Goal: Information Seeking & Learning: Find contact information

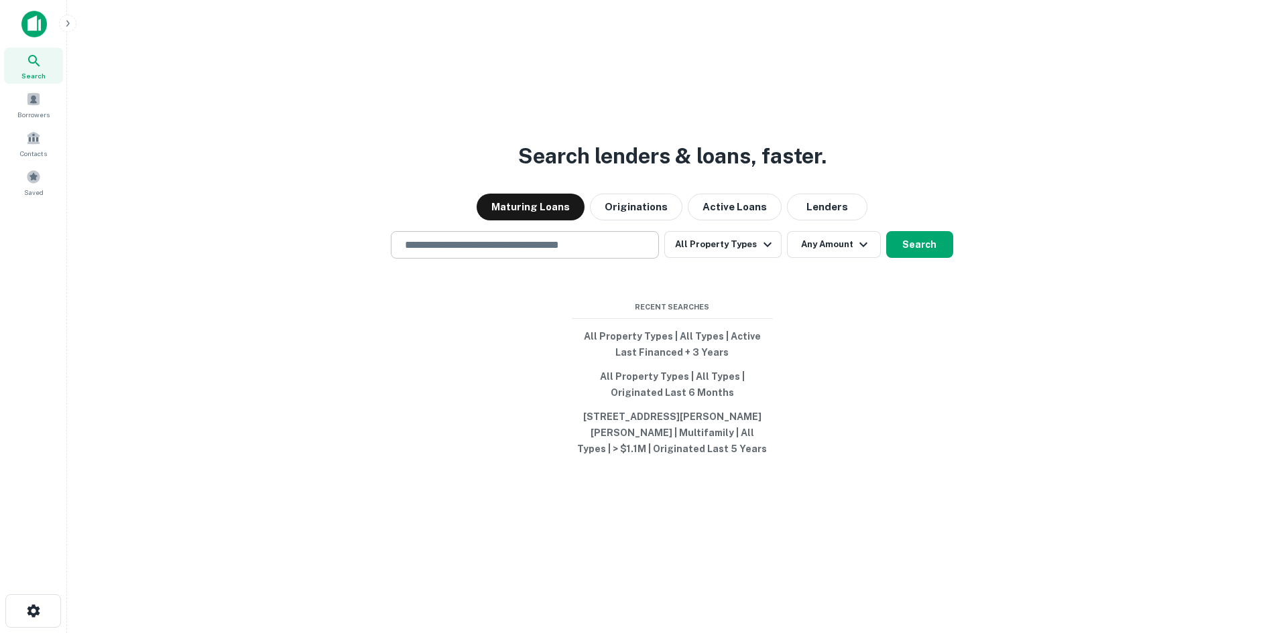
drag, startPoint x: 0, startPoint y: 0, endPoint x: 482, endPoint y: 243, distance: 539.9
click at [482, 243] on input "text" at bounding box center [525, 244] width 256 height 15
paste input "**********"
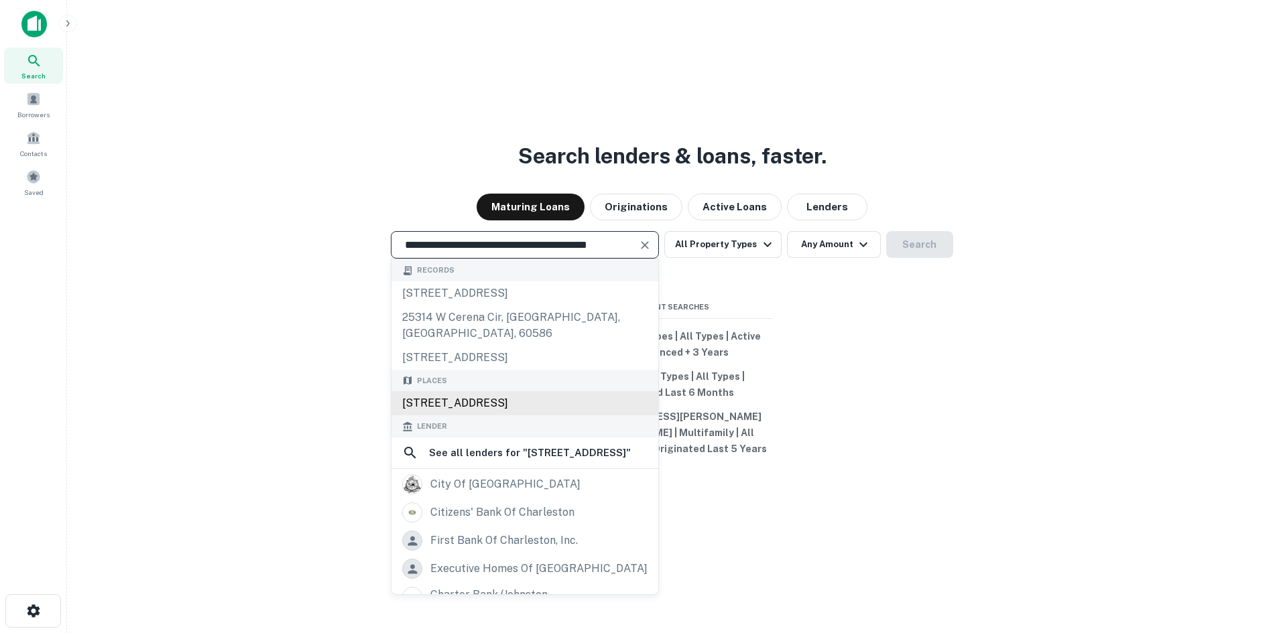
click at [487, 411] on div "872 Westminster Way, Charleston, WV 25314, USA" at bounding box center [524, 403] width 267 height 24
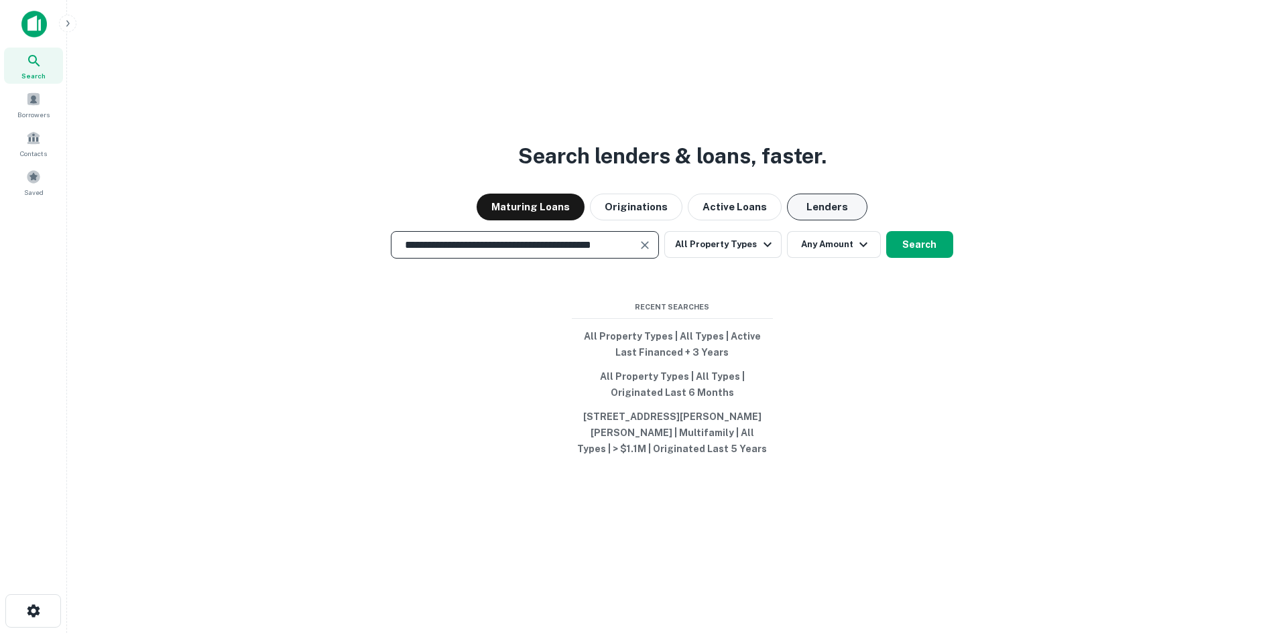
type input "**********"
click at [824, 205] on button "Lenders" at bounding box center [827, 207] width 80 height 27
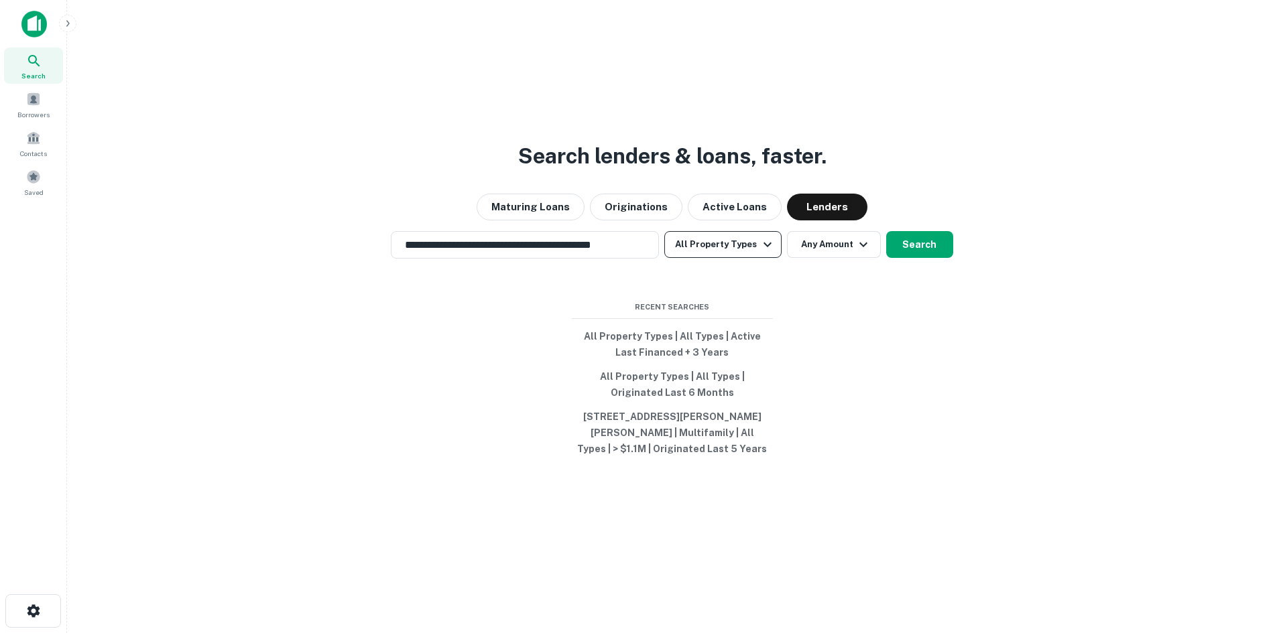
click at [729, 245] on button "All Property Types" at bounding box center [722, 244] width 117 height 27
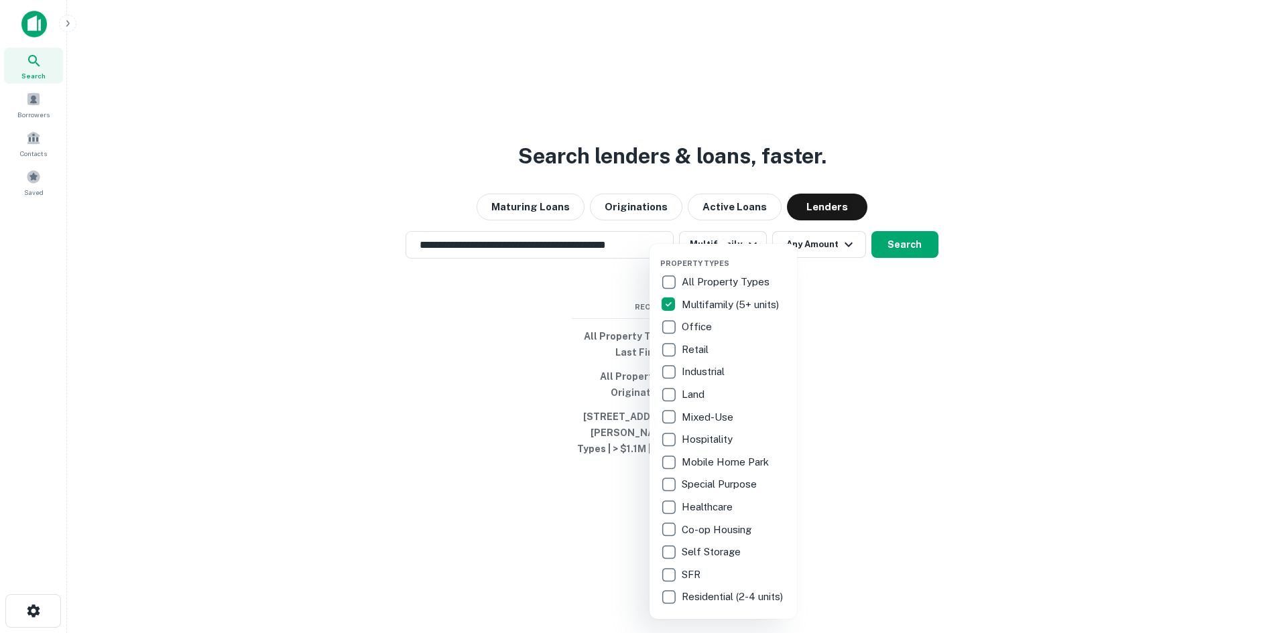
click at [815, 247] on div at bounding box center [643, 316] width 1287 height 633
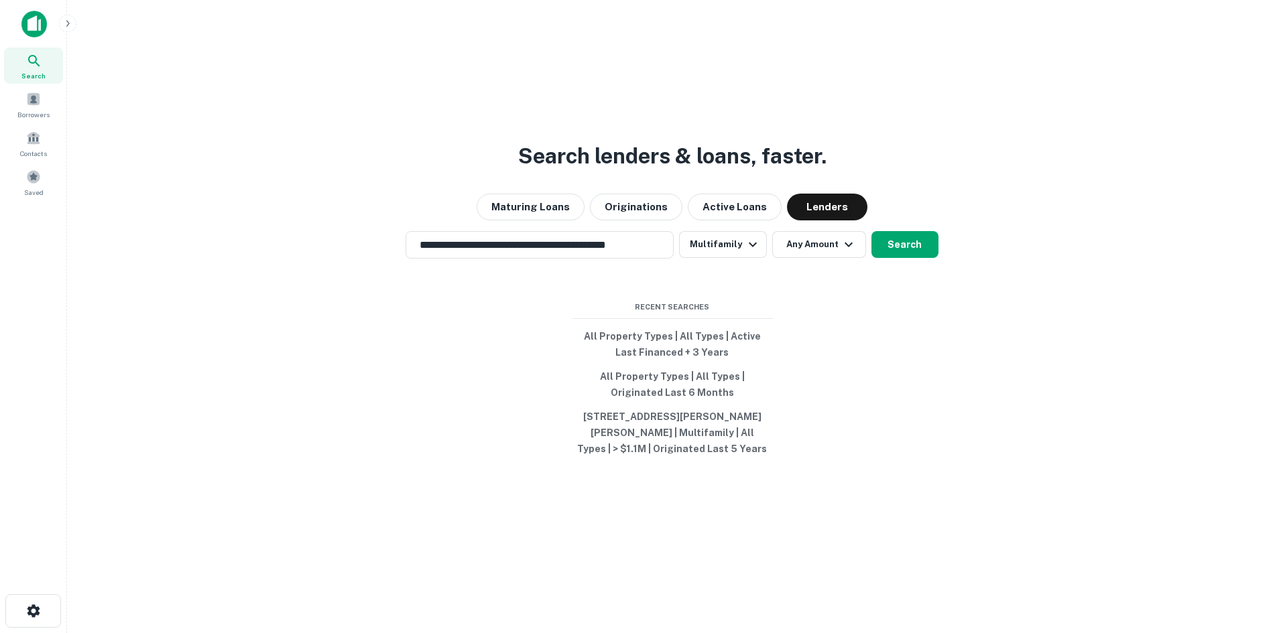
click at [816, 246] on button "Any Amount" at bounding box center [819, 244] width 94 height 27
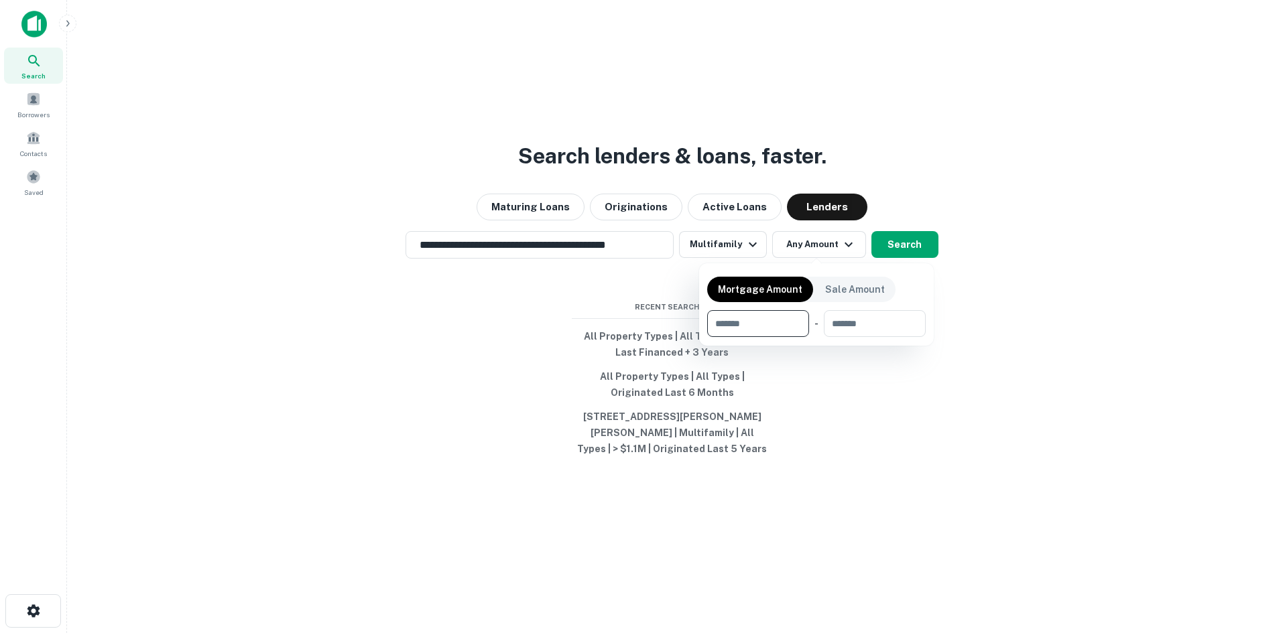
click at [781, 324] on input "number" at bounding box center [753, 323] width 92 height 27
type input "*******"
click at [874, 326] on input "number" at bounding box center [874, 323] width 84 height 27
type input "*******"
click at [904, 251] on div at bounding box center [643, 316] width 1287 height 633
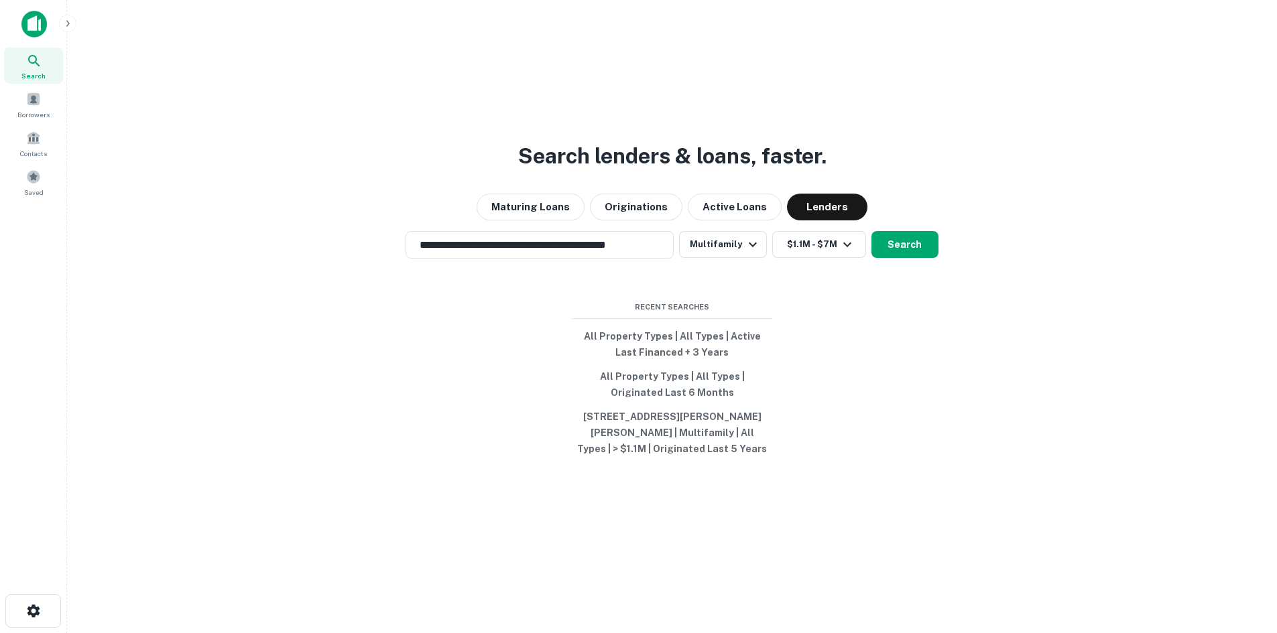
click at [904, 251] on button "Search" at bounding box center [904, 244] width 67 height 27
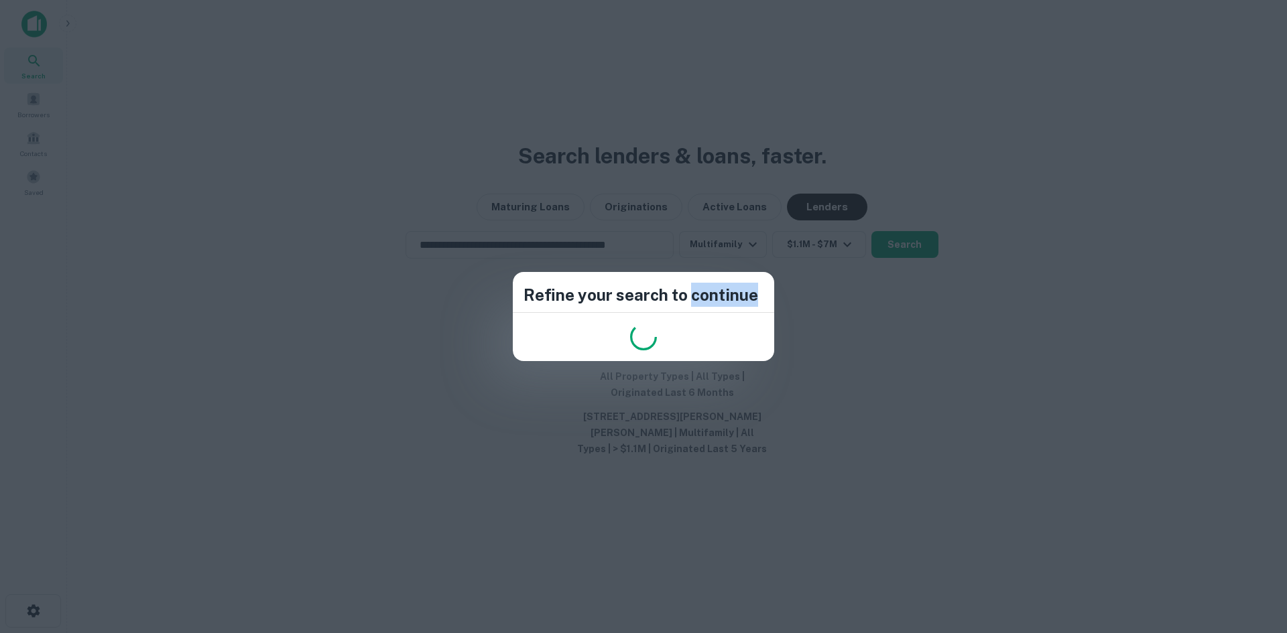
click at [904, 251] on div "Refine your search to continue" at bounding box center [643, 316] width 1287 height 633
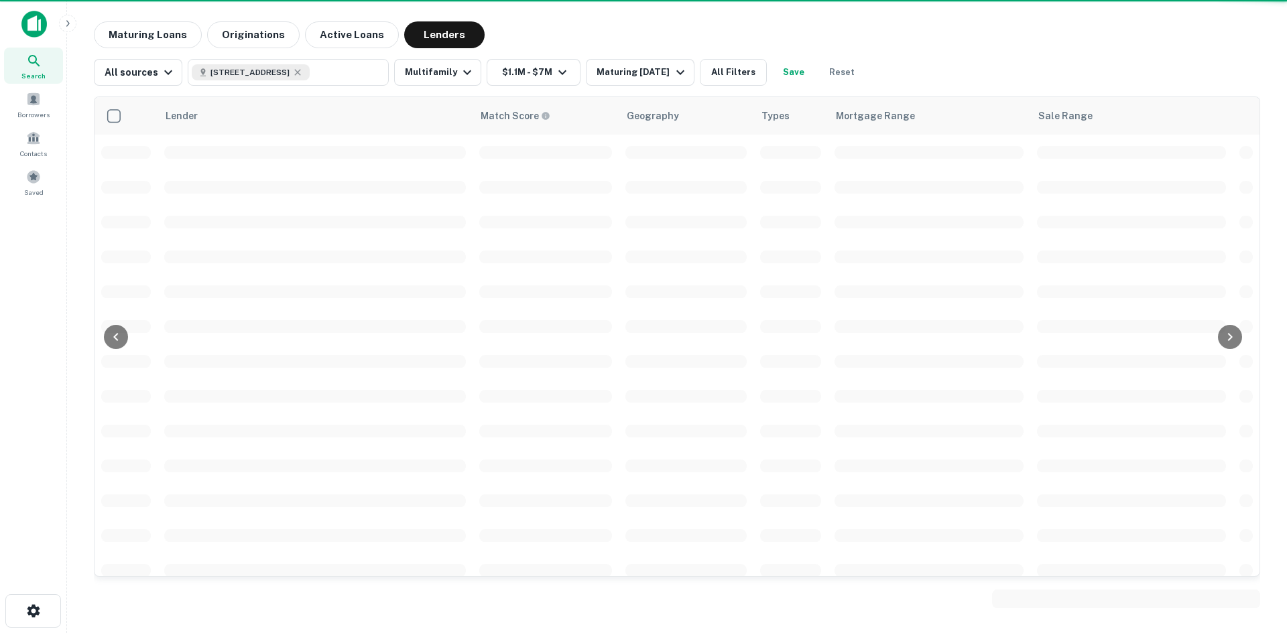
click at [904, 251] on span at bounding box center [928, 257] width 189 height 13
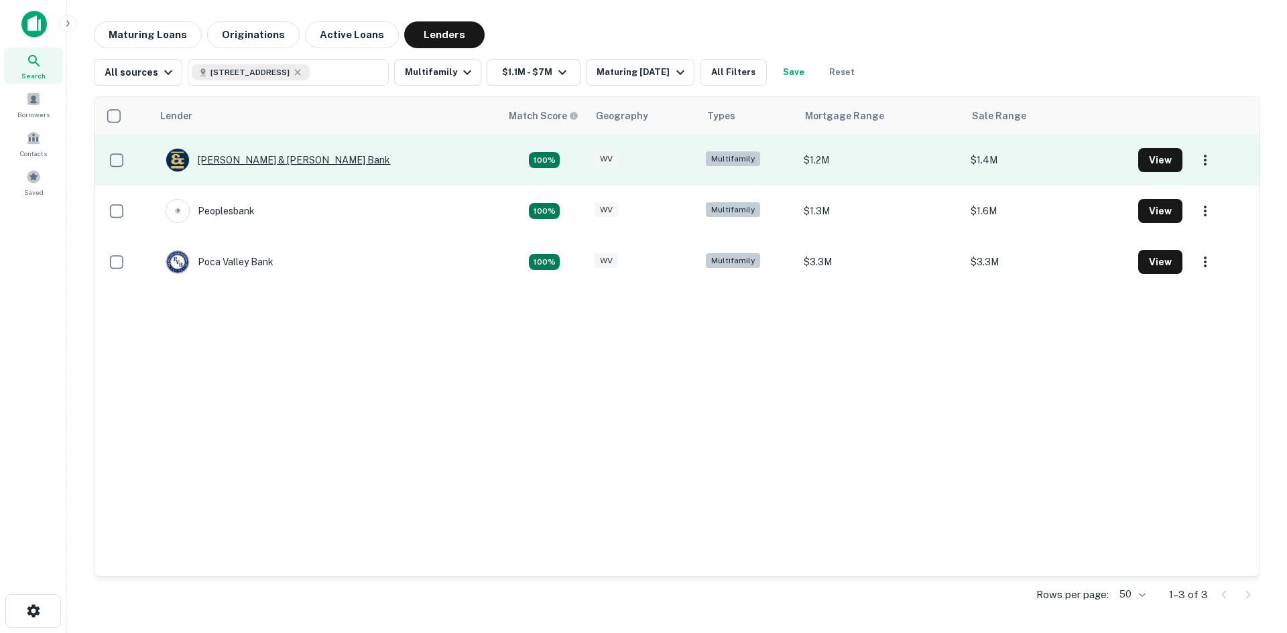
click at [273, 156] on div "Burke & Herbert Bank" at bounding box center [278, 160] width 225 height 24
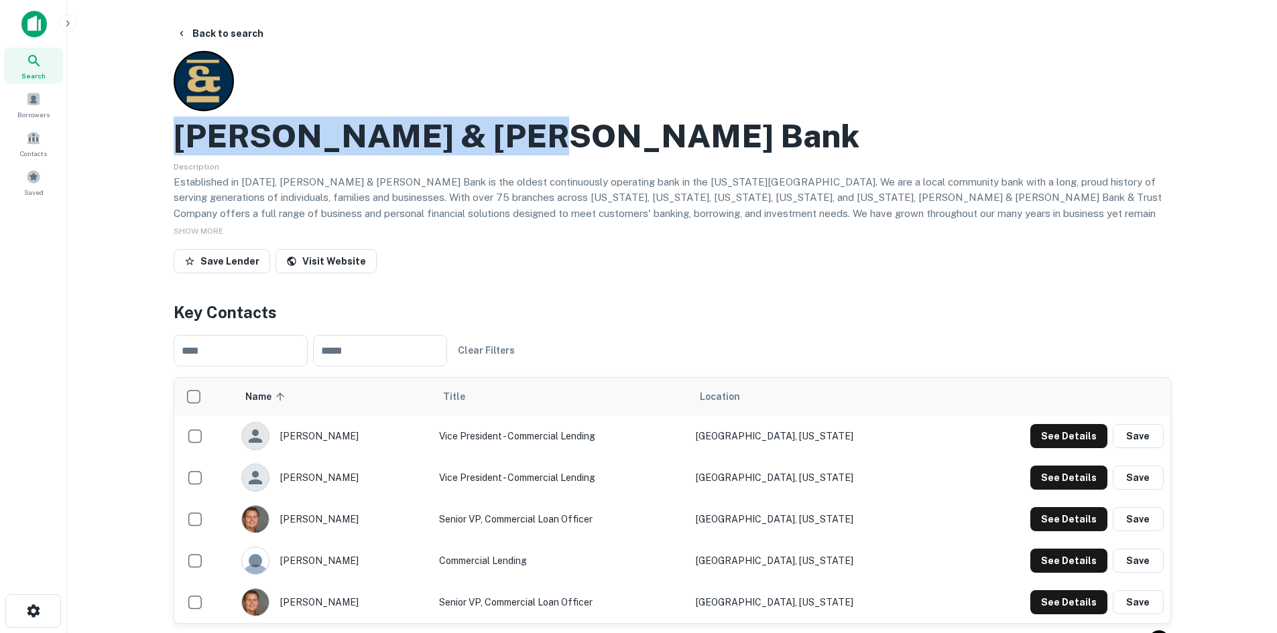
drag, startPoint x: 178, startPoint y: 135, endPoint x: 516, endPoint y: 142, distance: 338.6
click at [516, 142] on div "Burke & Herbert Bank" at bounding box center [672, 136] width 997 height 39
copy h2 "Burke & Herbert Bank"
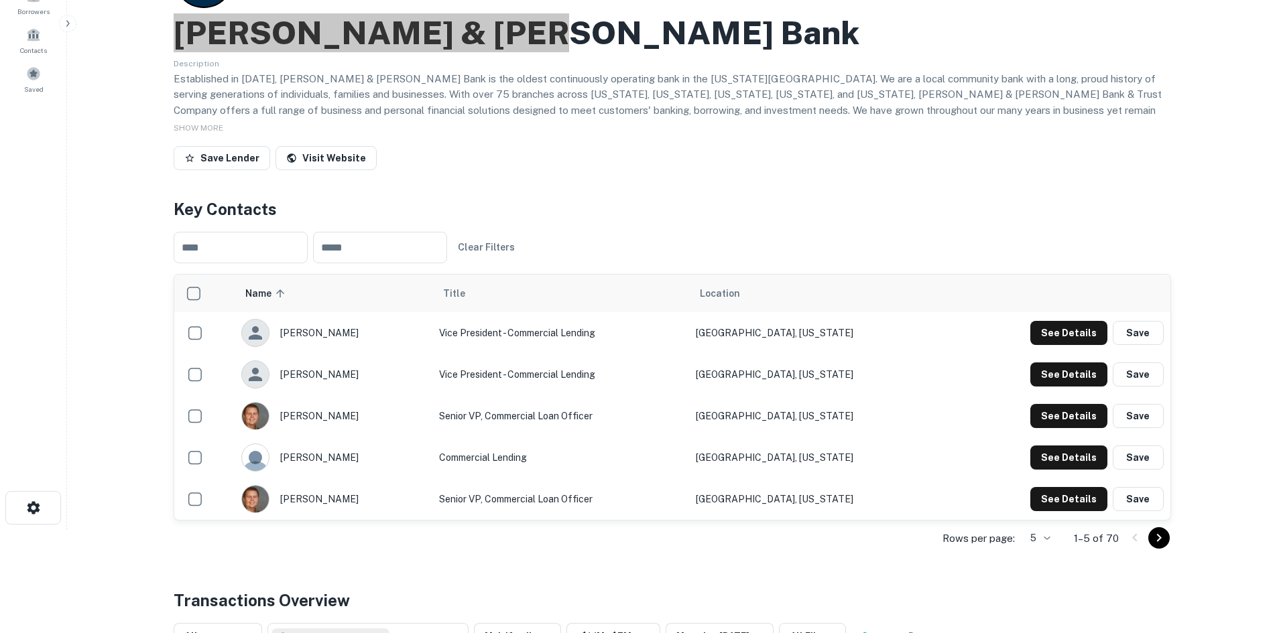
scroll to position [134, 0]
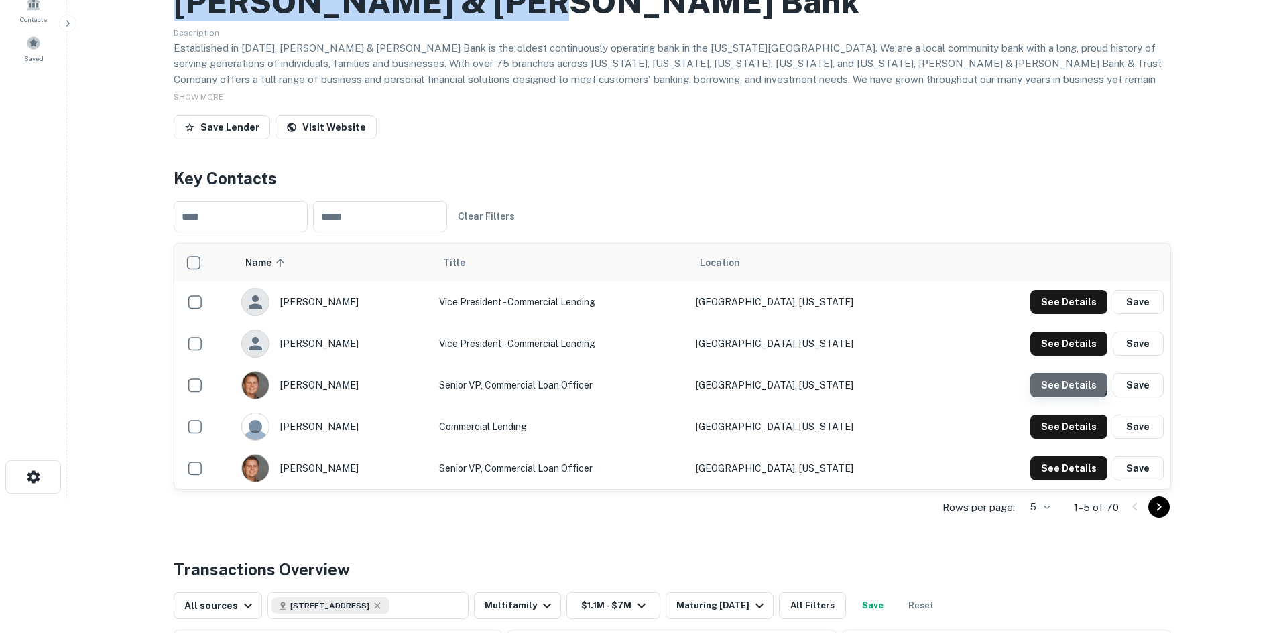
click at [1060, 314] on button "See Details" at bounding box center [1068, 302] width 77 height 24
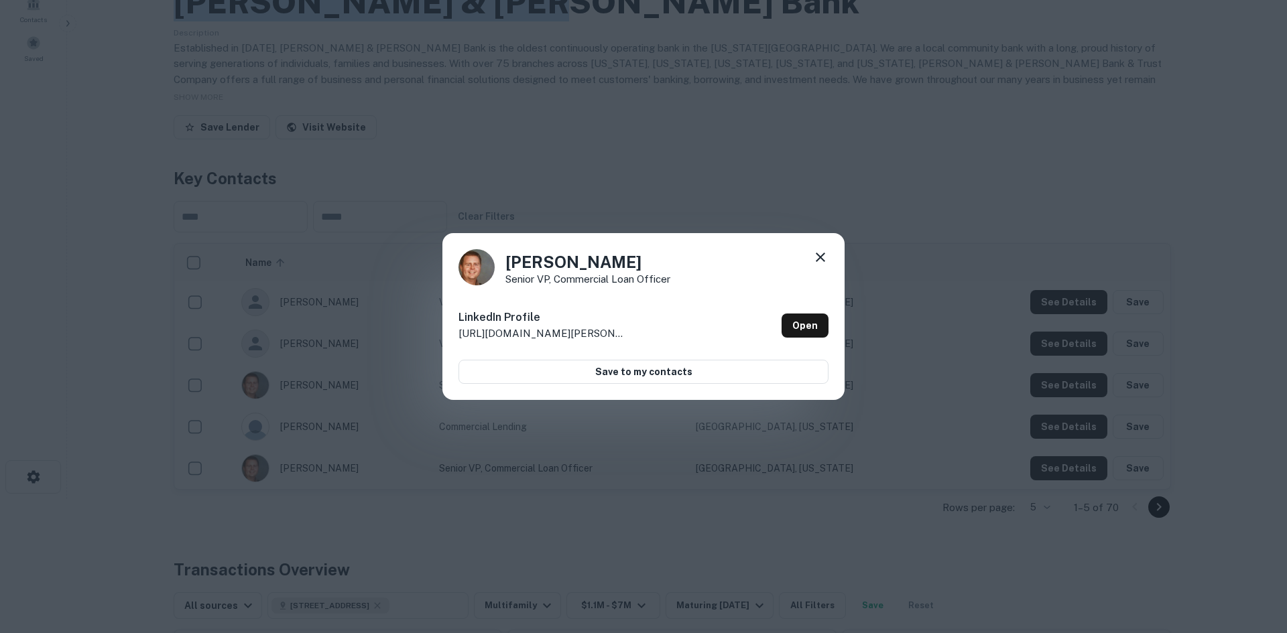
click at [816, 256] on icon at bounding box center [820, 257] width 16 height 16
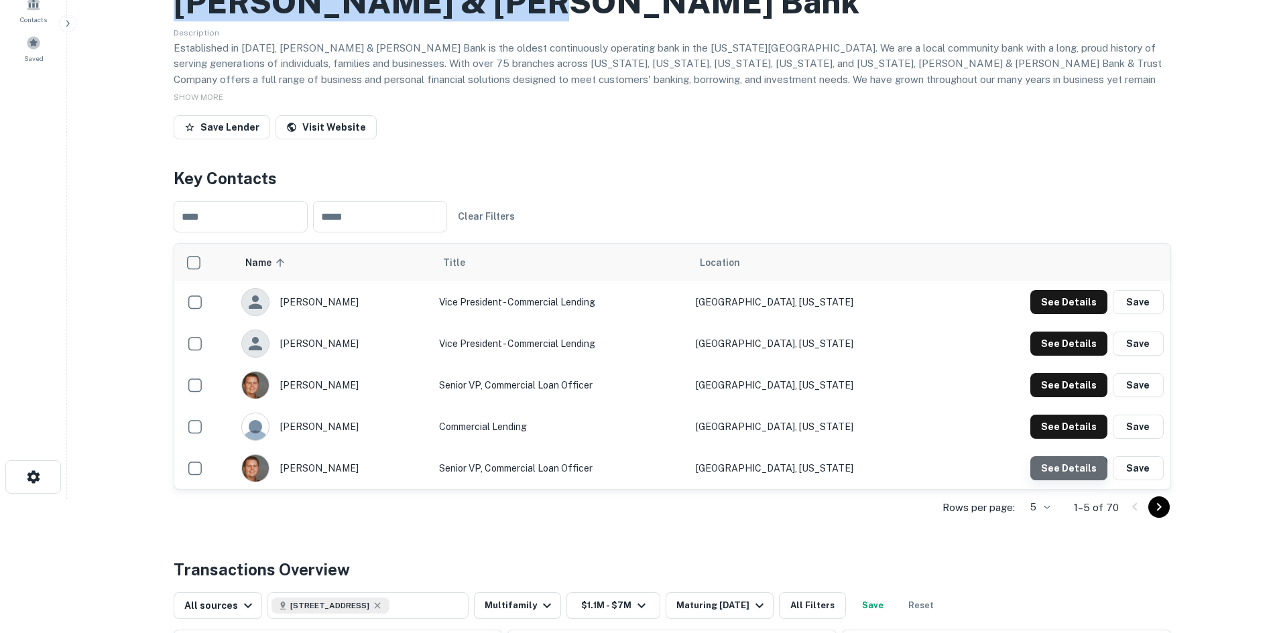
click at [1067, 314] on button "See Details" at bounding box center [1068, 302] width 77 height 24
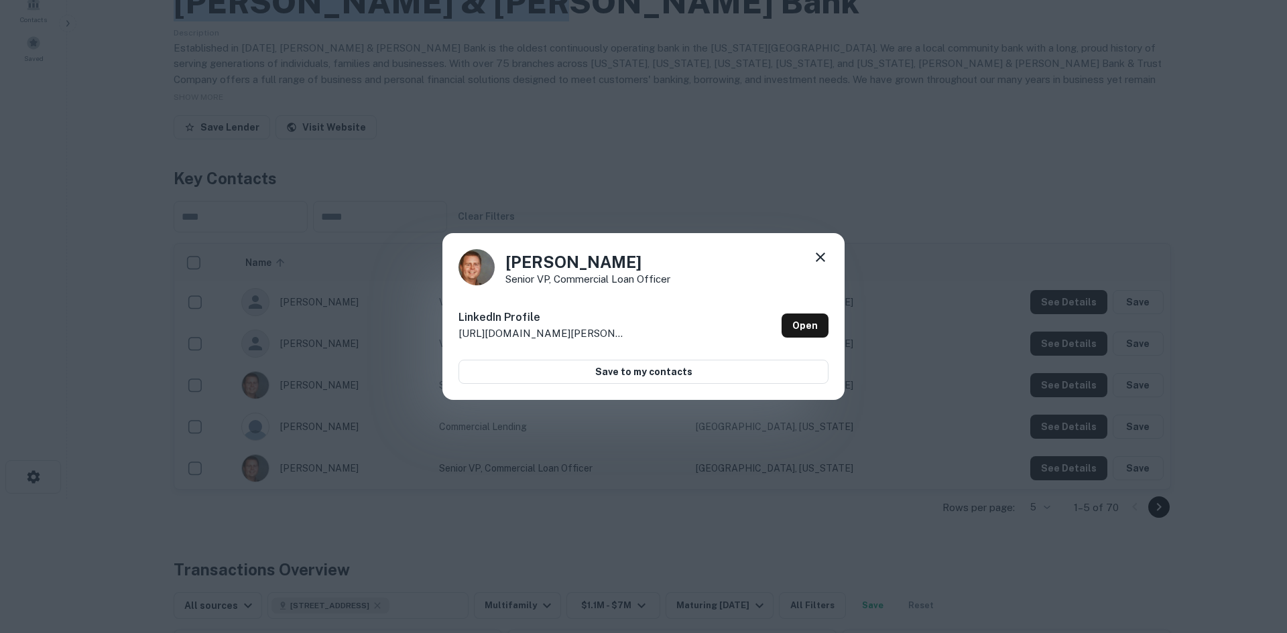
click at [815, 259] on icon at bounding box center [820, 257] width 16 height 16
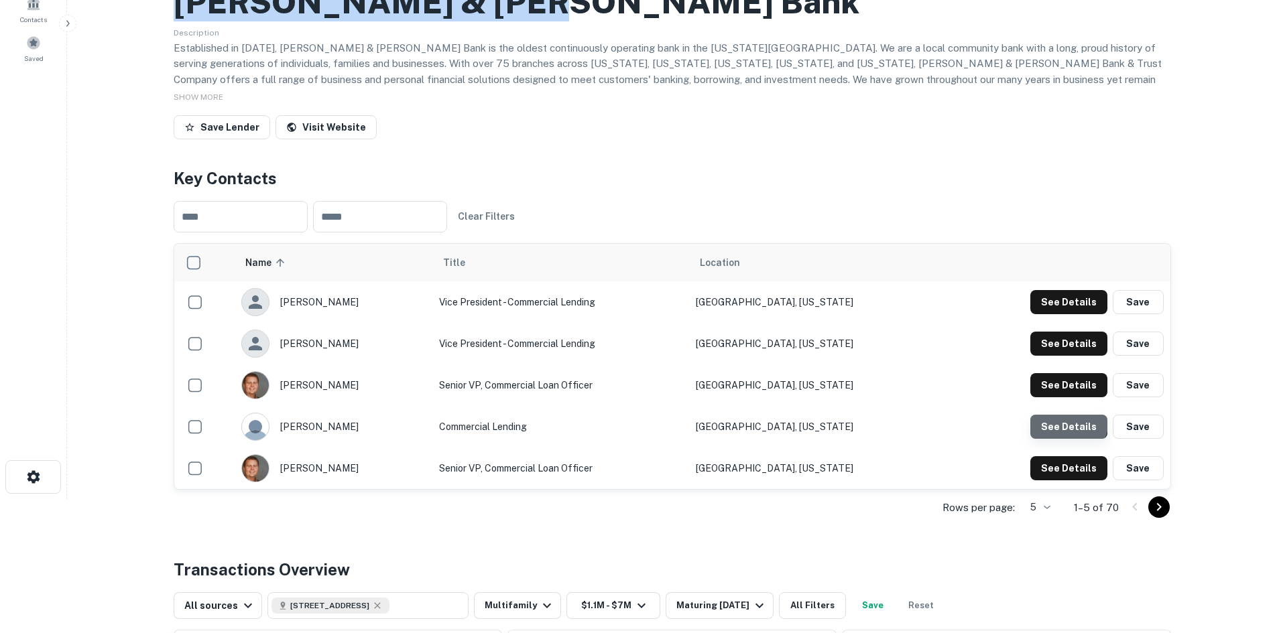
click at [1064, 314] on button "See Details" at bounding box center [1068, 302] width 77 height 24
click at [1066, 300] on button "See Details" at bounding box center [1068, 302] width 77 height 24
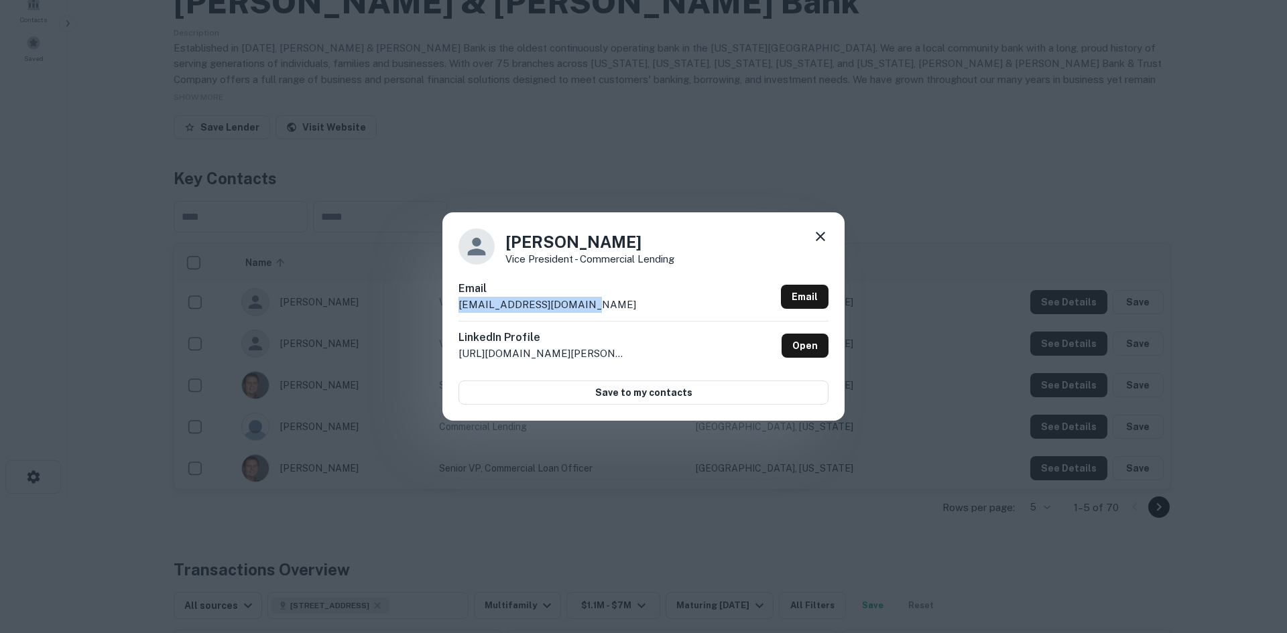
drag, startPoint x: 597, startPoint y: 304, endPoint x: 420, endPoint y: 312, distance: 176.5
click at [420, 312] on div "Jared Burdette Vice President - Commercial Lending Email jburdette@summitfgi.co…" at bounding box center [643, 316] width 1287 height 633
copy p "jburdette@summitfgi.com"
drag, startPoint x: 646, startPoint y: 239, endPoint x: 501, endPoint y: 245, distance: 144.9
click at [501, 245] on div "Jared Burdette Vice President - Commercial Lending" at bounding box center [643, 247] width 370 height 36
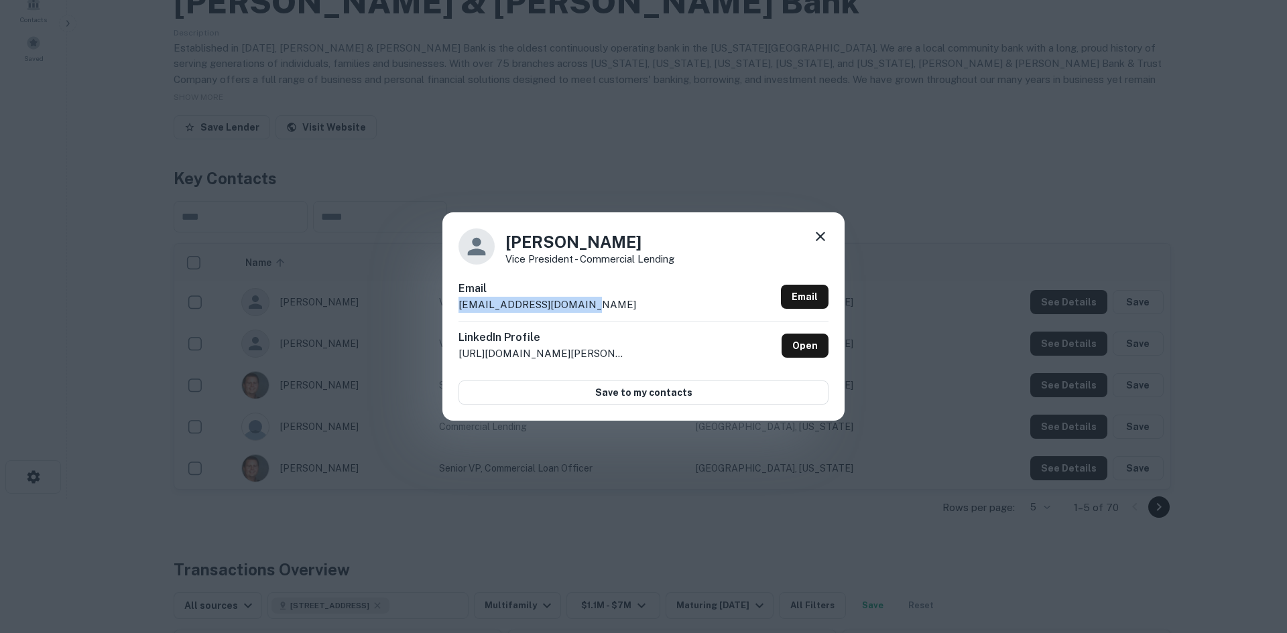
copy h4 "Jared Burdette"
click at [521, 260] on p "Vice President - Commercial Lending" at bounding box center [589, 259] width 169 height 10
click at [521, 259] on p "Vice President - Commercial Lending" at bounding box center [589, 259] width 169 height 10
copy div "Vice President - Commercial Lending"
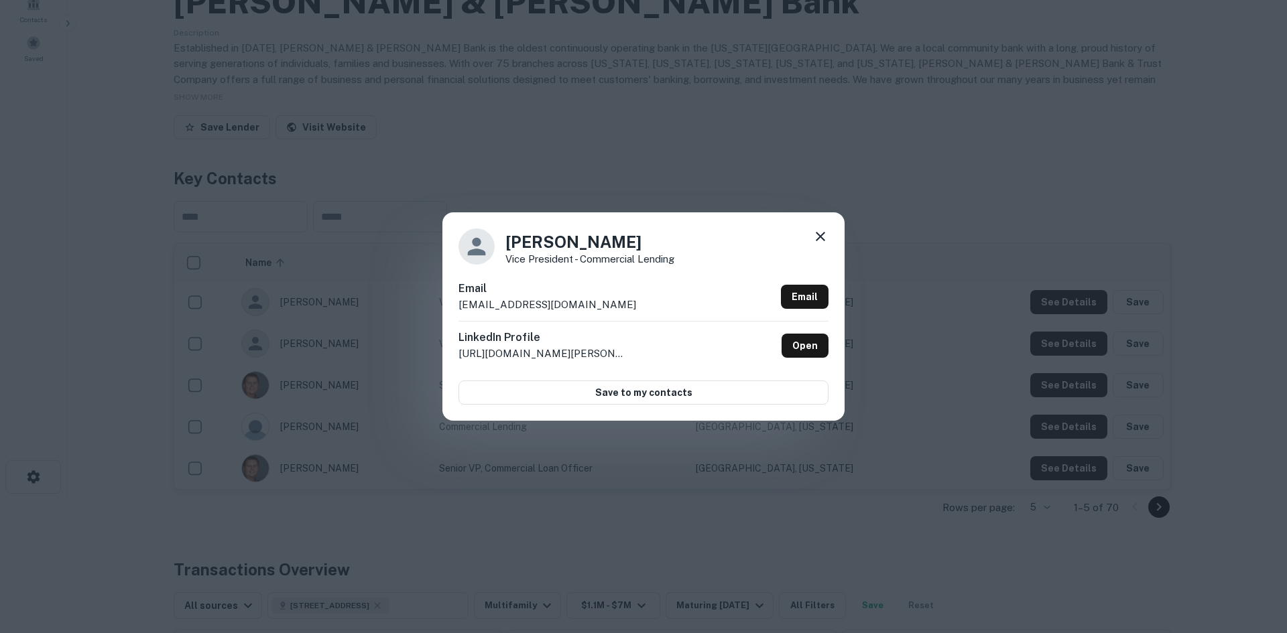
drag, startPoint x: 701, startPoint y: 161, endPoint x: 730, endPoint y: 162, distance: 28.9
click at [701, 161] on div "Jared Burdette Vice President - Commercial Lending Email jburdette@summitfgi.co…" at bounding box center [643, 316] width 1287 height 633
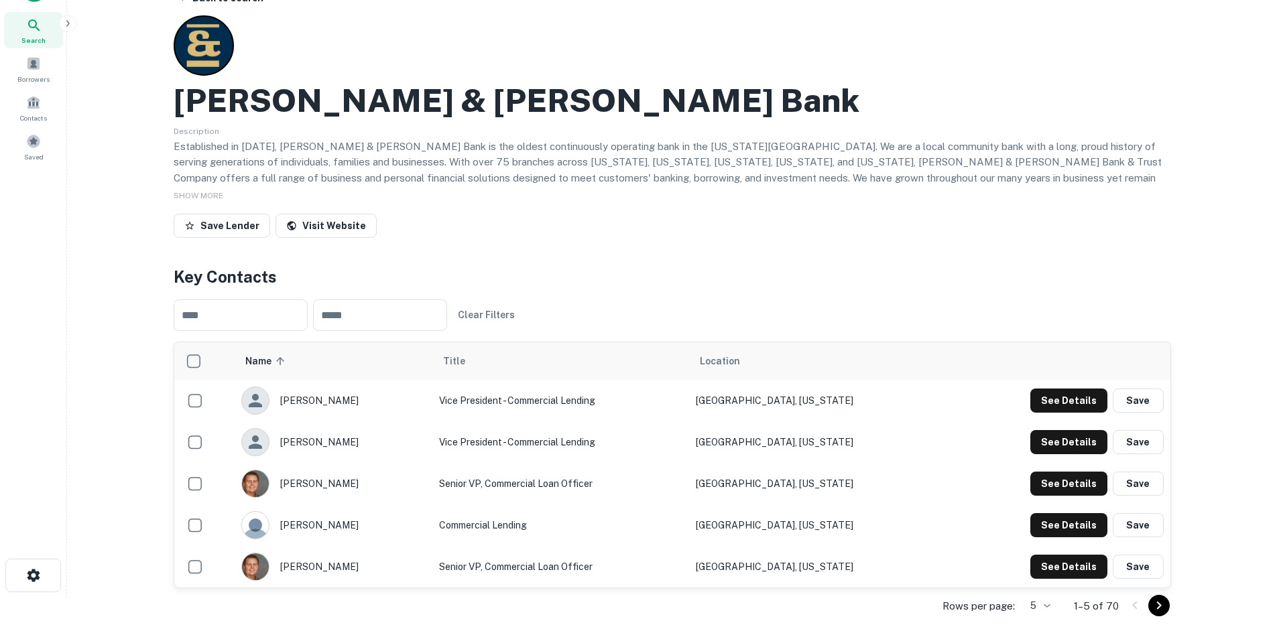
scroll to position [0, 0]
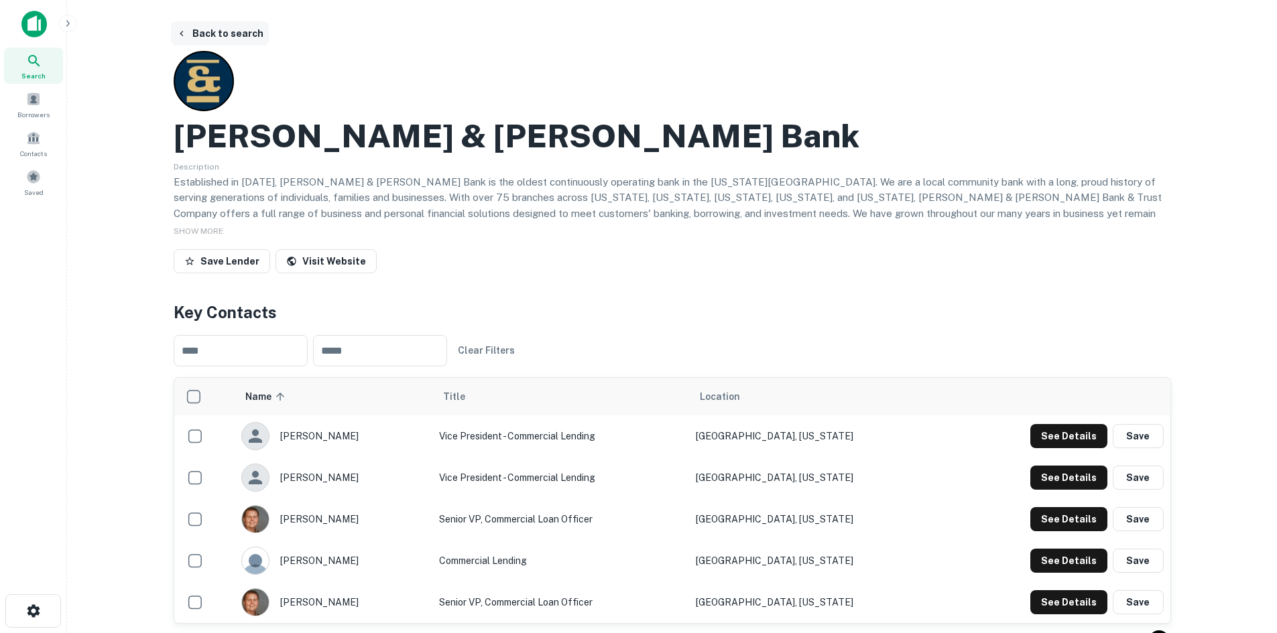
click at [225, 34] on button "Back to search" at bounding box center [220, 33] width 98 height 24
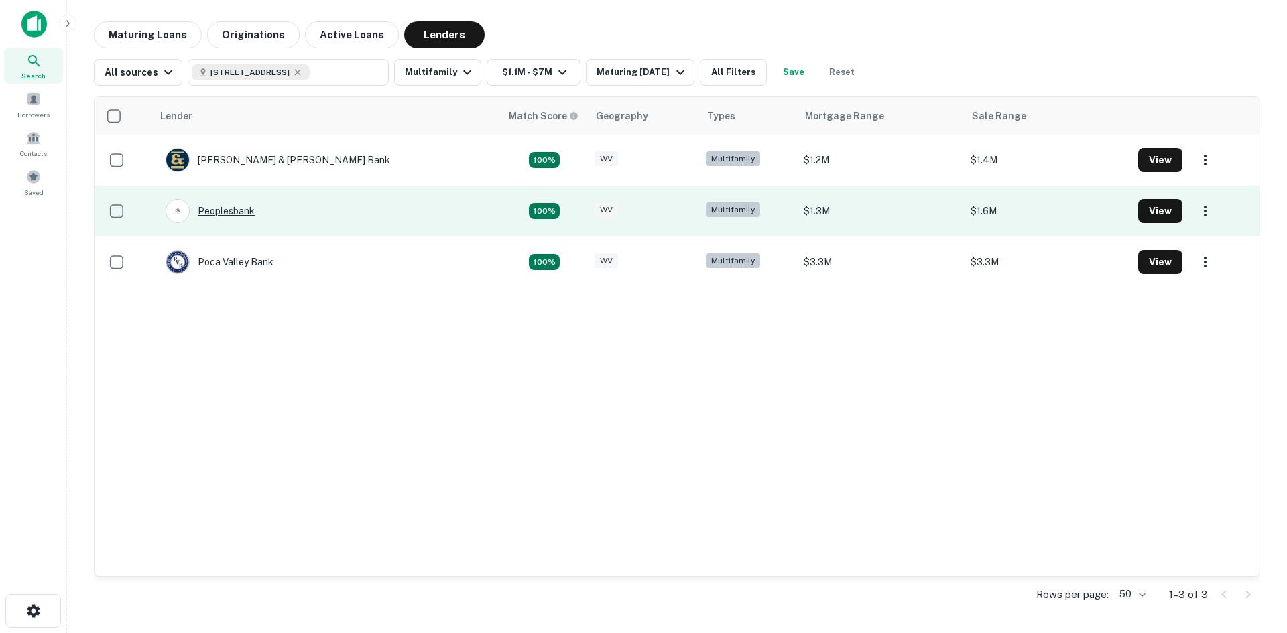
click at [222, 209] on div "Peoplesbank" at bounding box center [210, 211] width 89 height 24
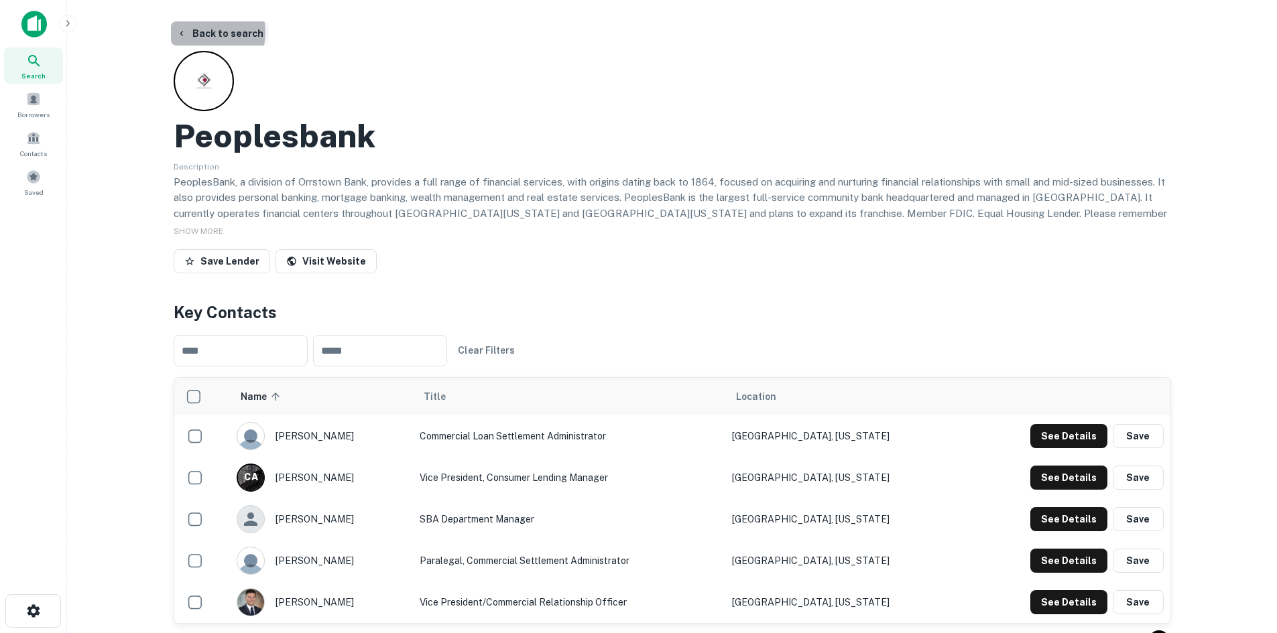
click at [206, 32] on button "Back to search" at bounding box center [220, 33] width 98 height 24
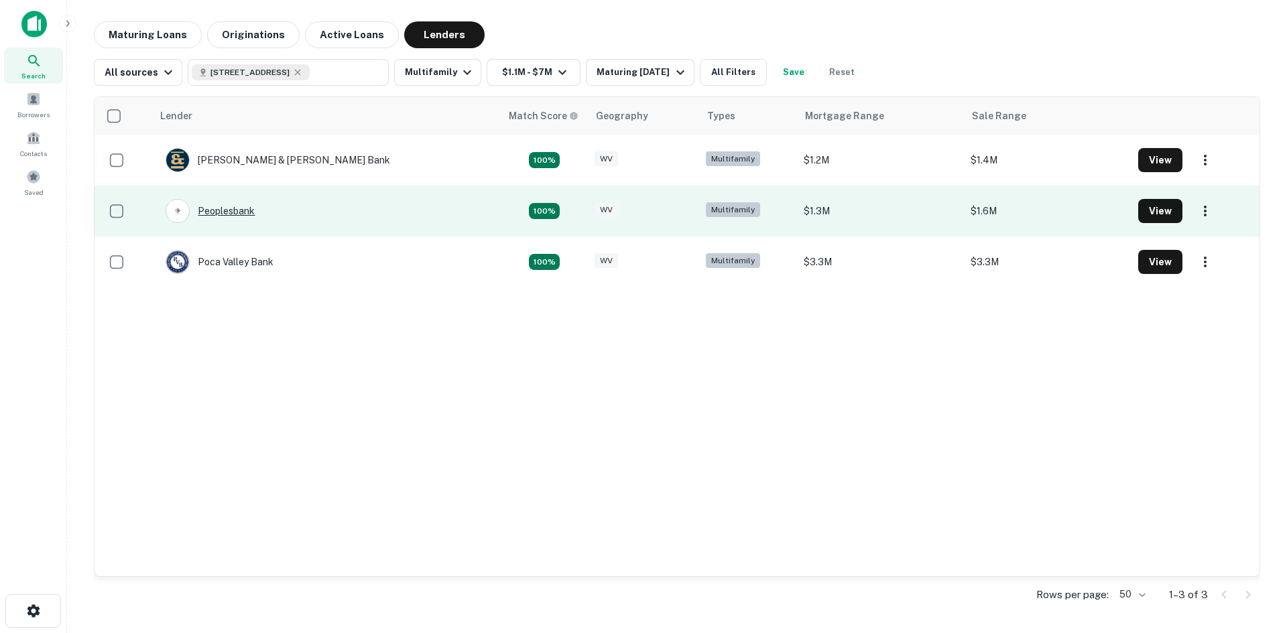
click at [229, 210] on div "Peoplesbank" at bounding box center [210, 211] width 89 height 24
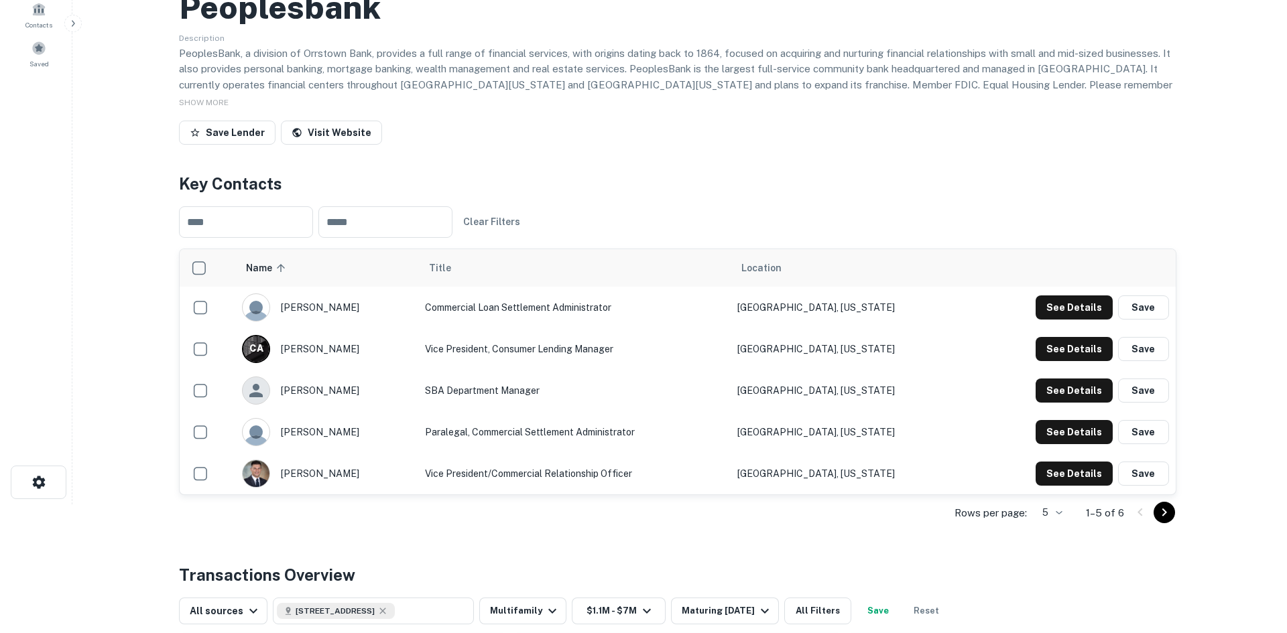
scroll to position [134, 0]
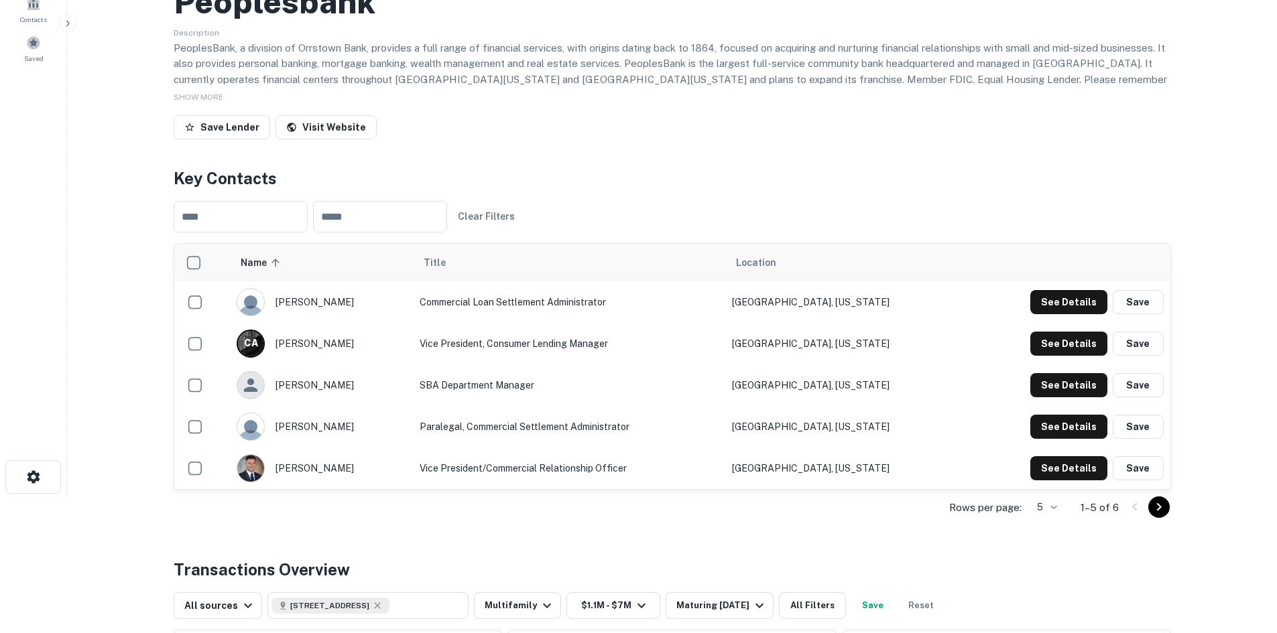
click at [1158, 514] on icon "Go to next page" at bounding box center [1159, 507] width 16 height 16
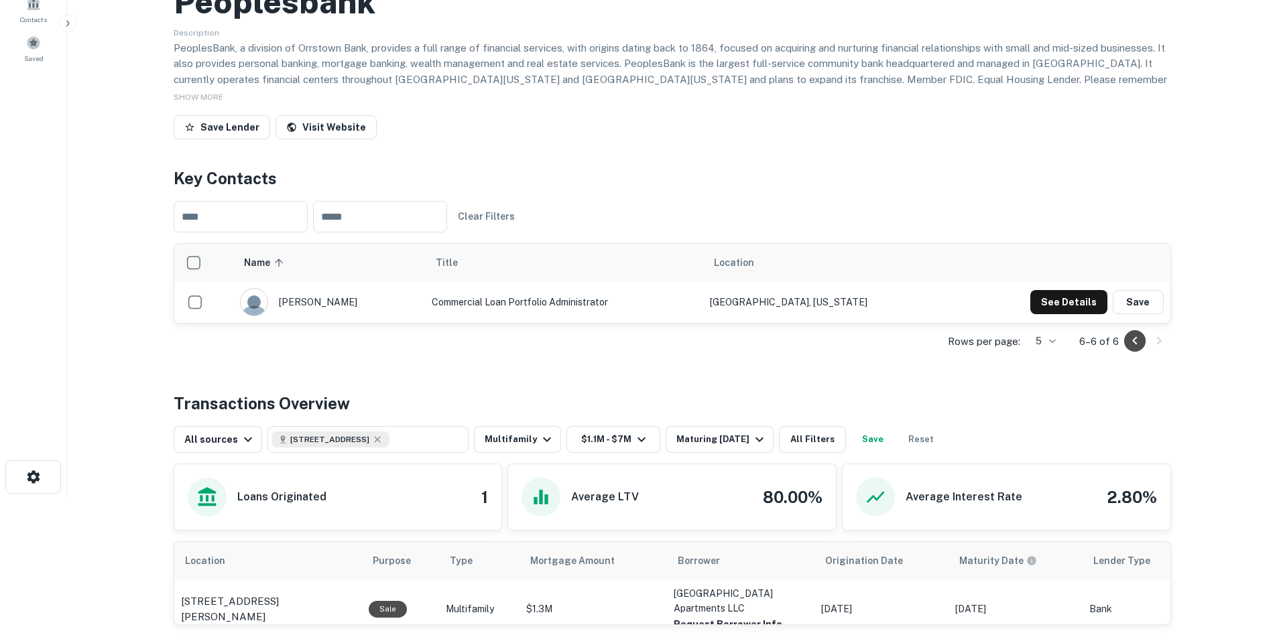
click at [1131, 347] on icon "Go to previous page" at bounding box center [1135, 341] width 16 height 16
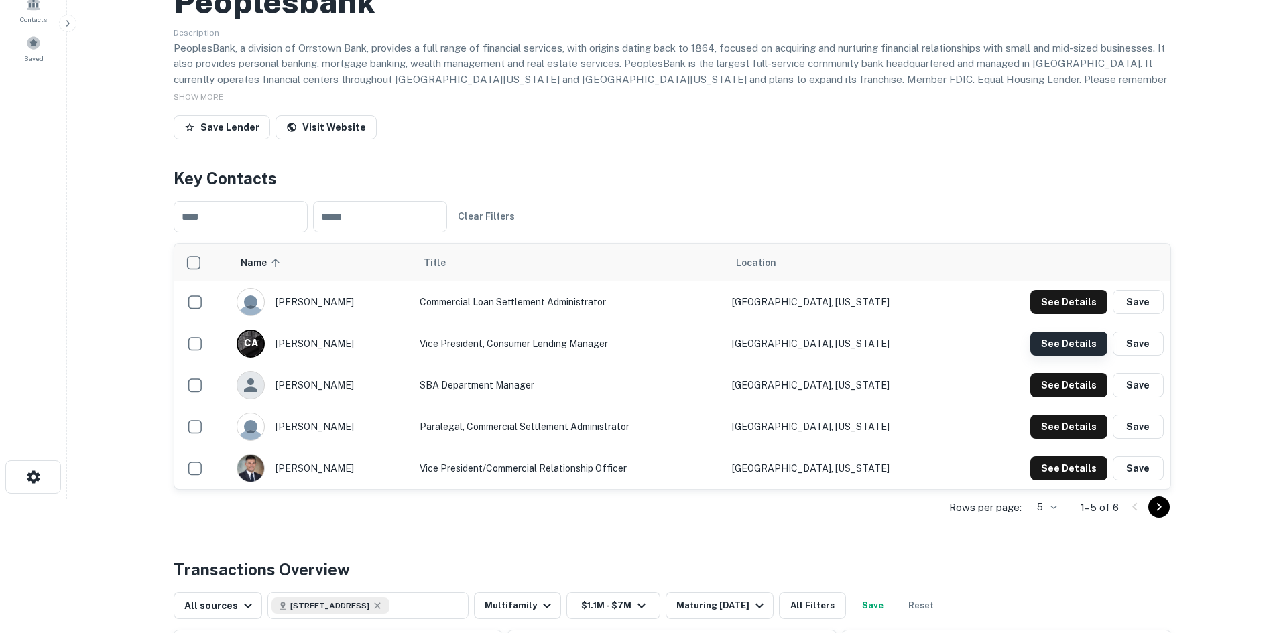
click at [1055, 314] on button "See Details" at bounding box center [1068, 302] width 77 height 24
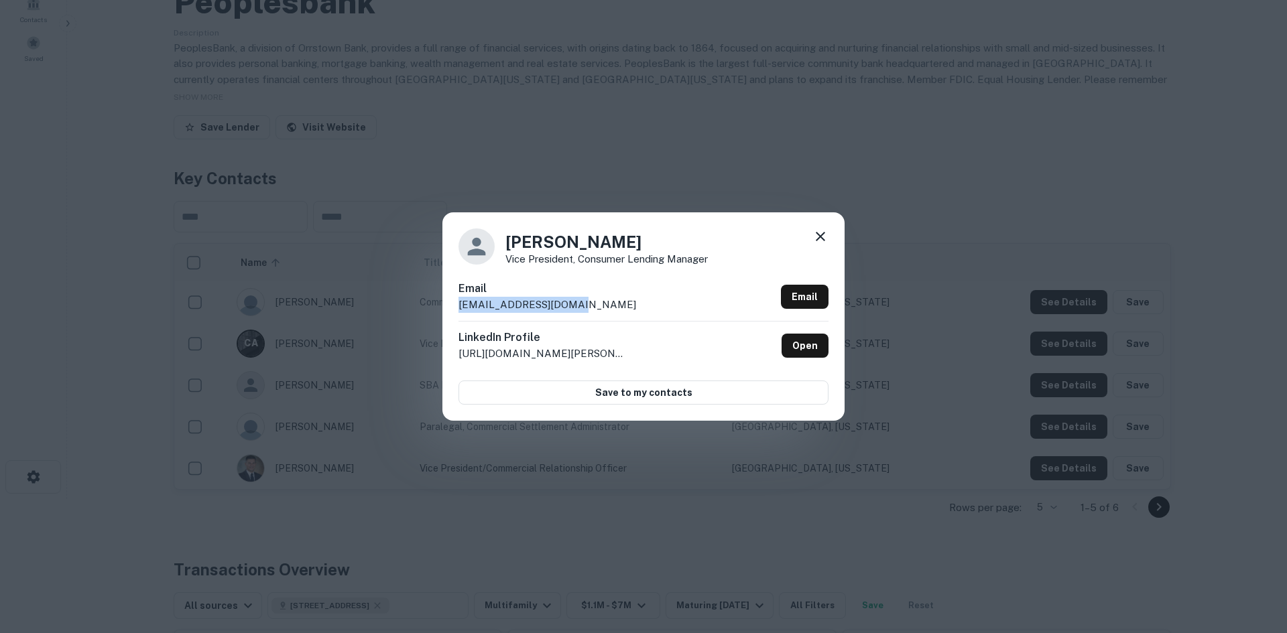
drag, startPoint x: 635, startPoint y: 314, endPoint x: 450, endPoint y: 311, distance: 185.0
click at [450, 311] on div "Chris Aulbach Vice President, Consumer Lending Manager Email caulbach@orrstown.…" at bounding box center [643, 316] width 402 height 208
copy p "caulbach@orrstown.com"
drag, startPoint x: 617, startPoint y: 244, endPoint x: 505, endPoint y: 243, distance: 112.6
click at [505, 243] on div "Chris Aulbach Vice President, Consumer Lending Manager" at bounding box center [643, 247] width 370 height 36
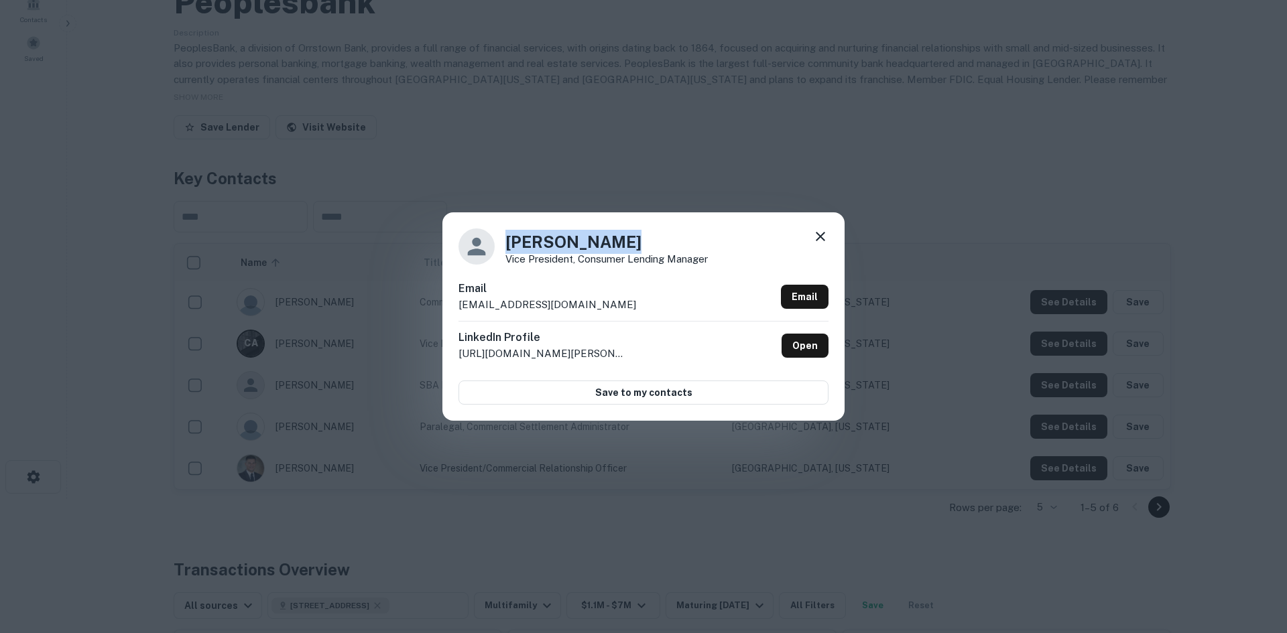
copy h4 "Chris Aulbach"
drag, startPoint x: 702, startPoint y: 257, endPoint x: 499, endPoint y: 261, distance: 203.1
click at [499, 261] on div "Chris Aulbach Vice President, Consumer Lending Manager" at bounding box center [643, 247] width 370 height 36
copy div "Chris Aulbach Vice President, Consumer Lending Manager"
click at [506, 260] on p "Vice President, Consumer Lending Manager" at bounding box center [606, 259] width 202 height 10
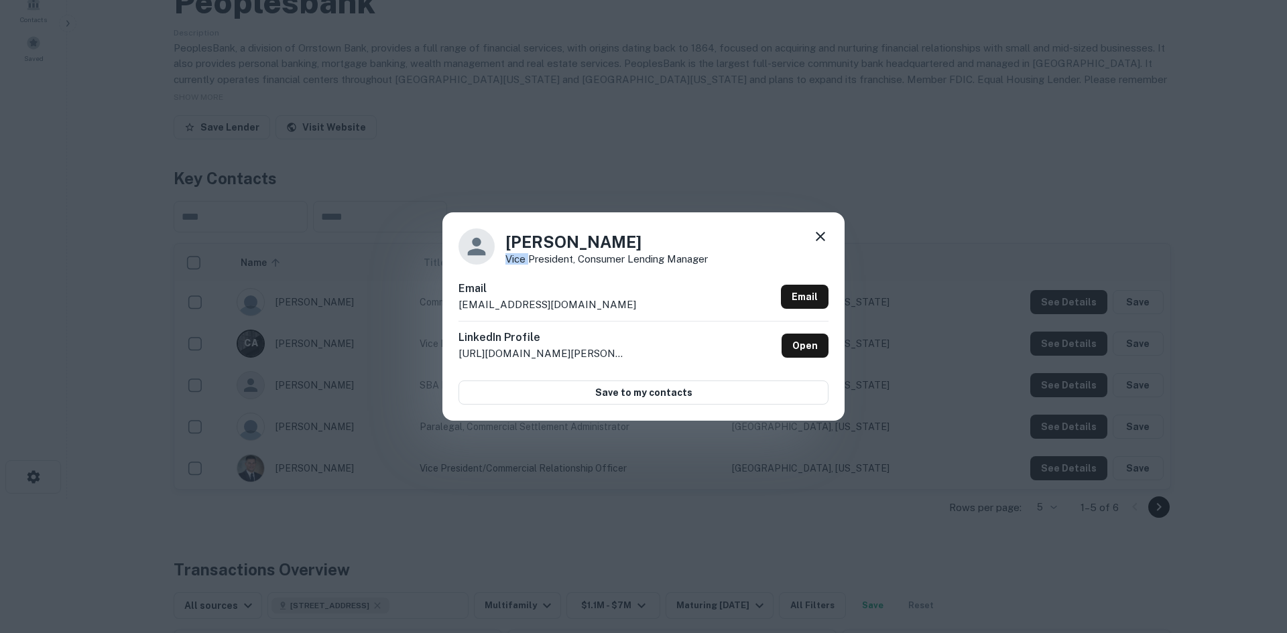
click at [507, 260] on p "Vice President, Consumer Lending Manager" at bounding box center [606, 259] width 202 height 10
click at [810, 233] on div "Chris Aulbach Vice President, Consumer Lending Manager" at bounding box center [643, 247] width 370 height 36
click at [820, 233] on icon at bounding box center [820, 237] width 16 height 16
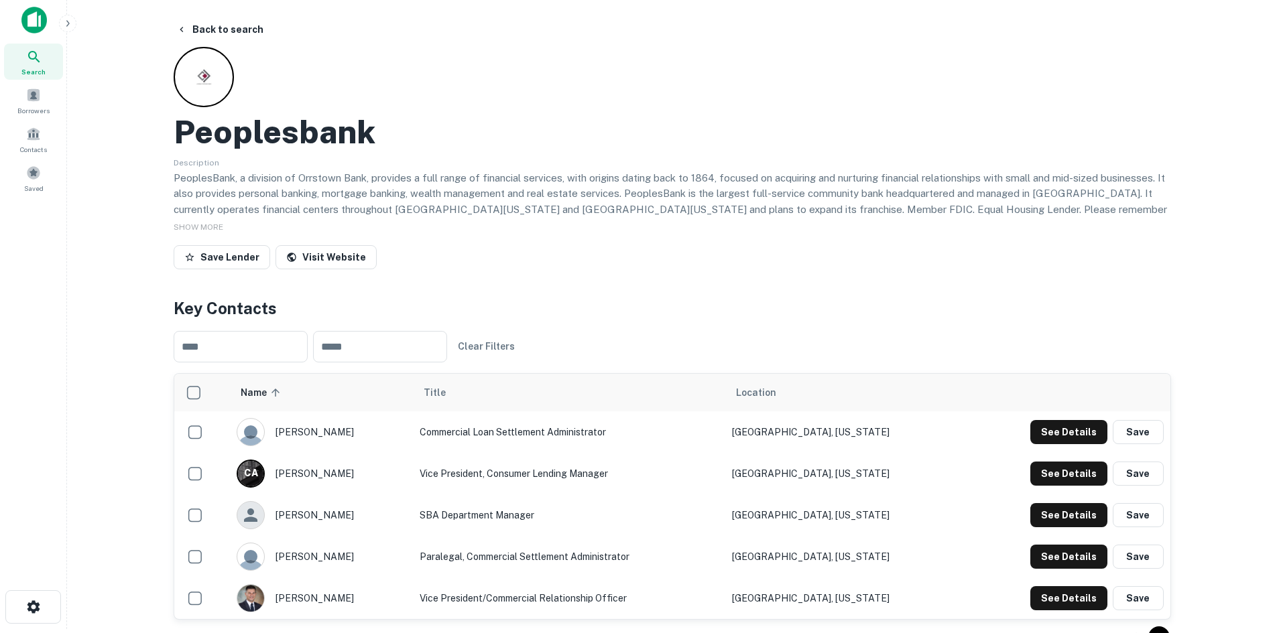
scroll to position [0, 0]
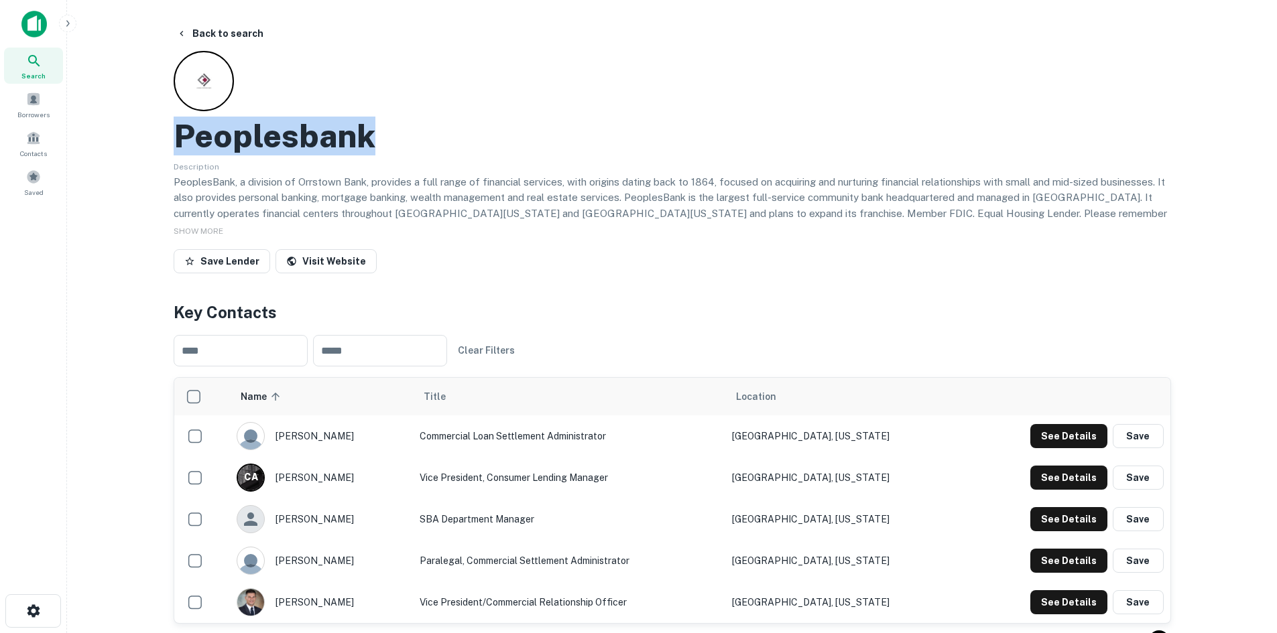
drag, startPoint x: 462, startPoint y: 149, endPoint x: 178, endPoint y: 133, distance: 285.3
click at [178, 133] on div "Peoplesbank" at bounding box center [672, 136] width 997 height 39
copy h2 "Peoplesbank"
click at [247, 33] on button "Back to search" at bounding box center [220, 33] width 98 height 24
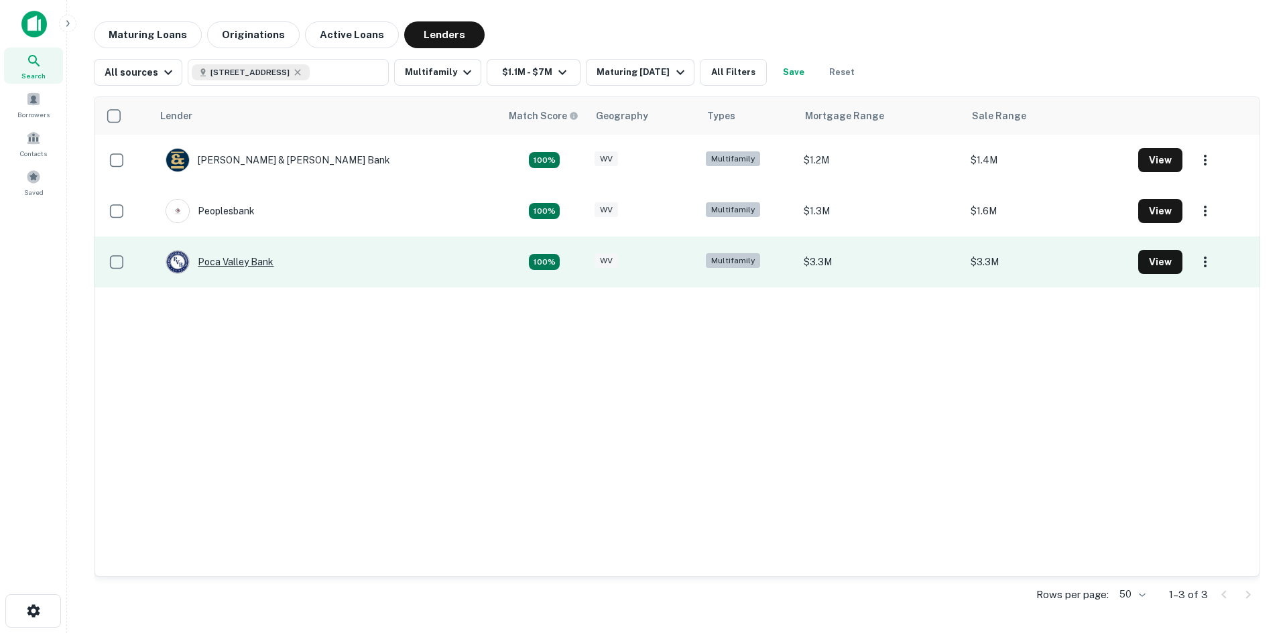
click at [264, 267] on div "Poca Valley Bank" at bounding box center [220, 262] width 108 height 24
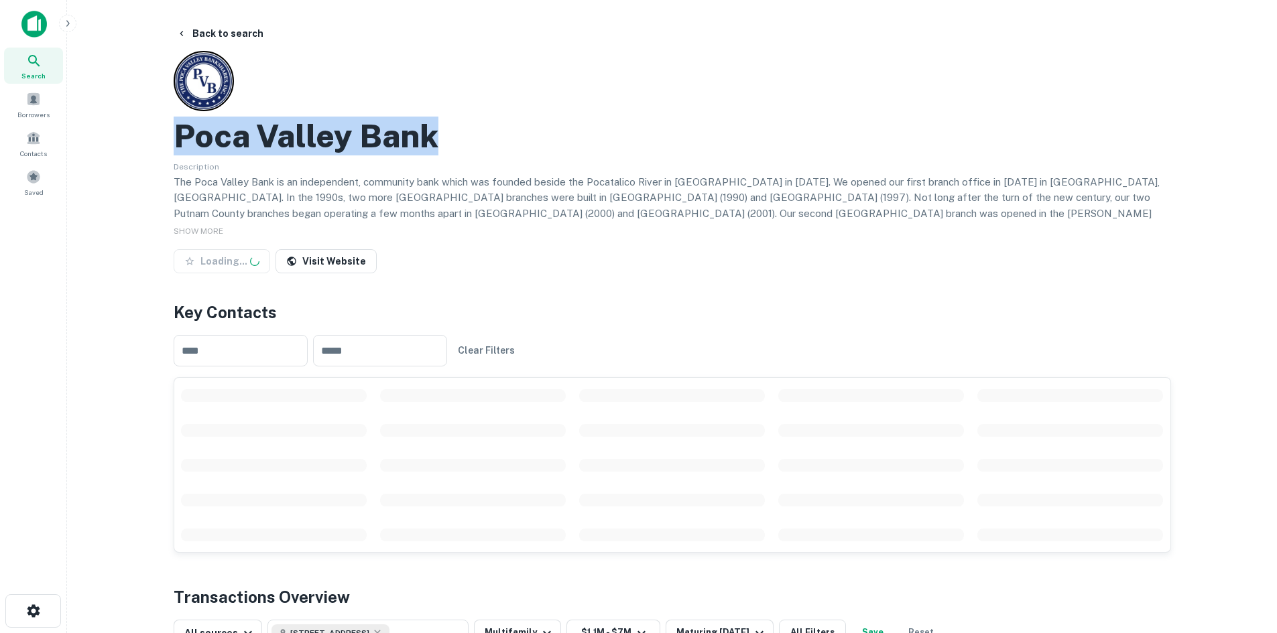
drag, startPoint x: 180, startPoint y: 134, endPoint x: 469, endPoint y: 139, distance: 288.9
click at [469, 139] on div "Poca Valley Bank" at bounding box center [672, 136] width 997 height 39
copy h2 "Poca Valley Bank"
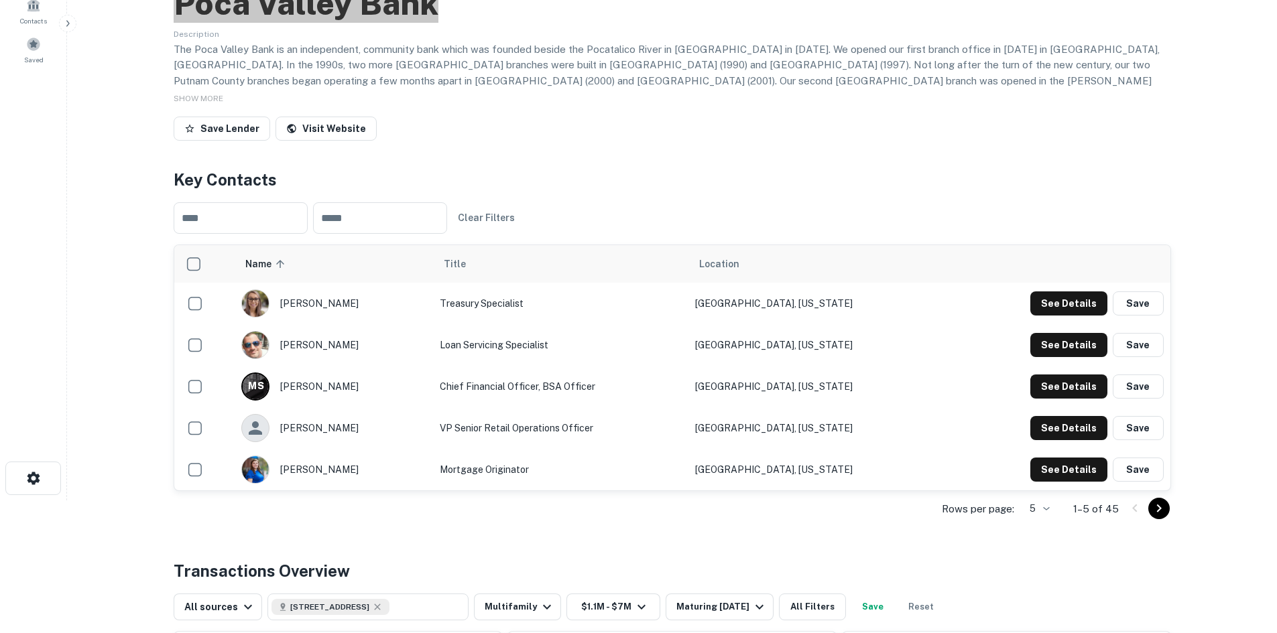
scroll to position [134, 0]
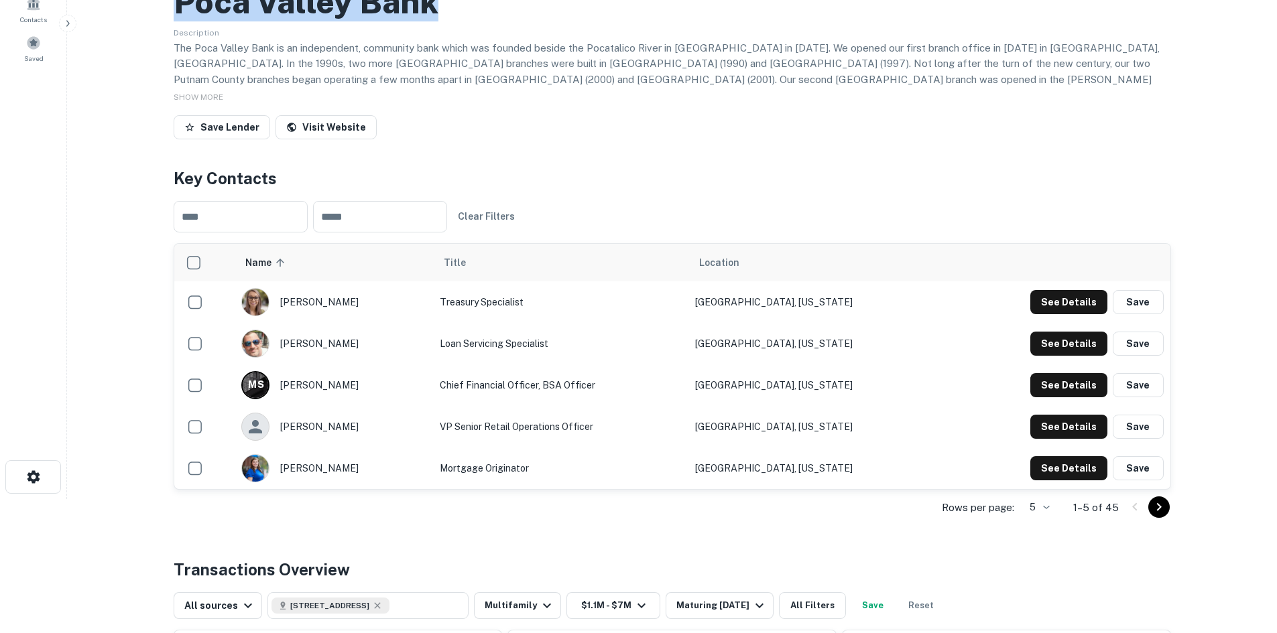
click at [1160, 505] on icon "Go to next page" at bounding box center [1159, 507] width 16 height 16
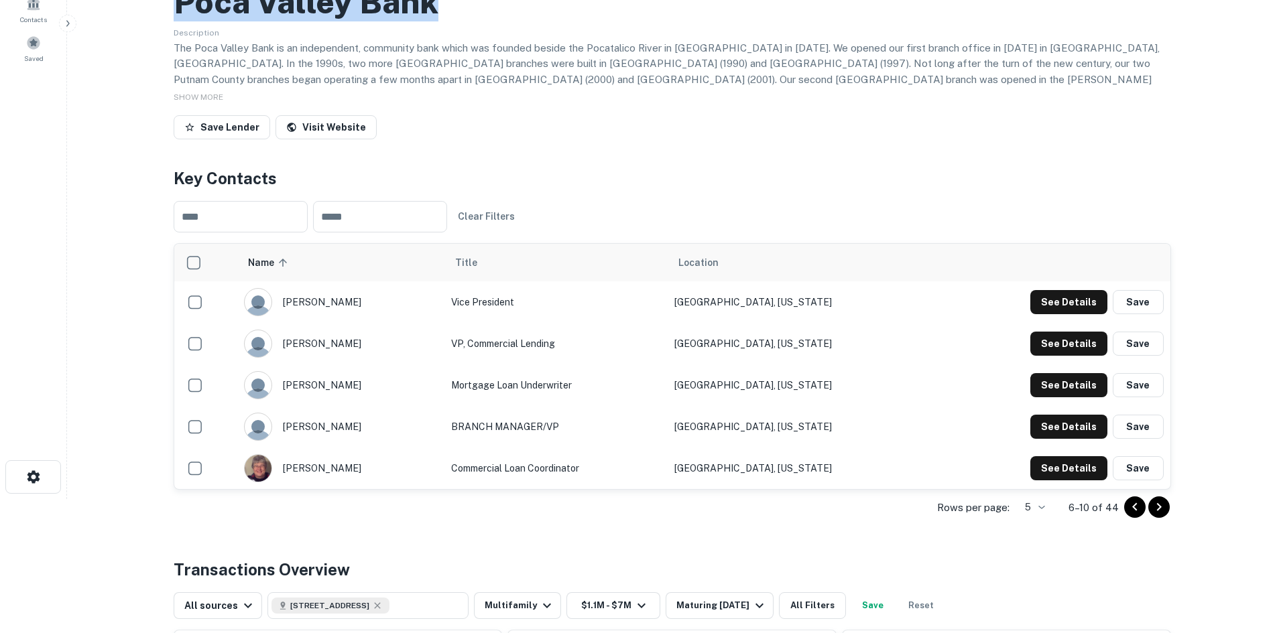
click at [1160, 505] on icon "Go to next page" at bounding box center [1159, 507] width 16 height 16
click at [252, 217] on input "text" at bounding box center [241, 217] width 134 height 32
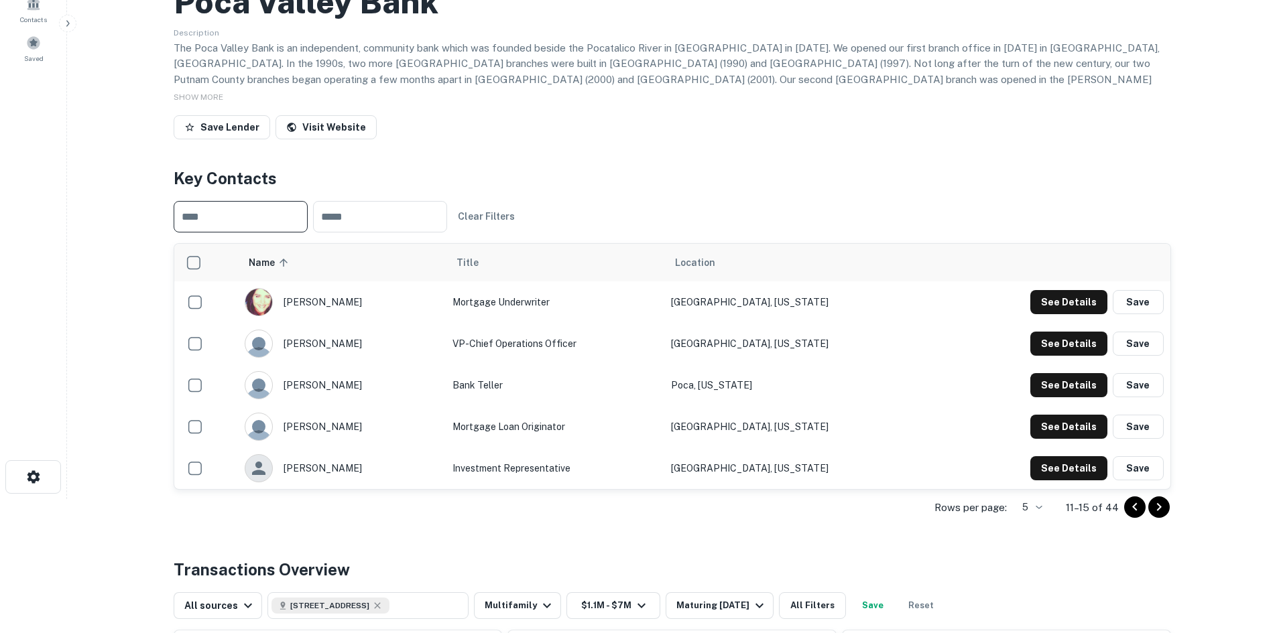
paste input "**********"
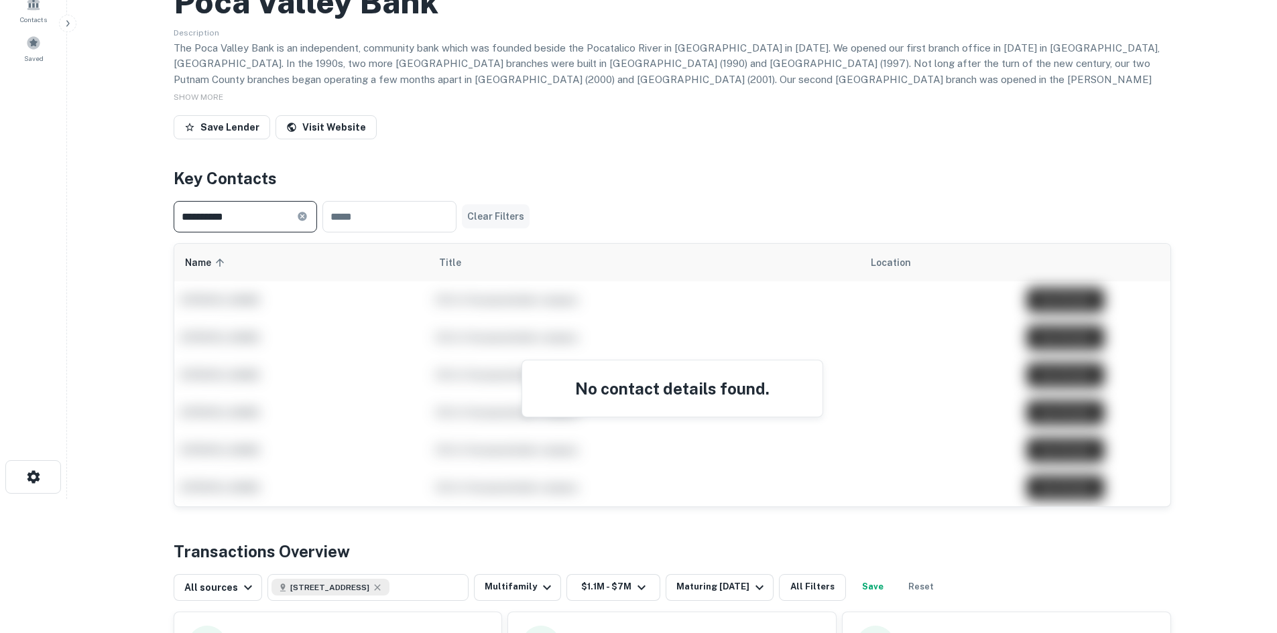
type input "**********"
click at [527, 219] on button "Clear Filters" at bounding box center [496, 216] width 68 height 24
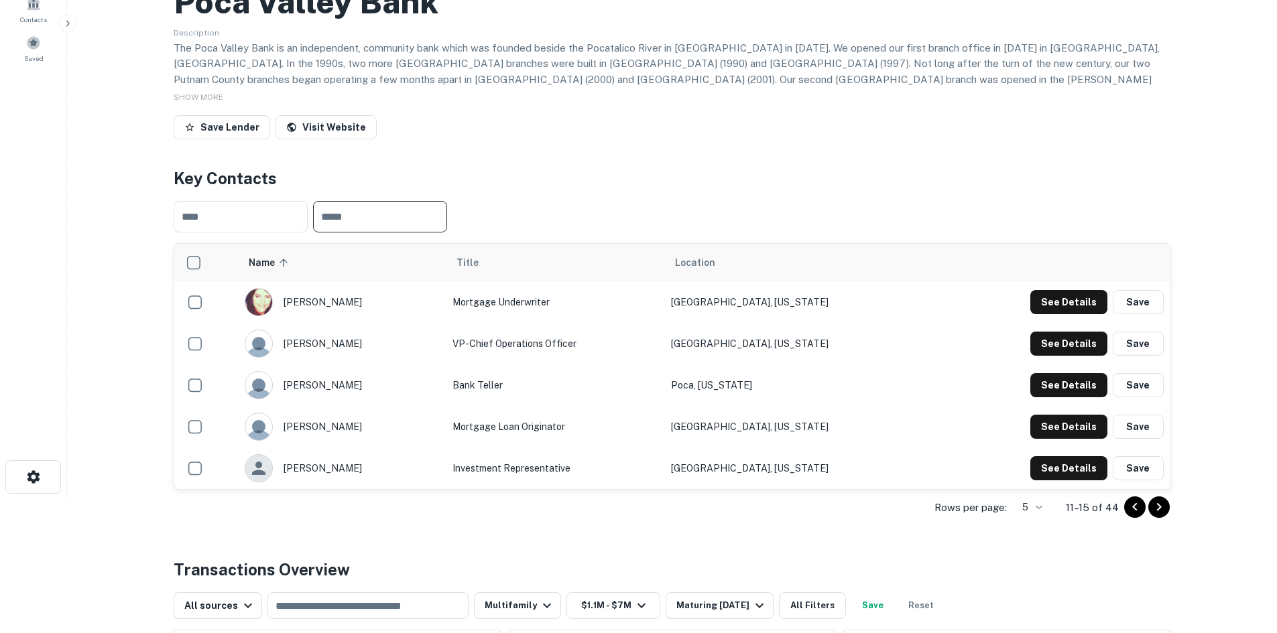
click at [418, 215] on input "text" at bounding box center [380, 217] width 134 height 32
paste input "**********"
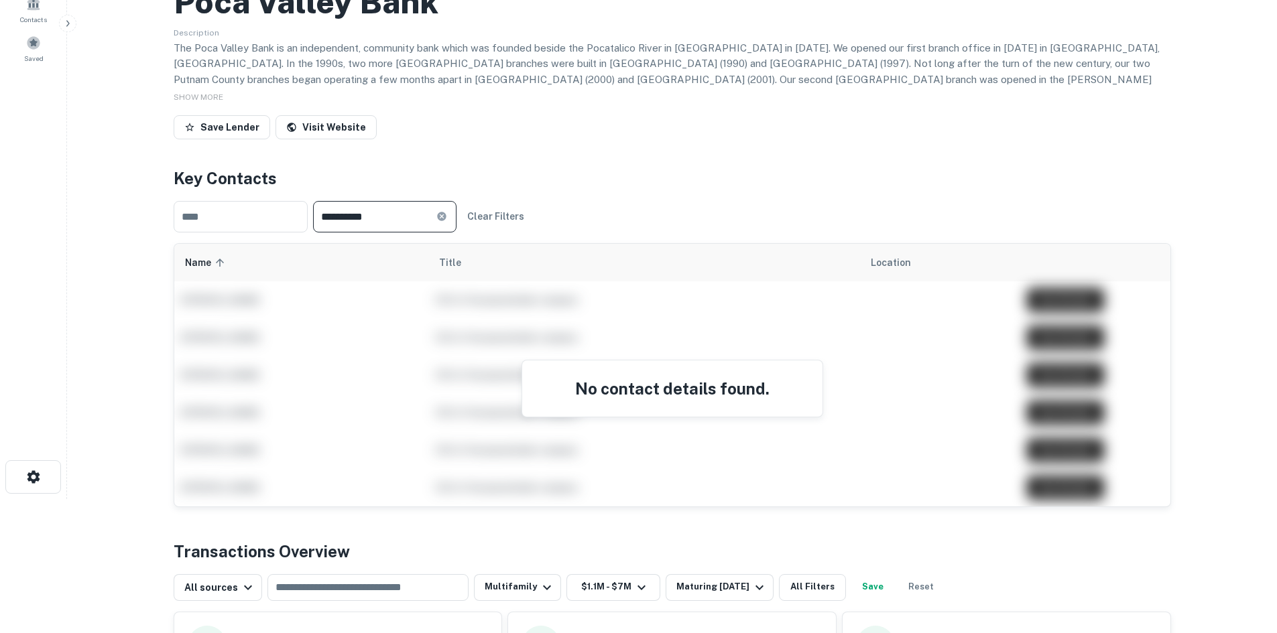
type input "**********"
click at [446, 219] on icon at bounding box center [441, 216] width 9 height 9
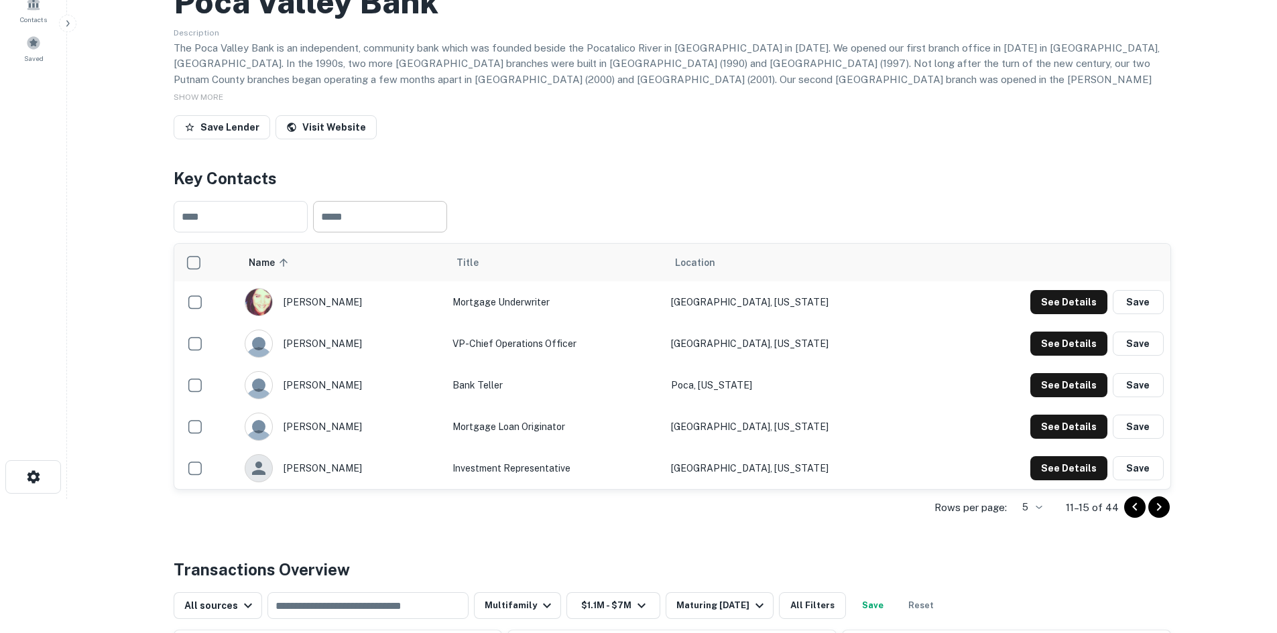
drag, startPoint x: 395, startPoint y: 426, endPoint x: 367, endPoint y: 426, distance: 28.2
click at [367, 426] on div "mcgettigan kathy" at bounding box center [342, 427] width 194 height 28
copy div "mcgettigan kathy"
drag, startPoint x: 487, startPoint y: 425, endPoint x: 588, endPoint y: 426, distance: 100.5
click at [588, 426] on td "Mortgage Loan Originator" at bounding box center [555, 427] width 219 height 42
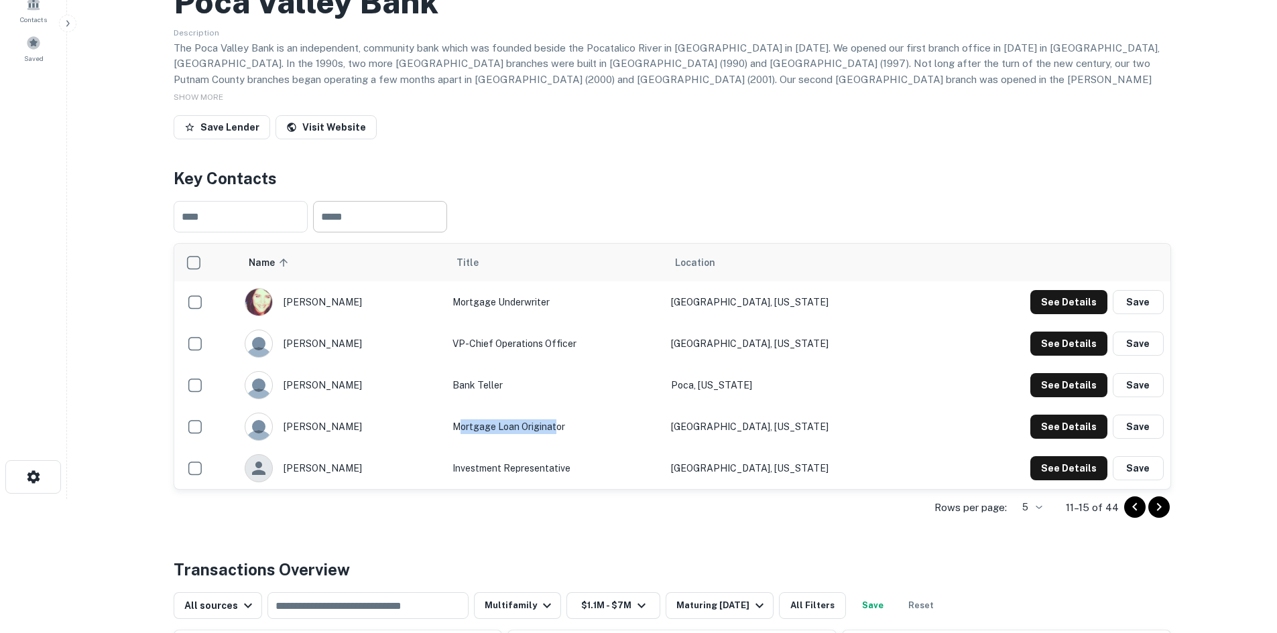
click at [588, 426] on td "Mortgage Loan Originator" at bounding box center [555, 427] width 219 height 42
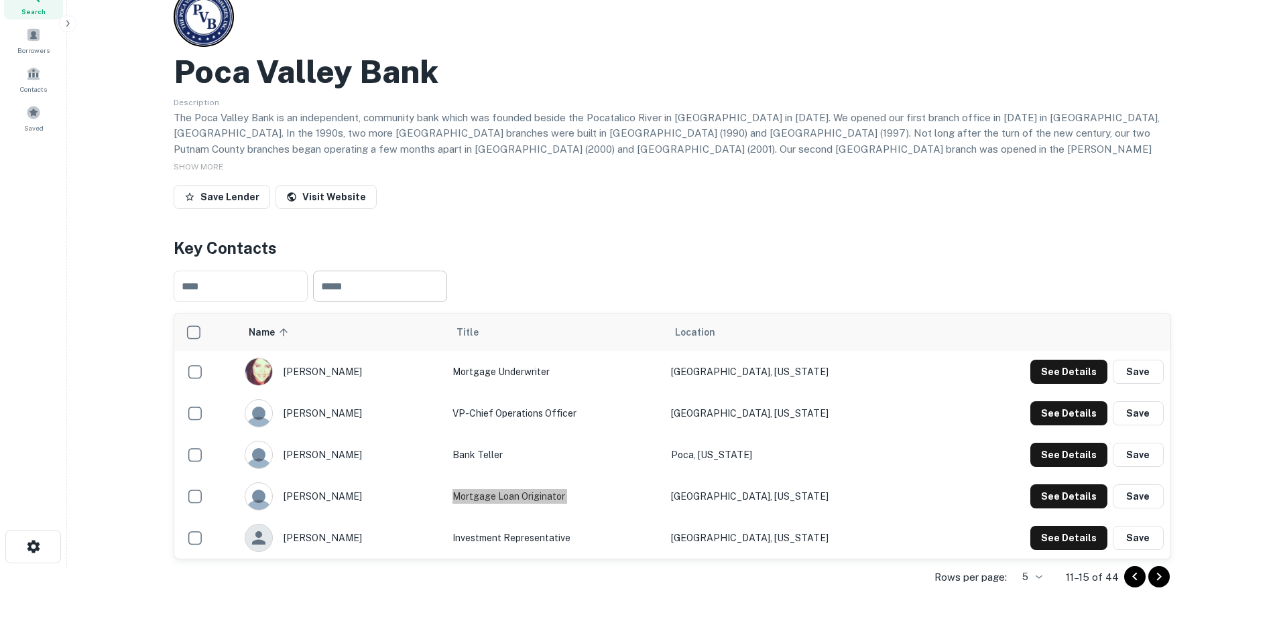
scroll to position [0, 0]
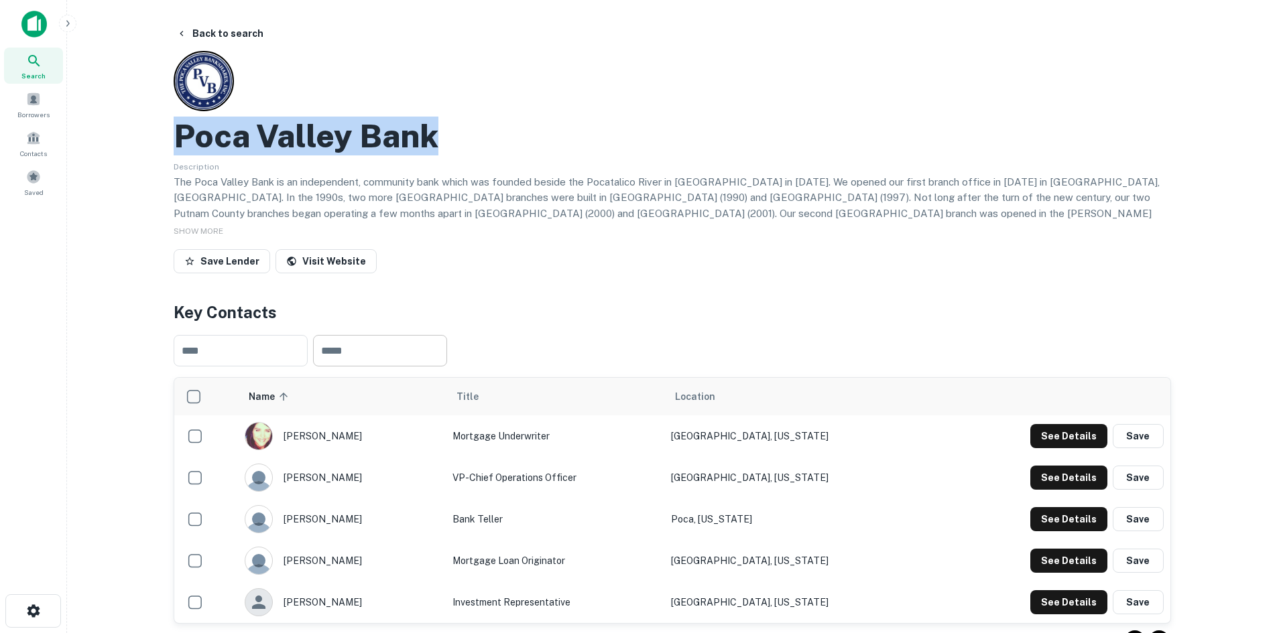
drag, startPoint x: 469, startPoint y: 155, endPoint x: 180, endPoint y: 142, distance: 289.2
click at [180, 142] on div "Poca Valley Bank" at bounding box center [672, 136] width 997 height 39
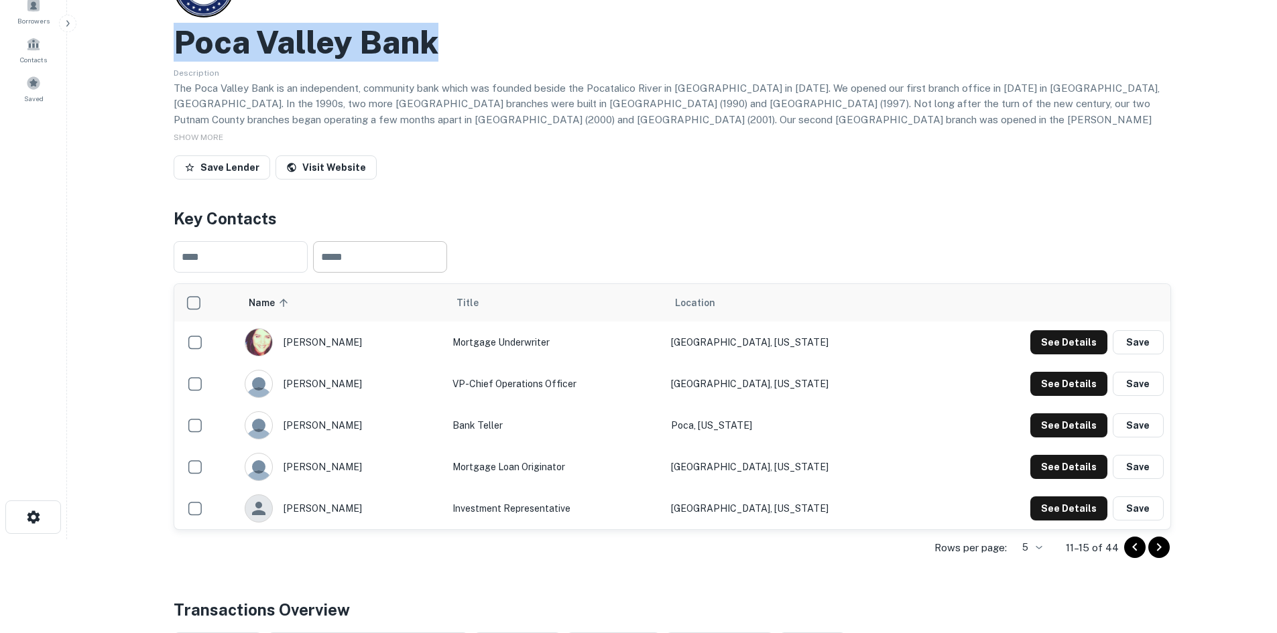
scroll to position [134, 0]
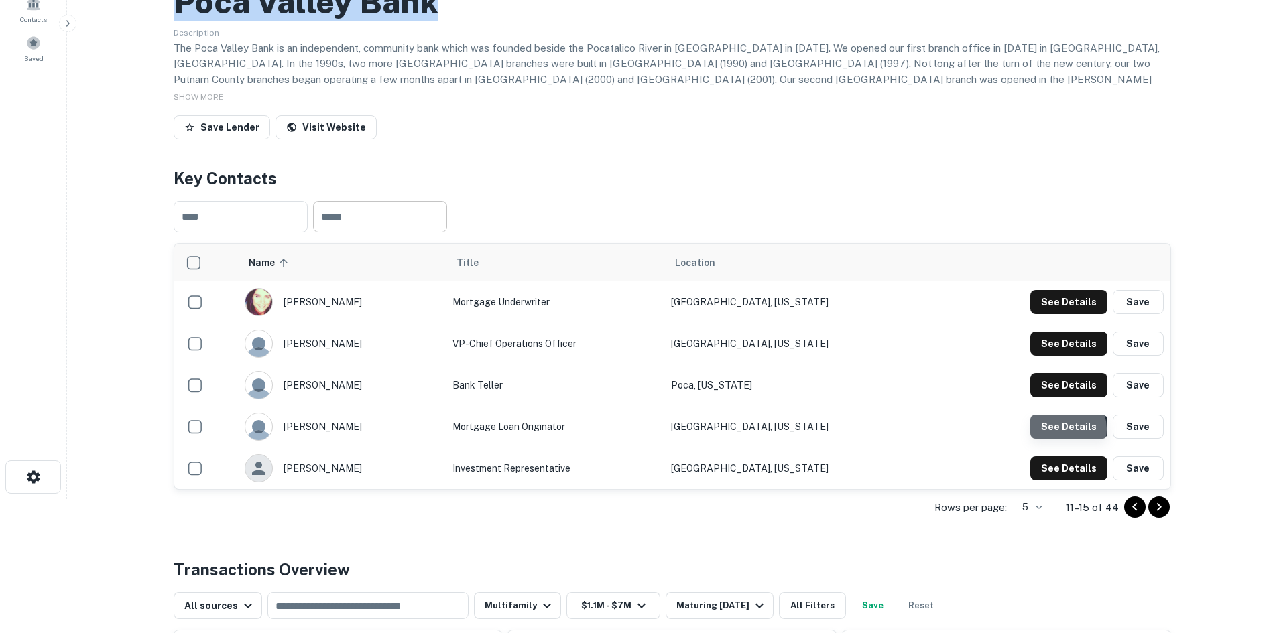
click at [1067, 314] on button "See Details" at bounding box center [1068, 302] width 77 height 24
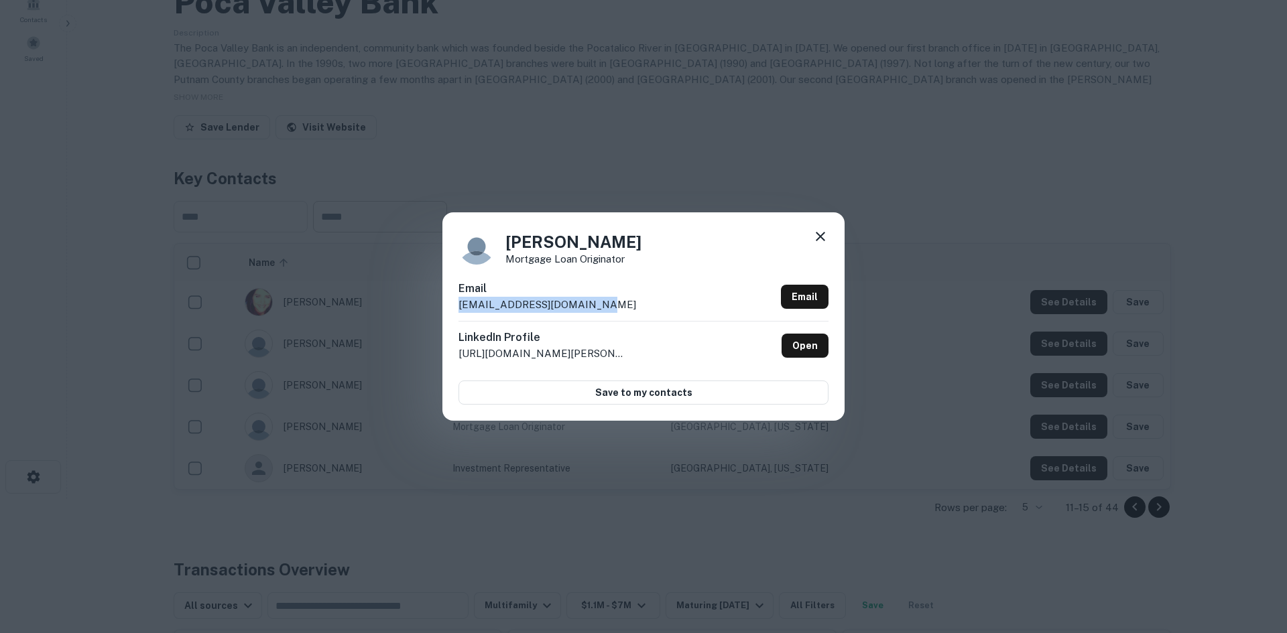
drag, startPoint x: 616, startPoint y: 312, endPoint x: 457, endPoint y: 306, distance: 158.9
click at [457, 306] on div "McGettigan Kathy Mortgage Loan Originator Email mkathy@pocavalleybank.com Email…" at bounding box center [643, 316] width 402 height 208
click at [749, 158] on div "McGettigan Kathy Mortgage Loan Originator Email mkathy@pocavalleybank.com Email…" at bounding box center [643, 316] width 1287 height 633
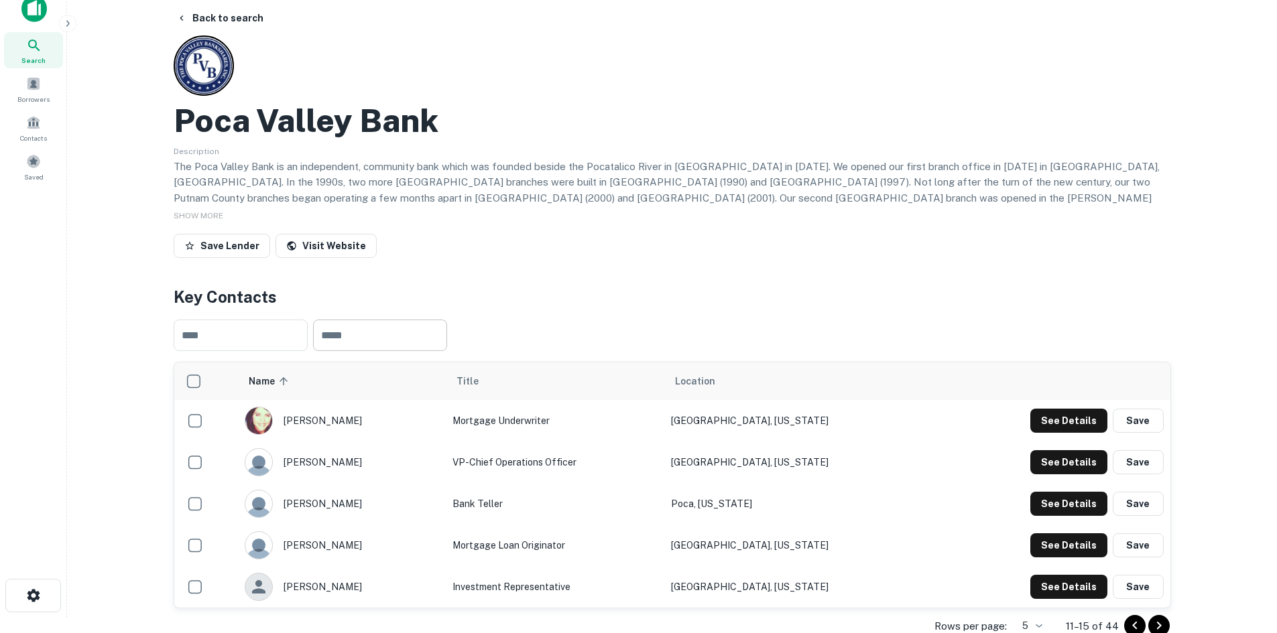
scroll to position [0, 0]
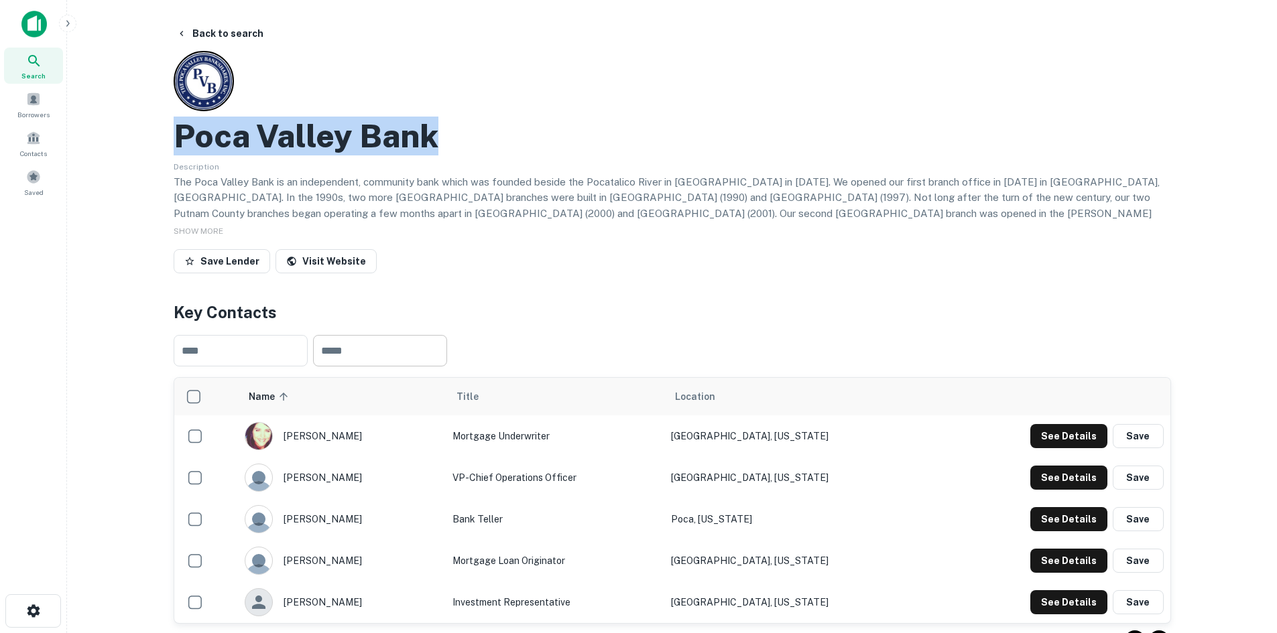
drag, startPoint x: 478, startPoint y: 142, endPoint x: 173, endPoint y: 140, distance: 305.0
click at [174, 140] on div "Poca Valley Bank" at bounding box center [672, 136] width 997 height 39
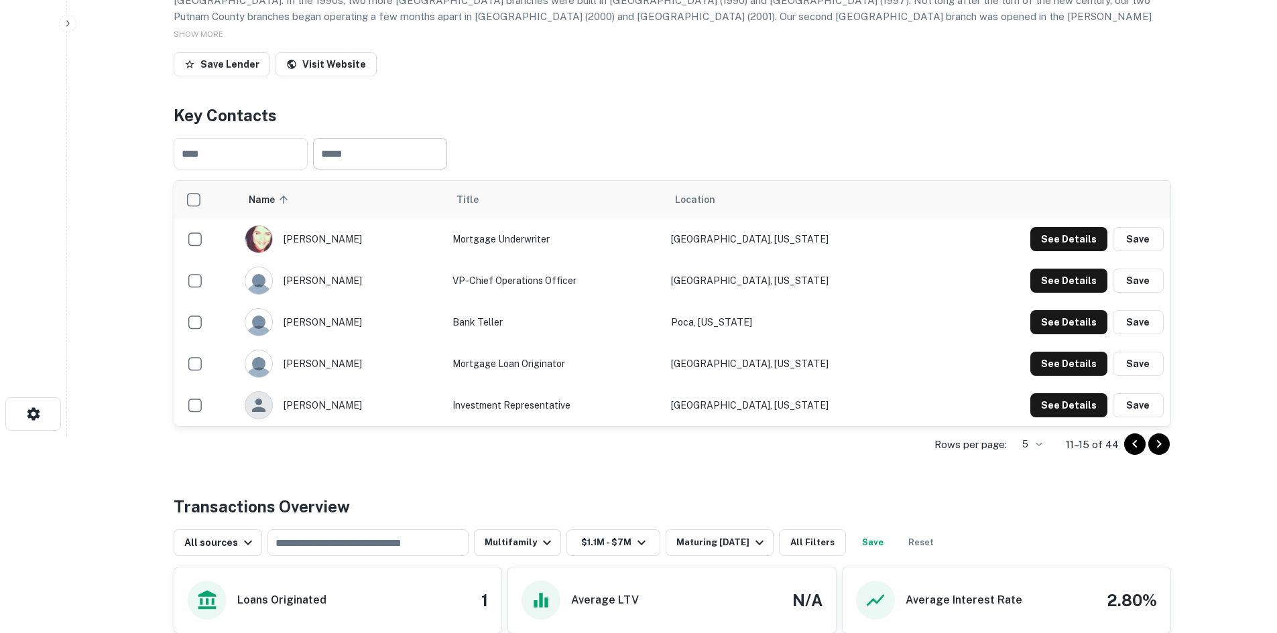
scroll to position [201, 0]
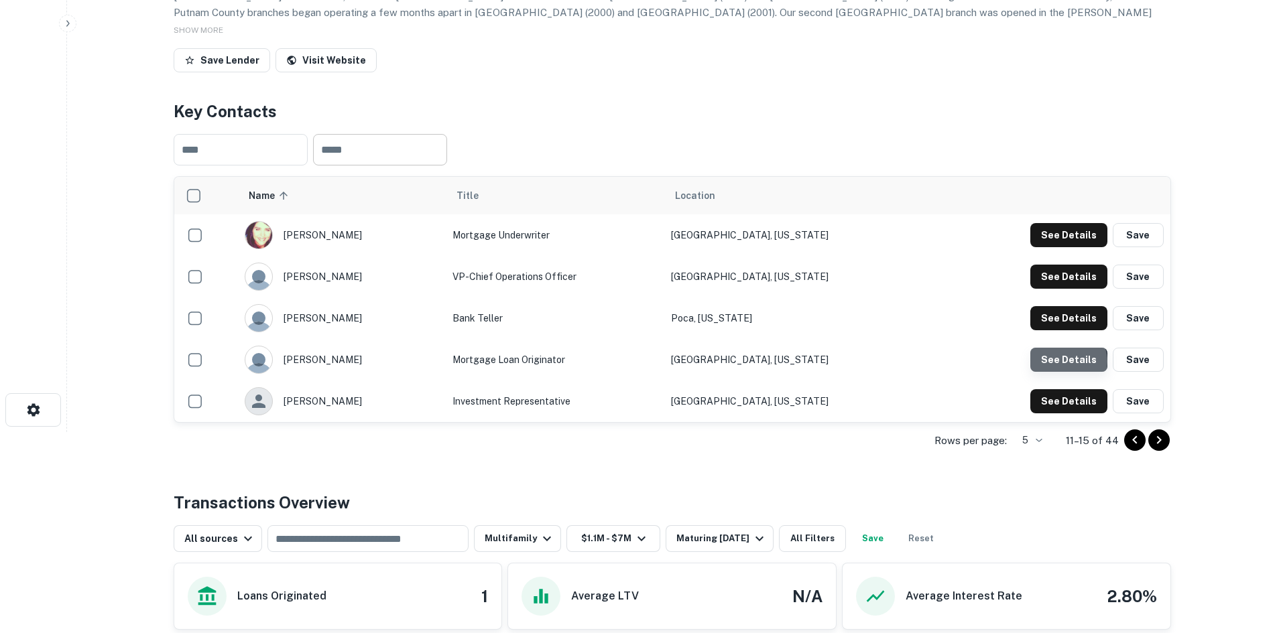
click at [1070, 247] on button "See Details" at bounding box center [1068, 235] width 77 height 24
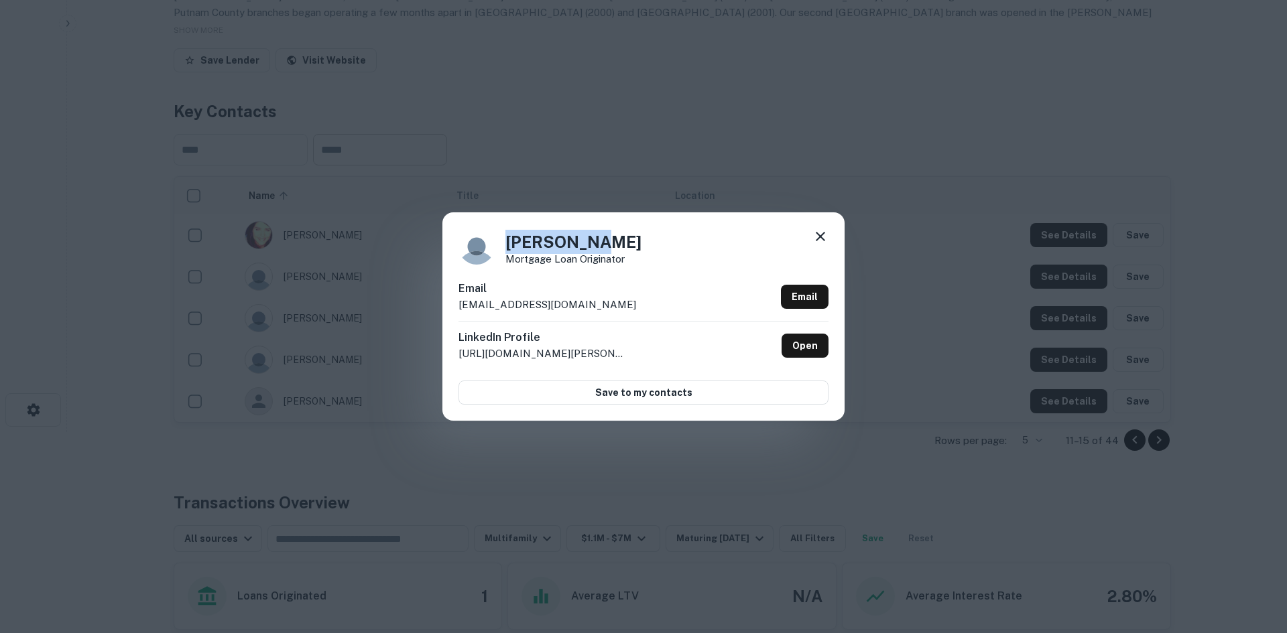
drag, startPoint x: 509, startPoint y: 240, endPoint x: 592, endPoint y: 245, distance: 83.3
click at [592, 245] on h4 "McGettigan Kathy" at bounding box center [573, 242] width 136 height 24
drag, startPoint x: 603, startPoint y: 243, endPoint x: 647, endPoint y: 245, distance: 44.3
click at [647, 245] on div "McGettigan Kathy Mortgage Loan Originator" at bounding box center [643, 247] width 370 height 36
drag, startPoint x: 503, startPoint y: 166, endPoint x: 479, endPoint y: 163, distance: 24.3
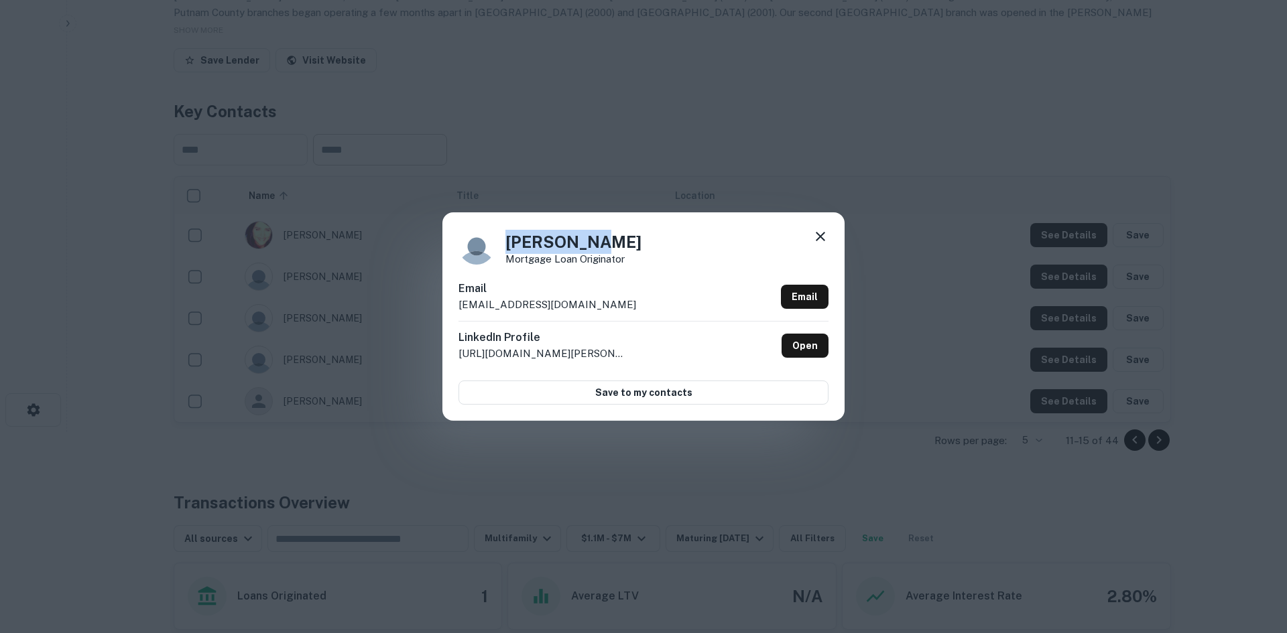
click at [503, 166] on div "McGettigan Kathy Mortgage Loan Originator Email mkathy@pocavalleybank.com Email…" at bounding box center [643, 316] width 1287 height 633
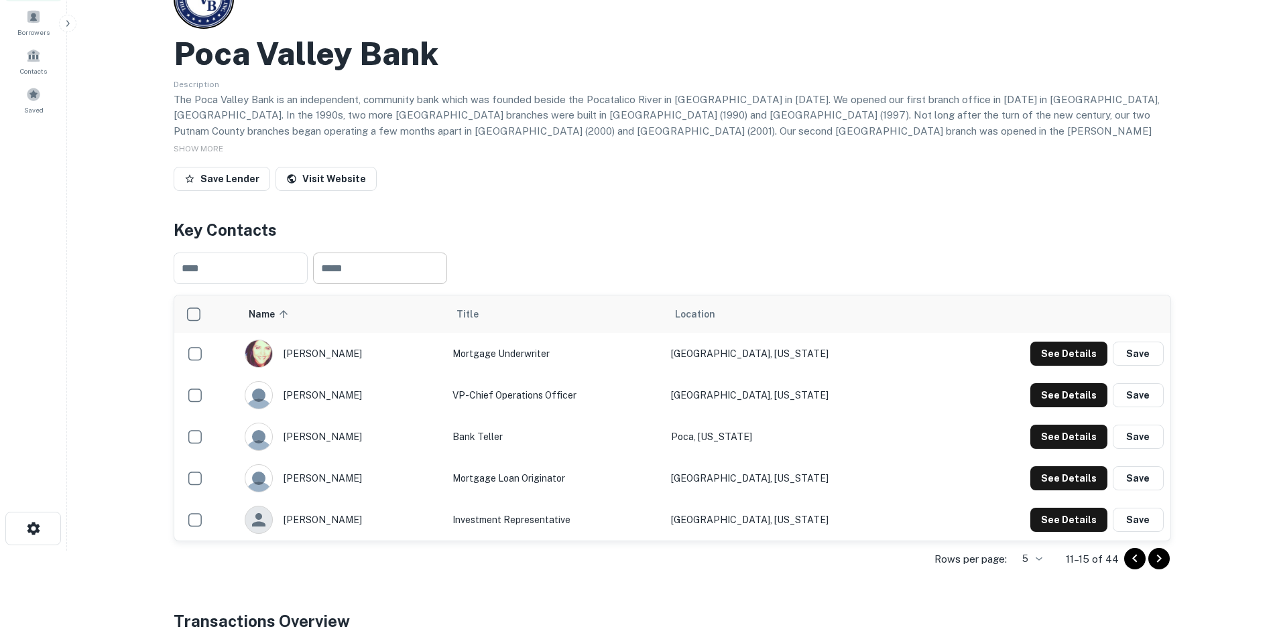
scroll to position [0, 0]
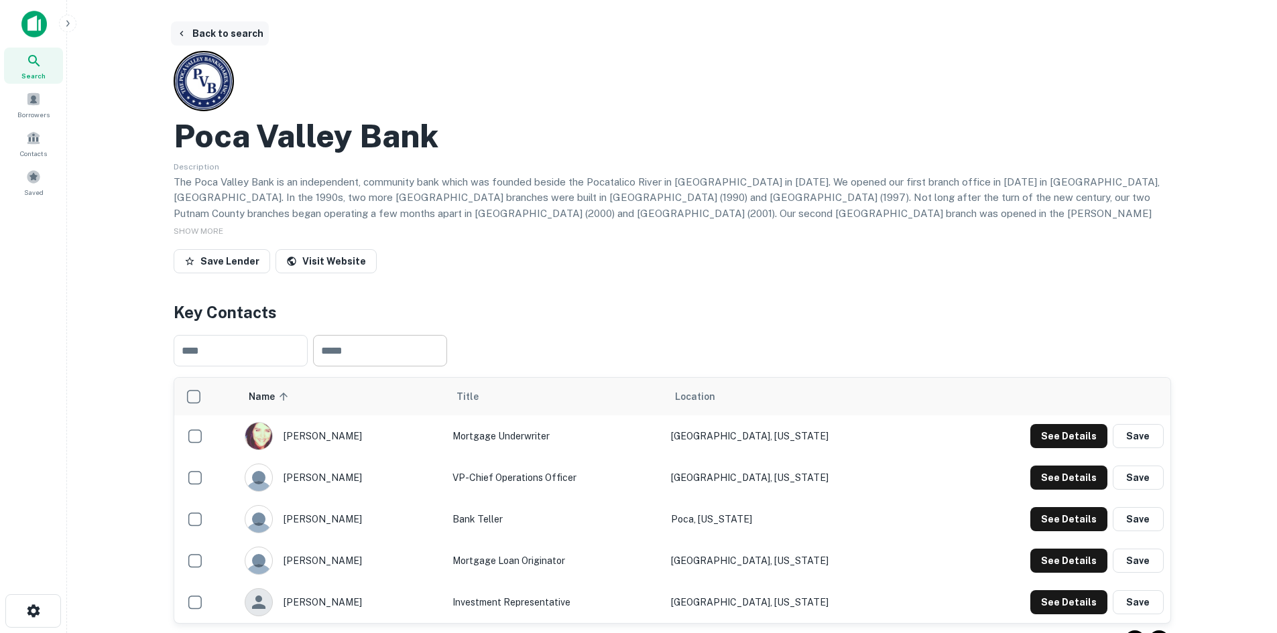
click at [213, 35] on button "Back to search" at bounding box center [220, 33] width 98 height 24
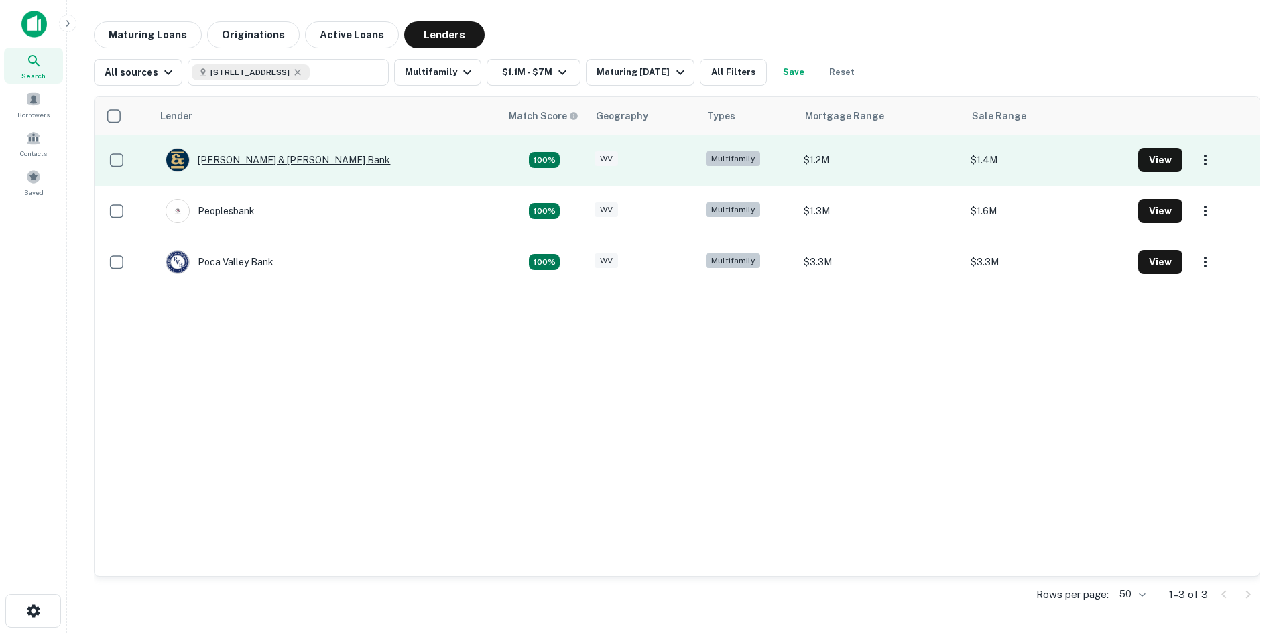
click at [250, 160] on div "Burke & Herbert Bank" at bounding box center [278, 160] width 225 height 24
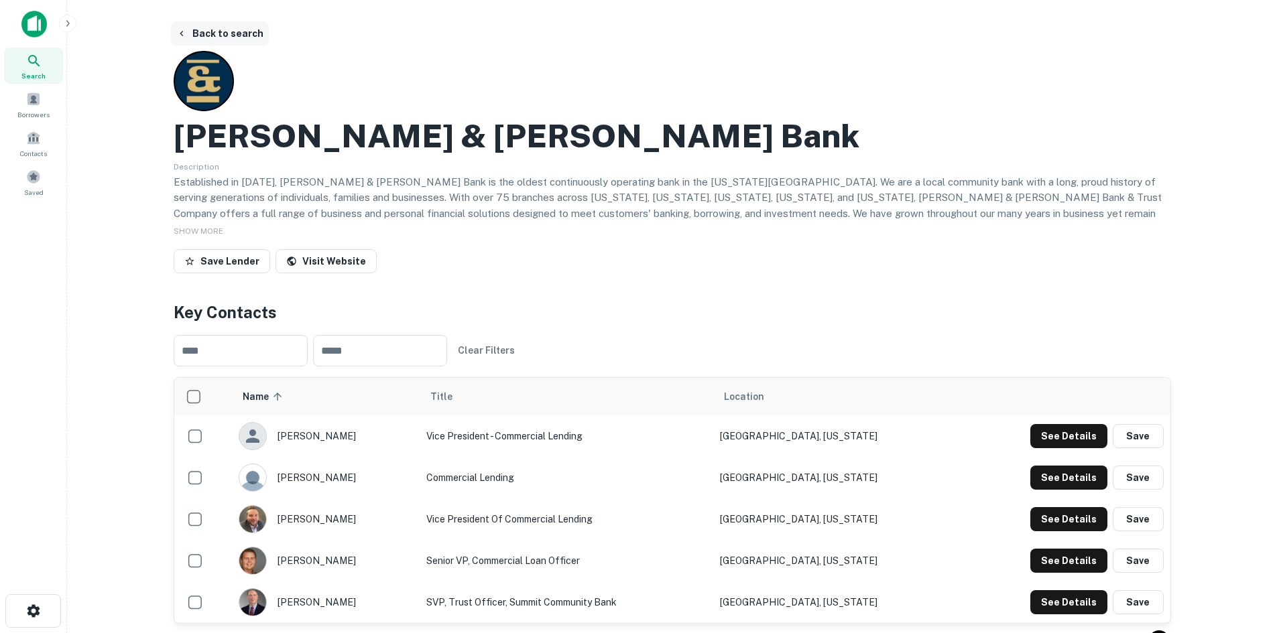
click at [223, 31] on button "Back to search" at bounding box center [220, 33] width 98 height 24
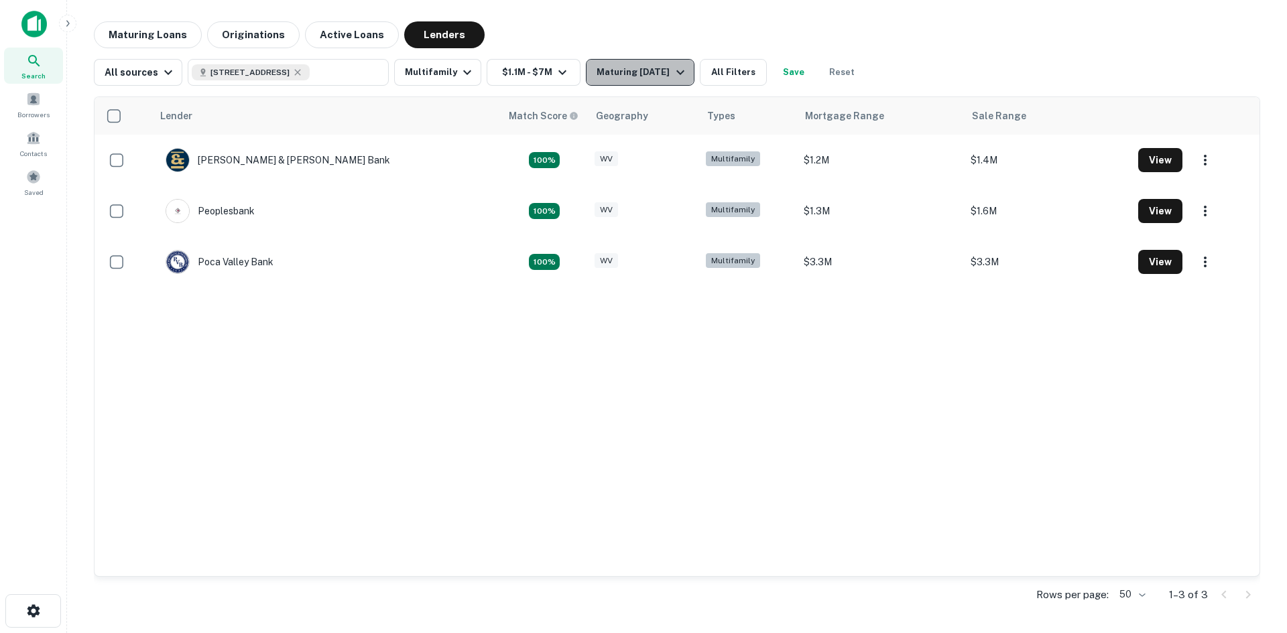
click at [639, 68] on div "Maturing In 1 Year" at bounding box center [642, 72] width 91 height 16
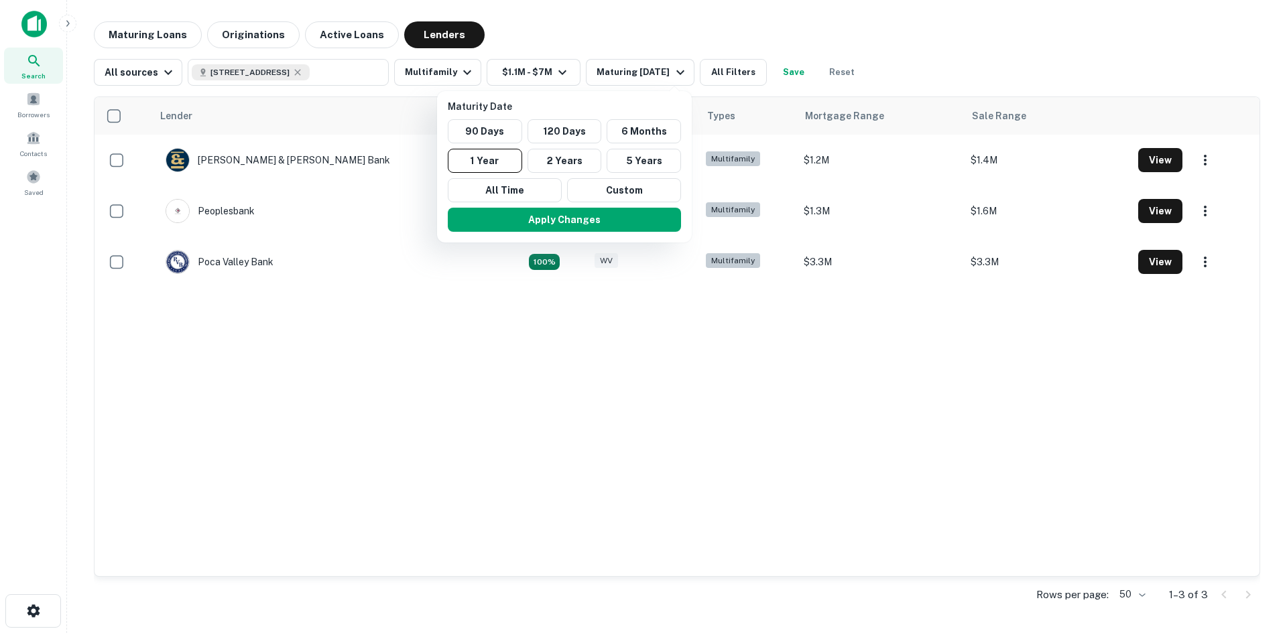
click at [434, 22] on div at bounding box center [643, 316] width 1287 height 633
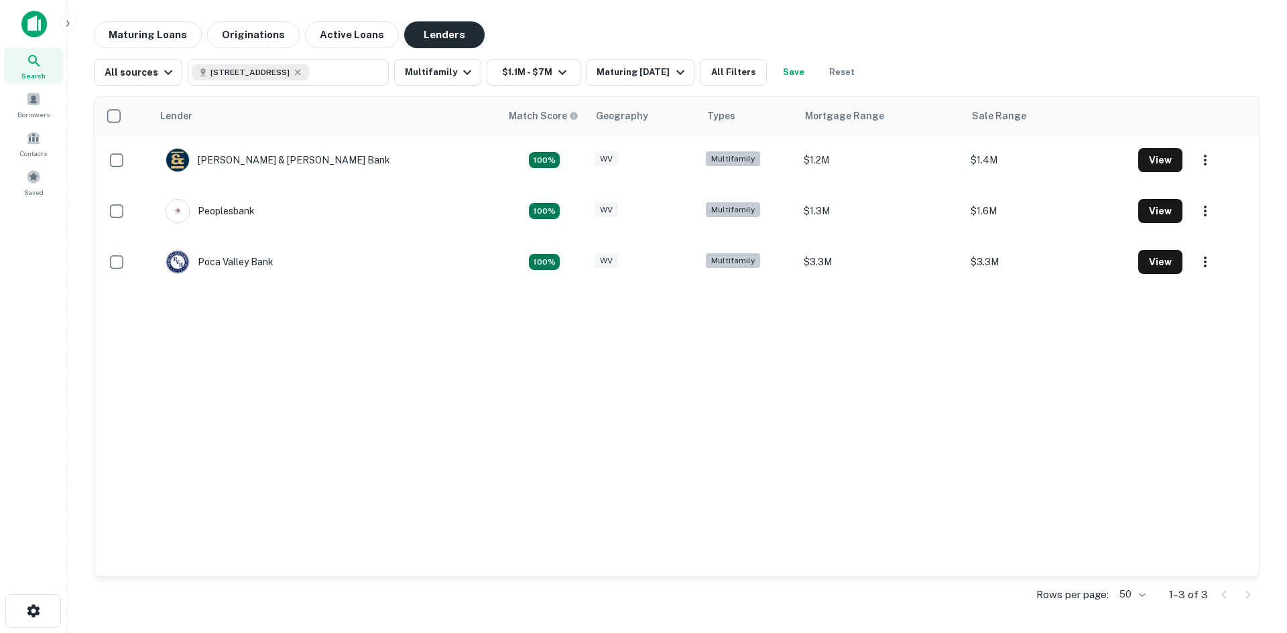
click at [434, 34] on button "Lenders" at bounding box center [444, 34] width 80 height 27
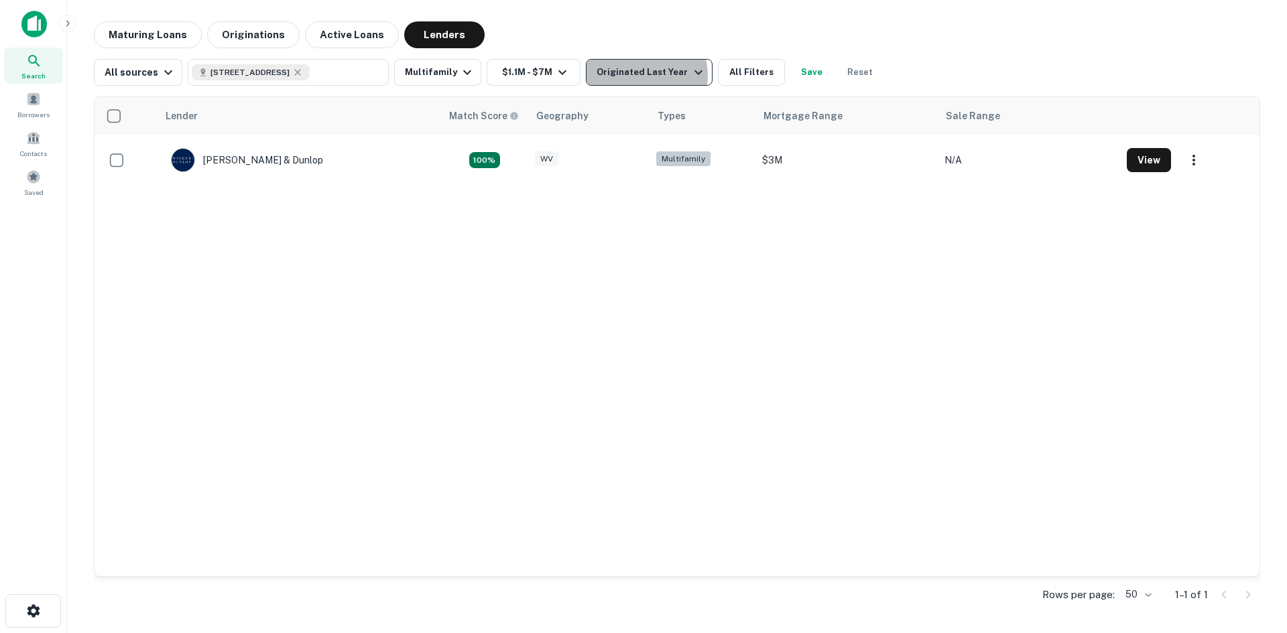
click at [637, 75] on div "Originated Last Year" at bounding box center [651, 72] width 109 height 16
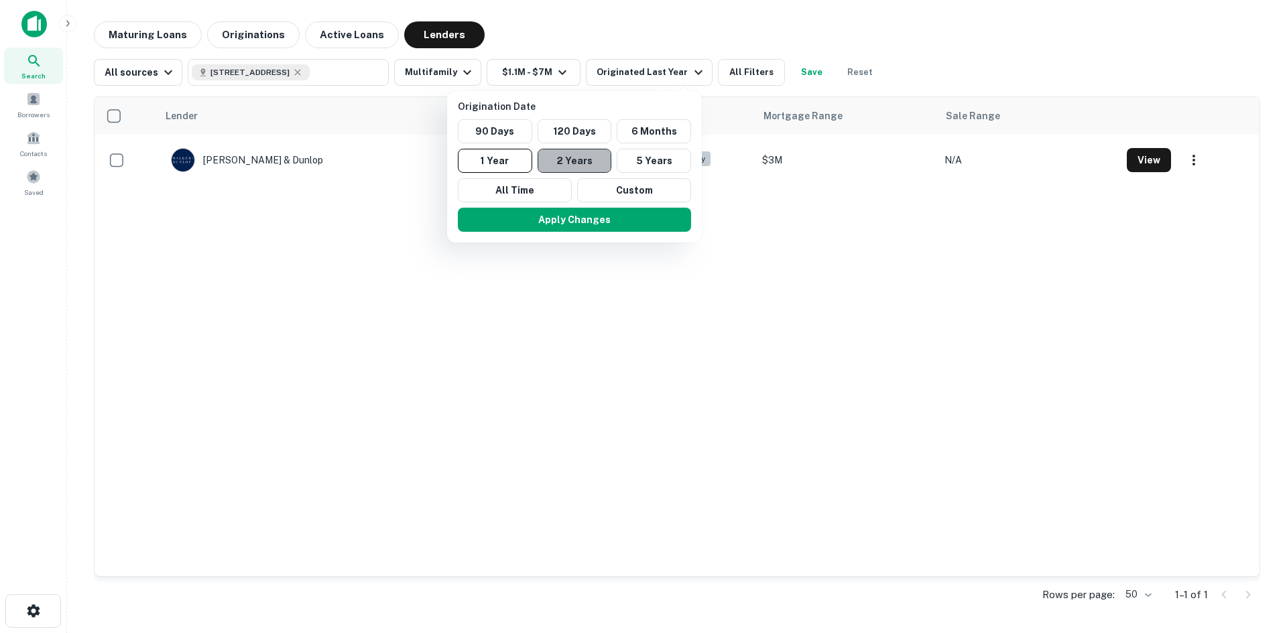
click at [581, 162] on button "2 Years" at bounding box center [575, 161] width 74 height 24
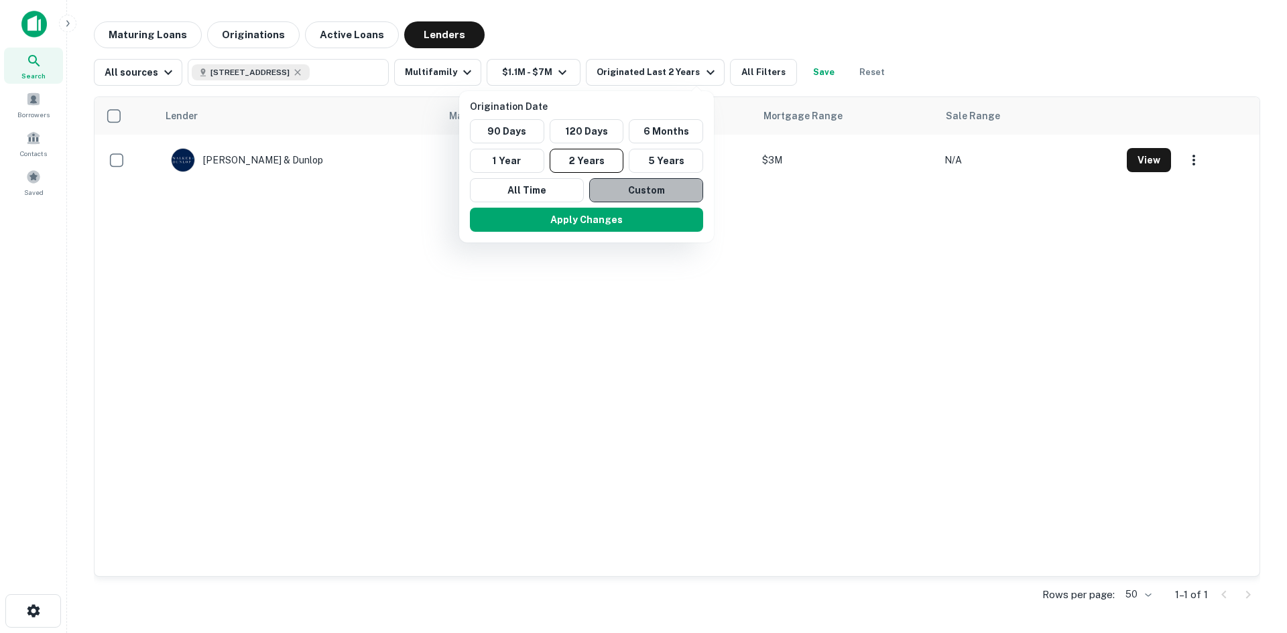
click at [625, 192] on button "Custom" at bounding box center [646, 190] width 114 height 24
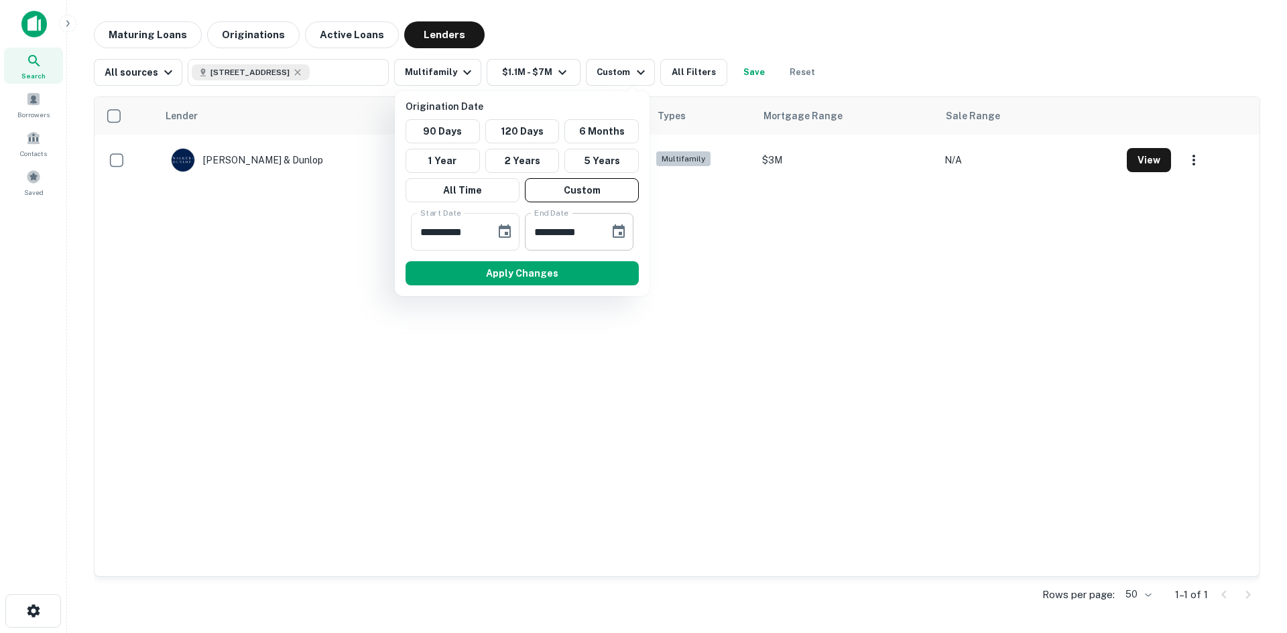
click at [559, 233] on input "**********" at bounding box center [562, 232] width 75 height 38
click at [485, 235] on input "**********" at bounding box center [448, 232] width 75 height 38
drag, startPoint x: 478, startPoint y: 232, endPoint x: 470, endPoint y: 231, distance: 8.1
click at [470, 231] on input "**********" at bounding box center [448, 232] width 75 height 38
type input "**********"
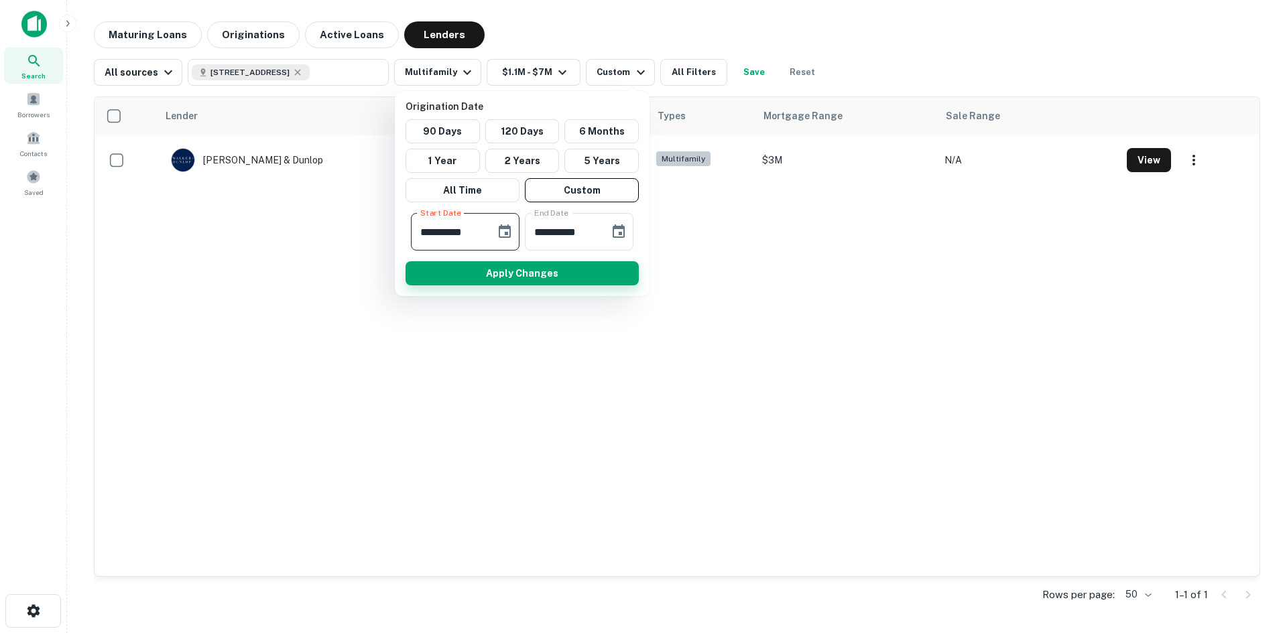
click at [511, 273] on button "Apply Changes" at bounding box center [522, 273] width 233 height 24
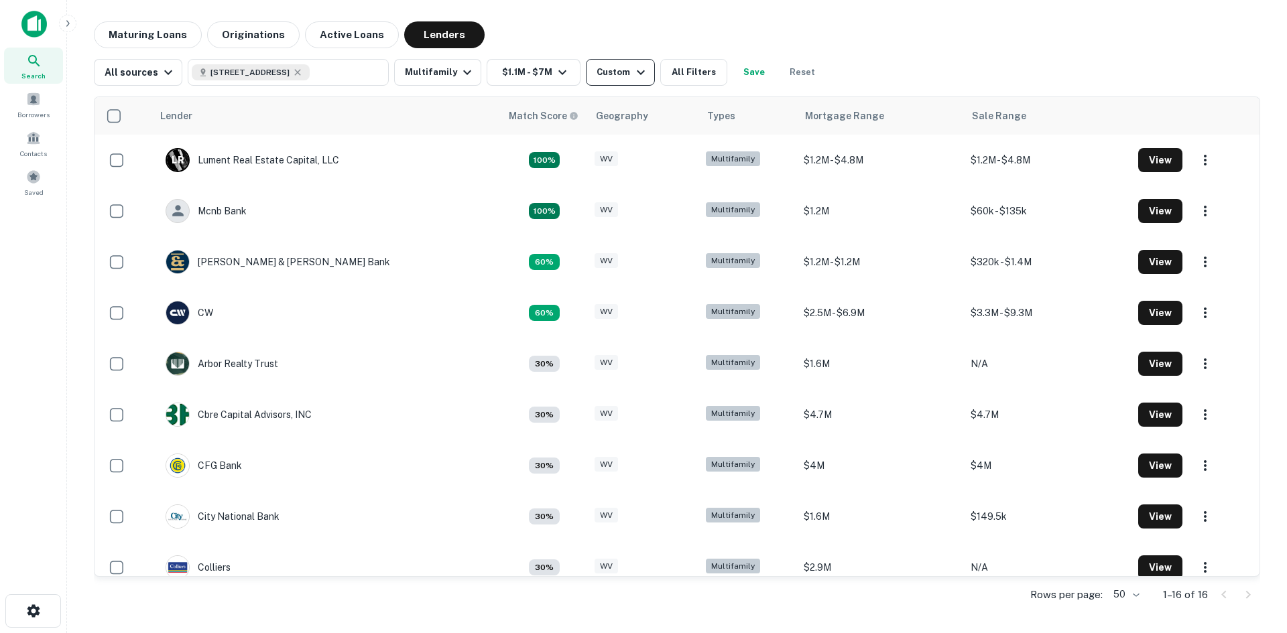
click at [617, 79] on div "Custom" at bounding box center [623, 72] width 52 height 16
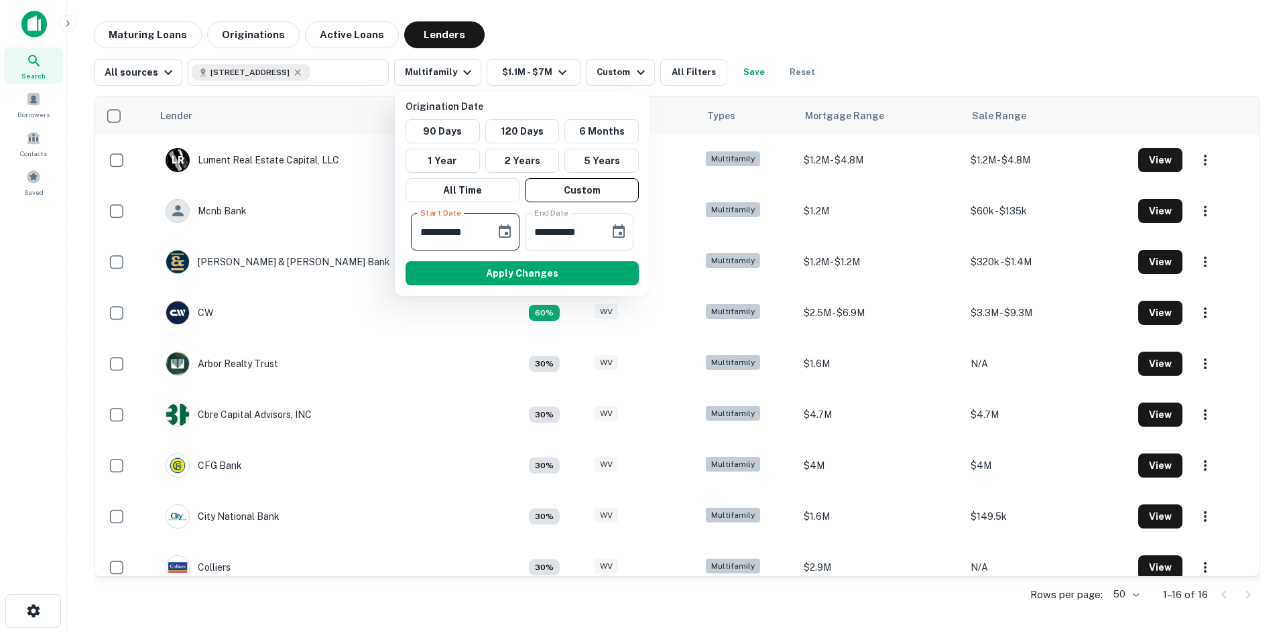
drag, startPoint x: 477, startPoint y: 231, endPoint x: 467, endPoint y: 231, distance: 9.4
click at [467, 231] on input "**********" at bounding box center [448, 232] width 75 height 38
drag, startPoint x: 478, startPoint y: 230, endPoint x: 452, endPoint y: 230, distance: 25.5
click at [452, 230] on input "**********" at bounding box center [448, 232] width 75 height 38
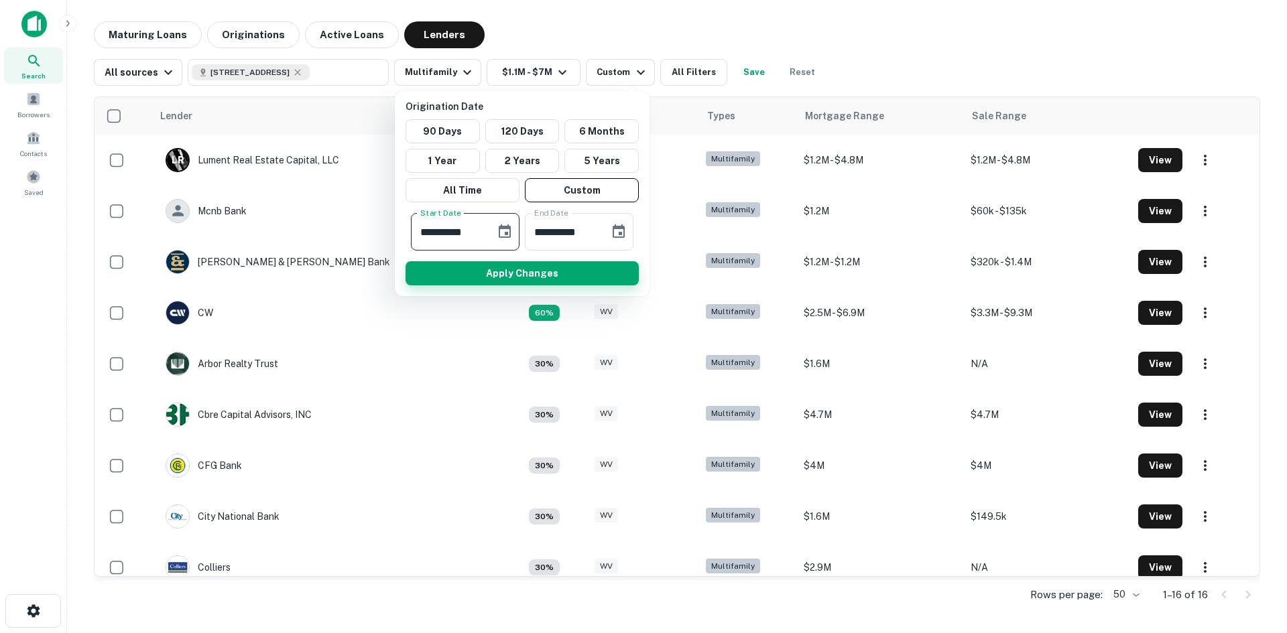
type input "**********"
click at [497, 273] on button "Apply Changes" at bounding box center [522, 273] width 233 height 24
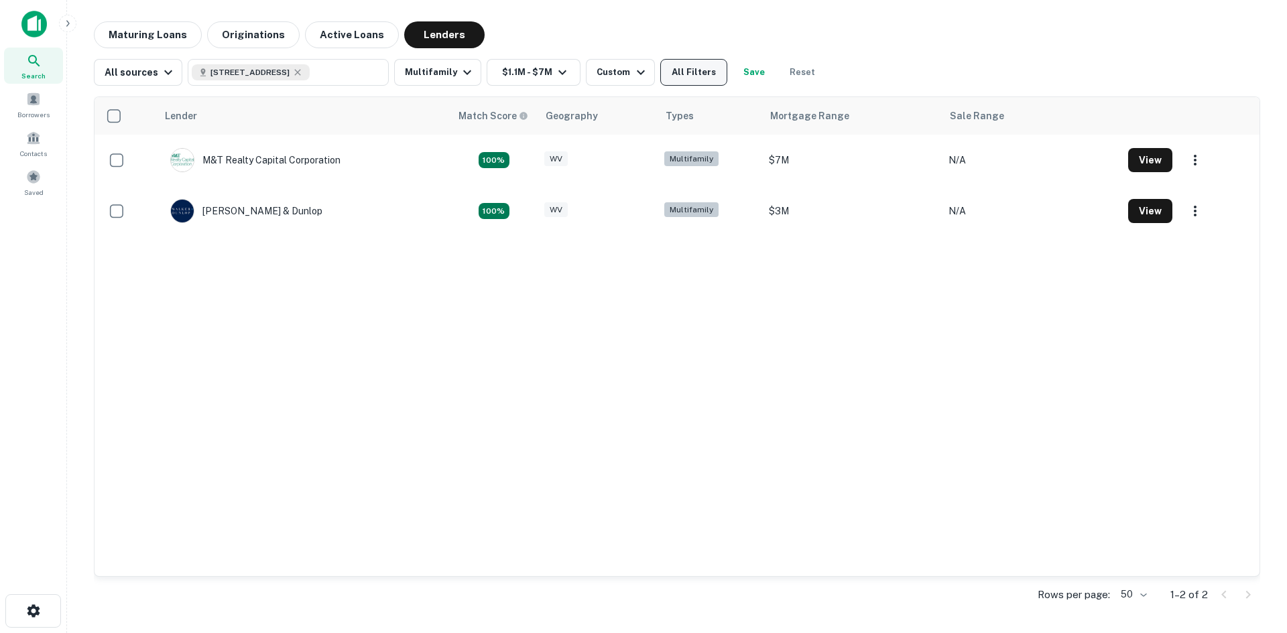
click at [696, 78] on button "All Filters" at bounding box center [693, 72] width 67 height 27
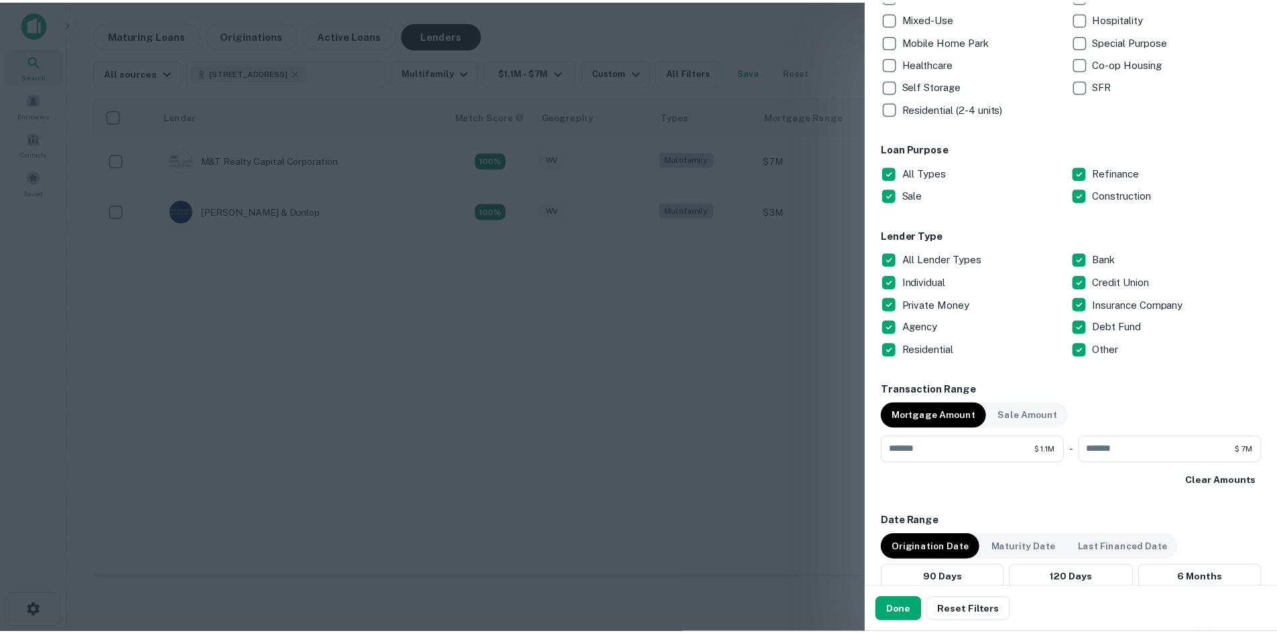
scroll to position [335, 0]
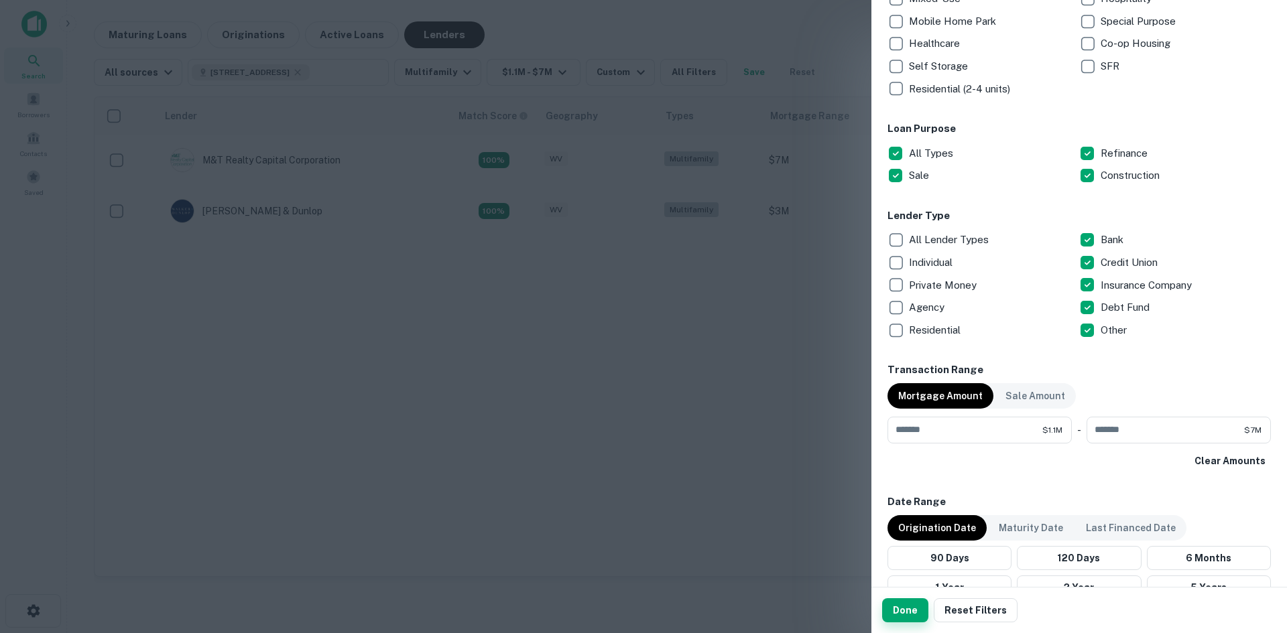
click at [896, 612] on button "Done" at bounding box center [905, 611] width 46 height 24
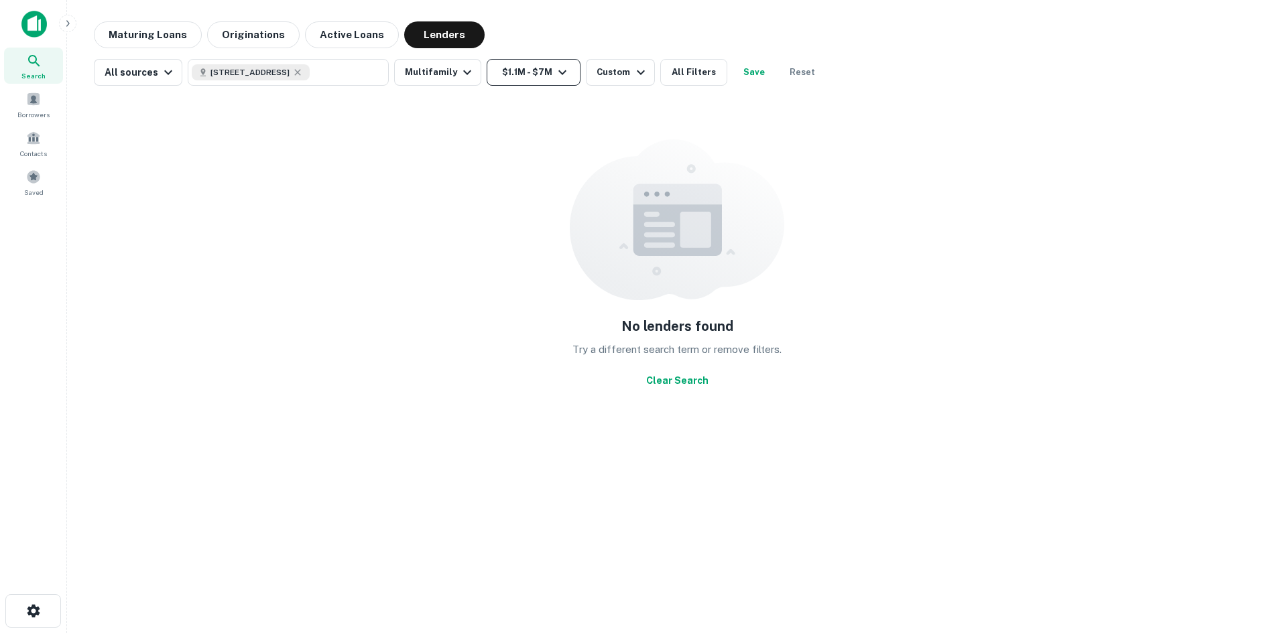
click at [537, 71] on button "$1.1M - $7M" at bounding box center [534, 72] width 94 height 27
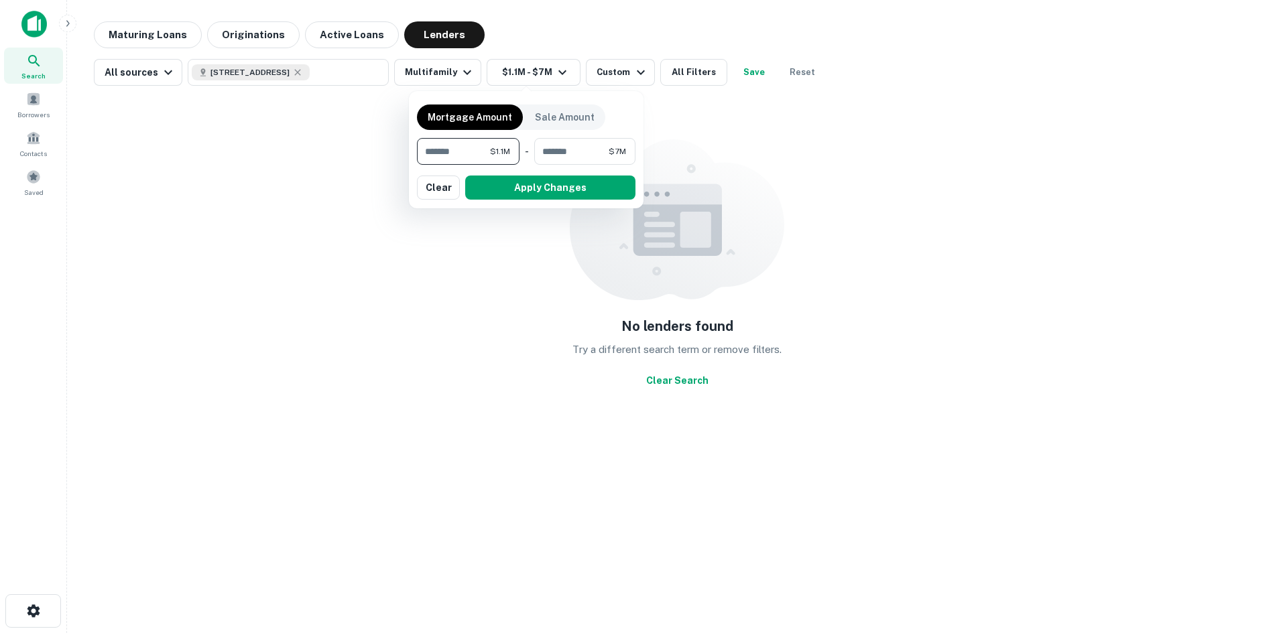
drag, startPoint x: 467, startPoint y: 152, endPoint x: 414, endPoint y: 147, distance: 53.2
click at [414, 147] on div "Mortgage Amount Sale Amount ******* $1.1M ​ - ******* $7M ​ Apply Changes Clear" at bounding box center [526, 149] width 235 height 117
click at [536, 194] on button "Apply Changes" at bounding box center [550, 188] width 170 height 24
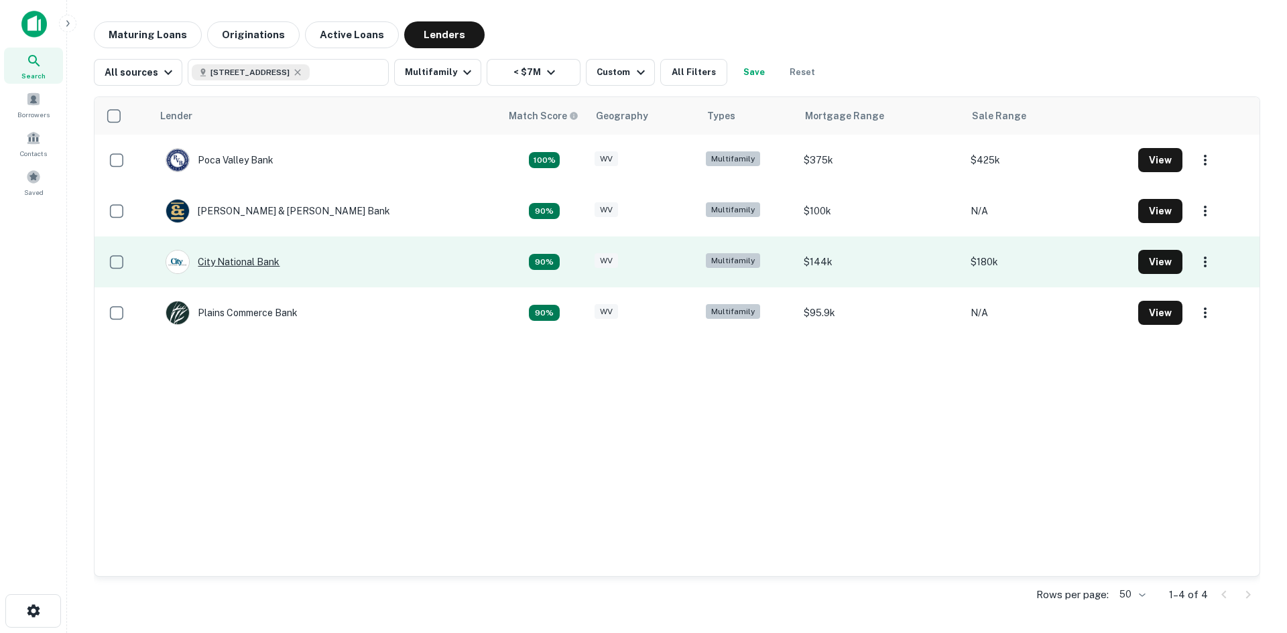
click at [256, 264] on div "City National Bank" at bounding box center [223, 262] width 114 height 24
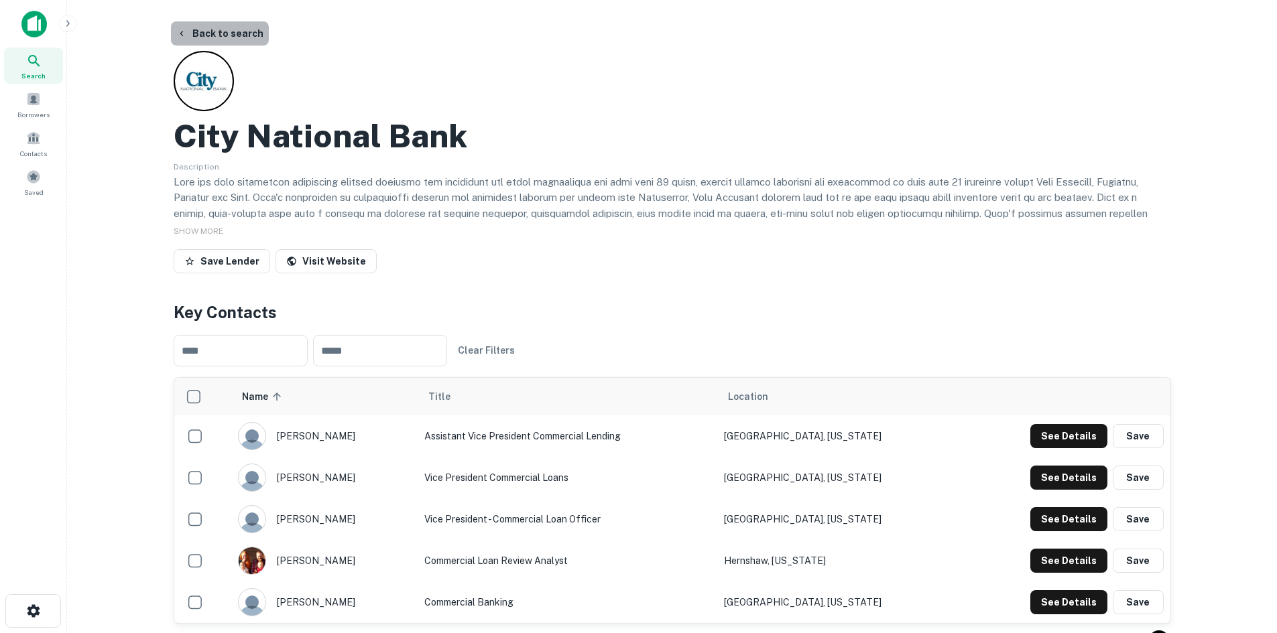
click at [219, 35] on button "Back to search" at bounding box center [220, 33] width 98 height 24
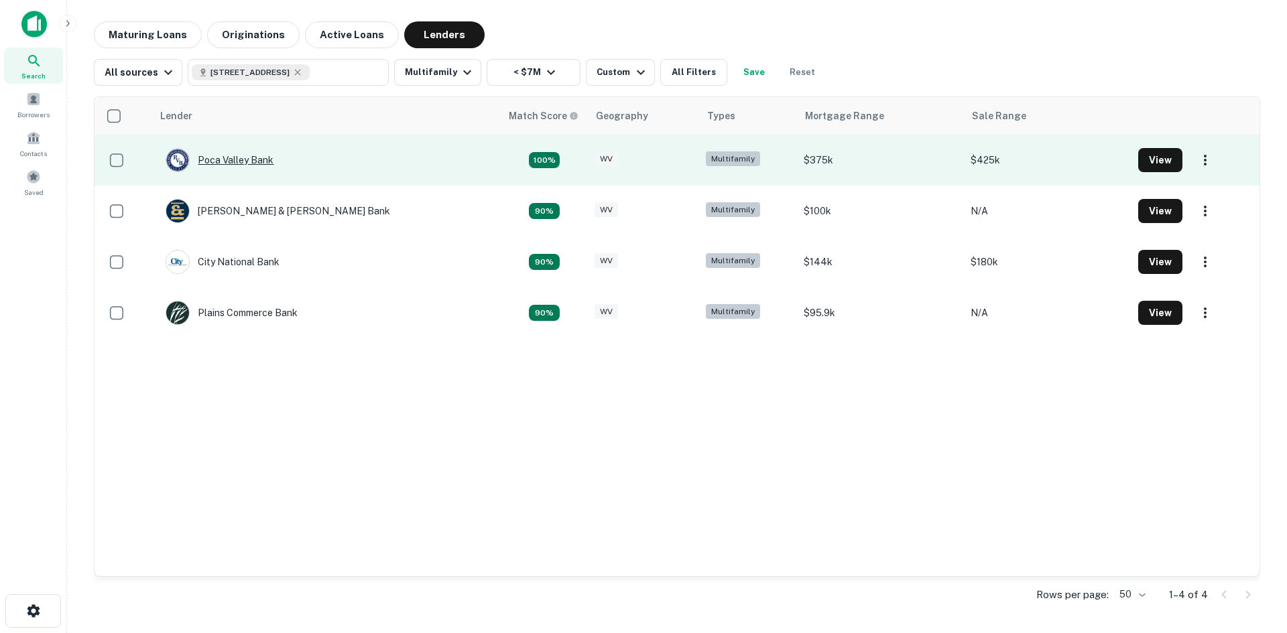
click at [250, 158] on div "Poca Valley Bank" at bounding box center [220, 160] width 108 height 24
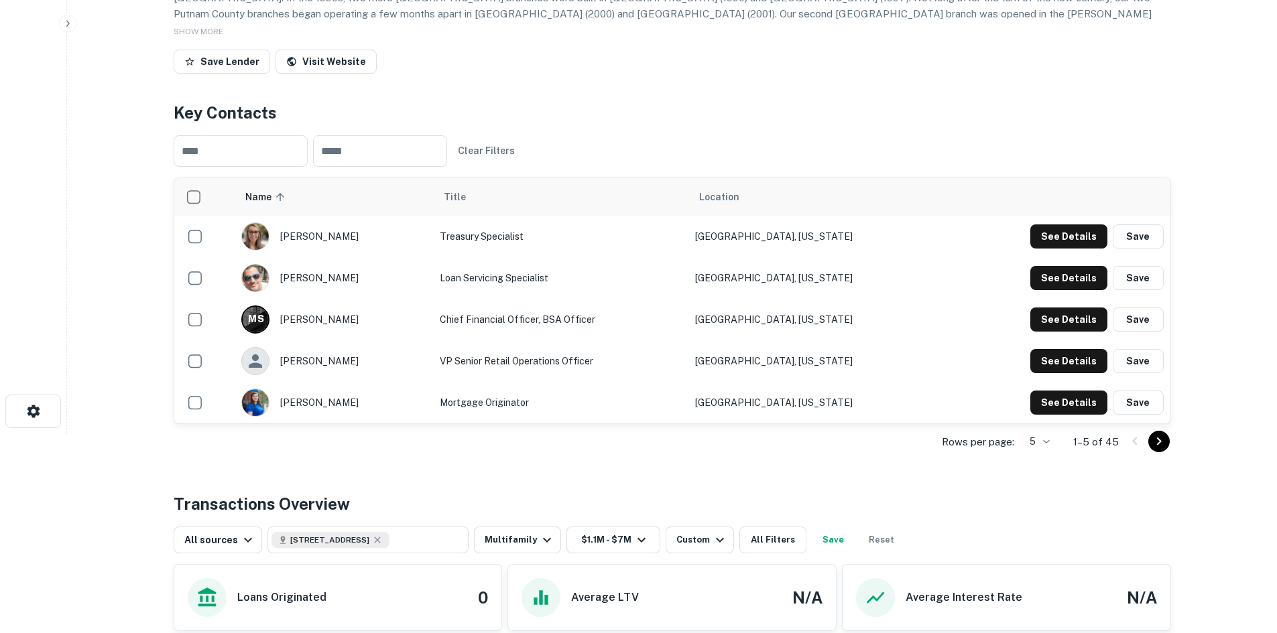
scroll to position [201, 0]
click at [1056, 247] on button "See Details" at bounding box center [1068, 235] width 77 height 24
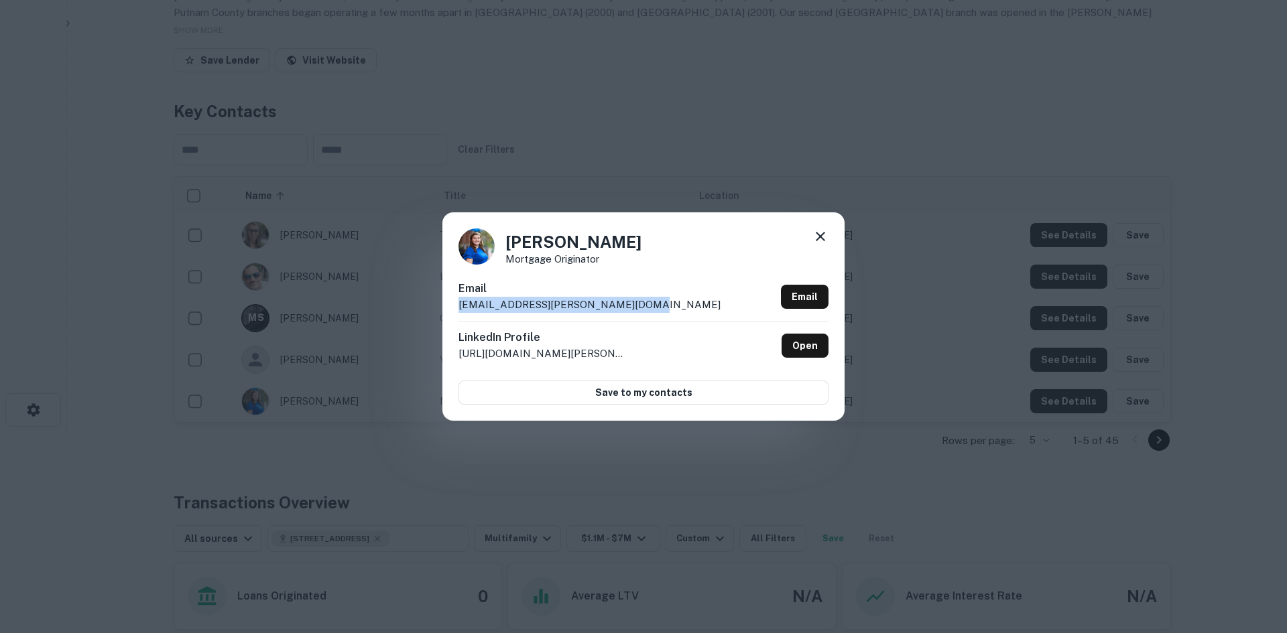
drag, startPoint x: 656, startPoint y: 303, endPoint x: 454, endPoint y: 301, distance: 201.8
click at [454, 301] on div "Brittany Simms Mortgage Originator Email brittany.simms@pocavalleybank.com Emai…" at bounding box center [643, 316] width 402 height 208
drag, startPoint x: 631, startPoint y: 241, endPoint x: 507, endPoint y: 241, distance: 124.0
click at [507, 241] on div "Brittany Simms Mortgage Originator" at bounding box center [643, 247] width 370 height 36
drag, startPoint x: 556, startPoint y: 243, endPoint x: 568, endPoint y: 243, distance: 12.1
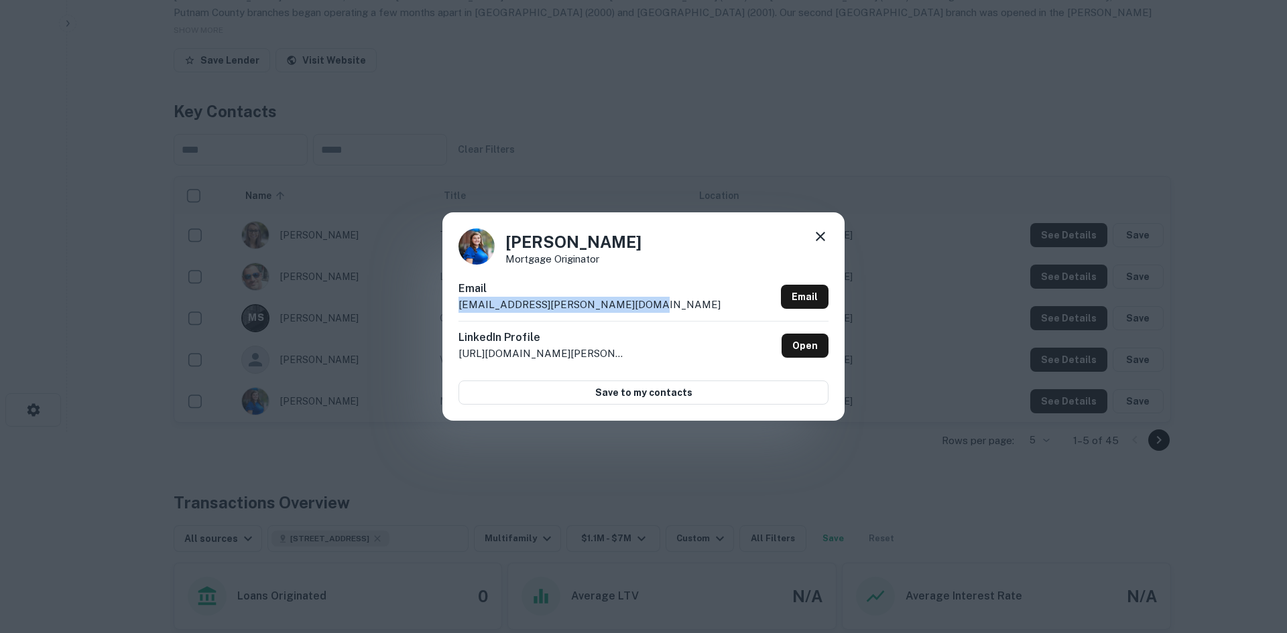
click at [556, 243] on h4 "Brittany Simms" at bounding box center [573, 242] width 136 height 24
drag, startPoint x: 566, startPoint y: 245, endPoint x: 504, endPoint y: 244, distance: 61.7
click at [504, 244] on div "Brittany Simms Mortgage Originator" at bounding box center [643, 247] width 370 height 36
click at [321, 254] on div "Brittany Simms Mortgage Originator Email brittany.simms@pocavalleybank.com Emai…" at bounding box center [643, 316] width 1287 height 633
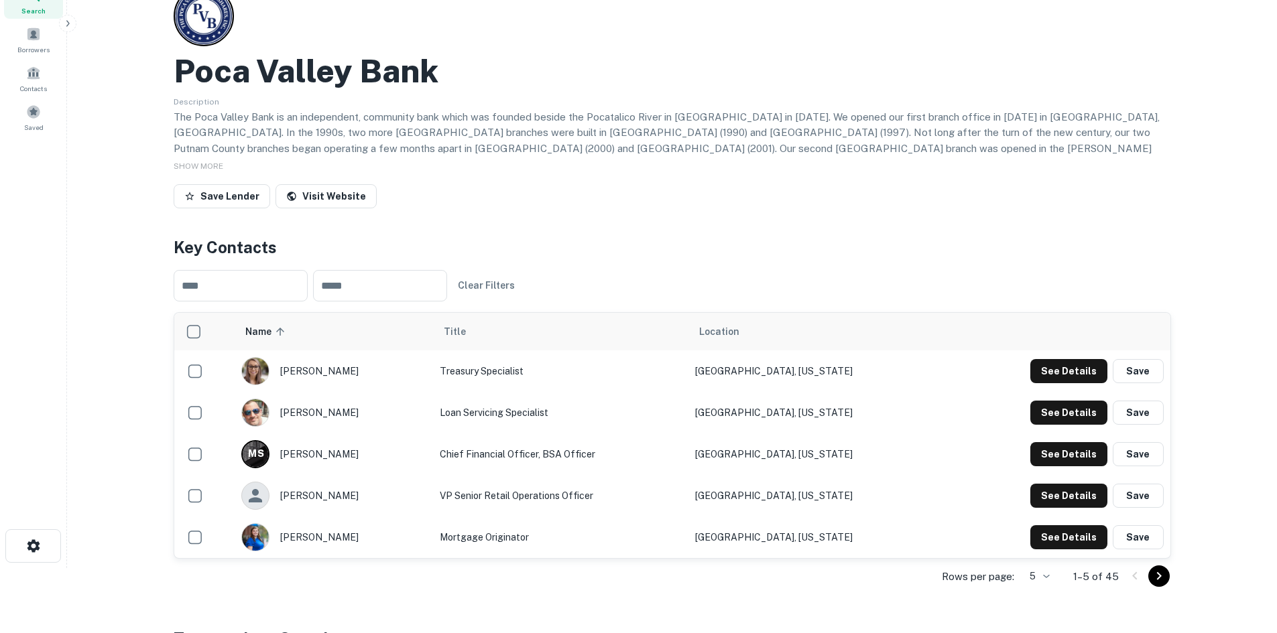
scroll to position [0, 0]
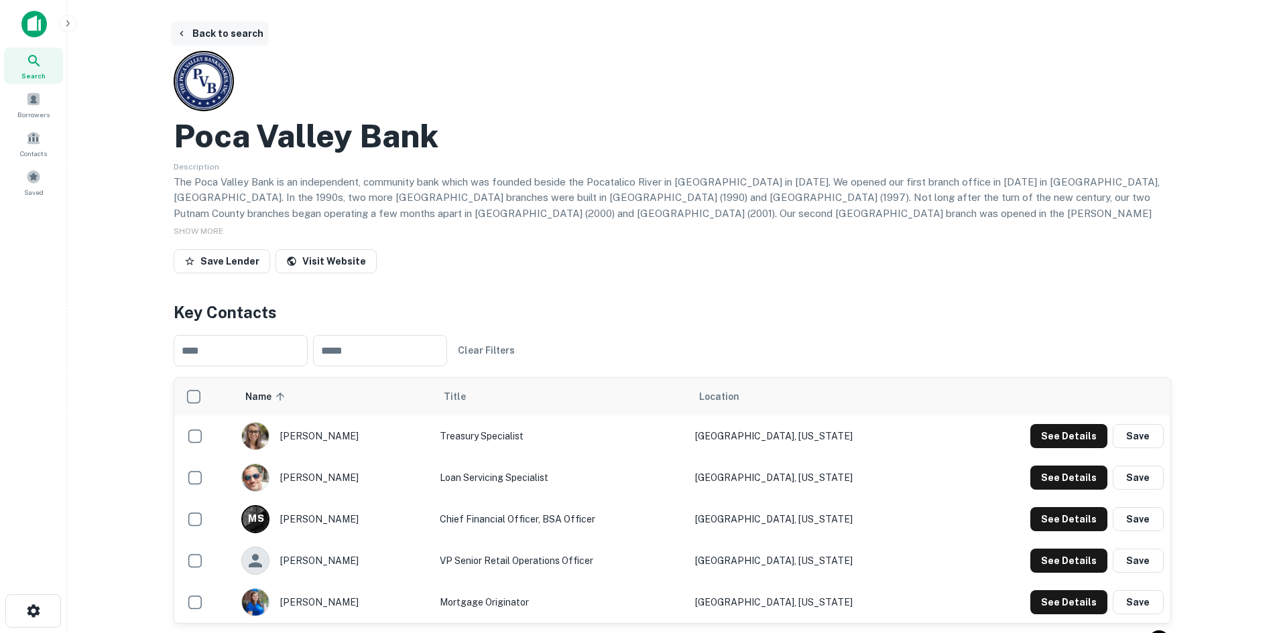
click at [229, 36] on button "Back to search" at bounding box center [220, 33] width 98 height 24
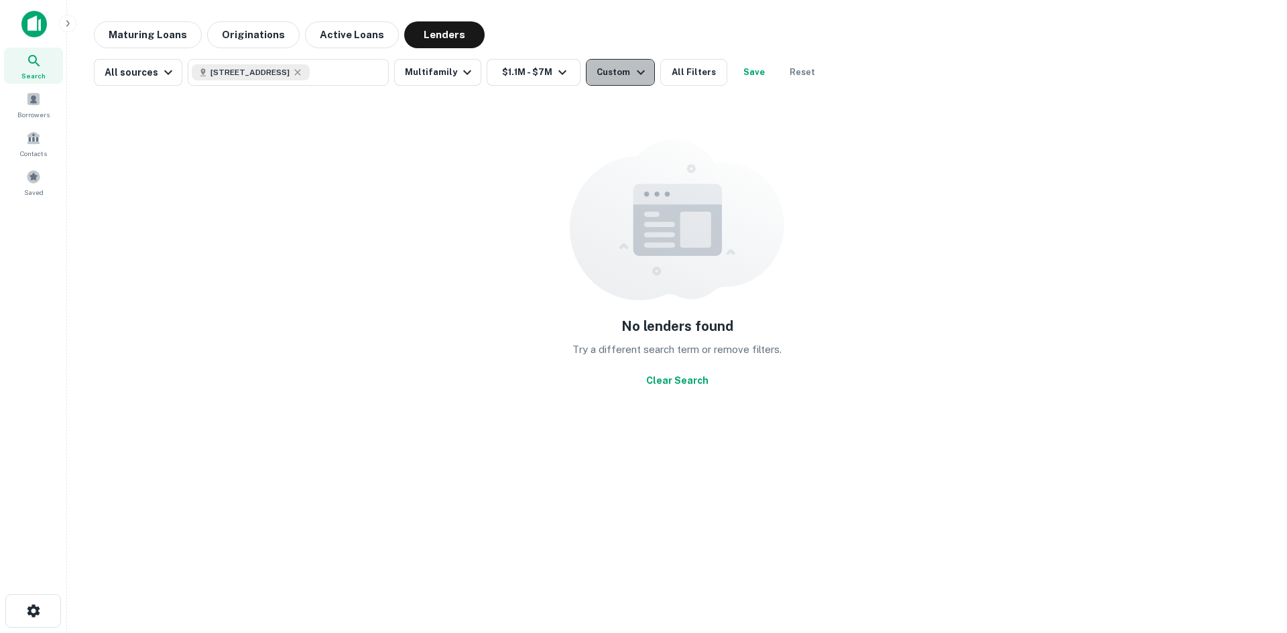
click at [599, 74] on div "Custom" at bounding box center [623, 72] width 52 height 16
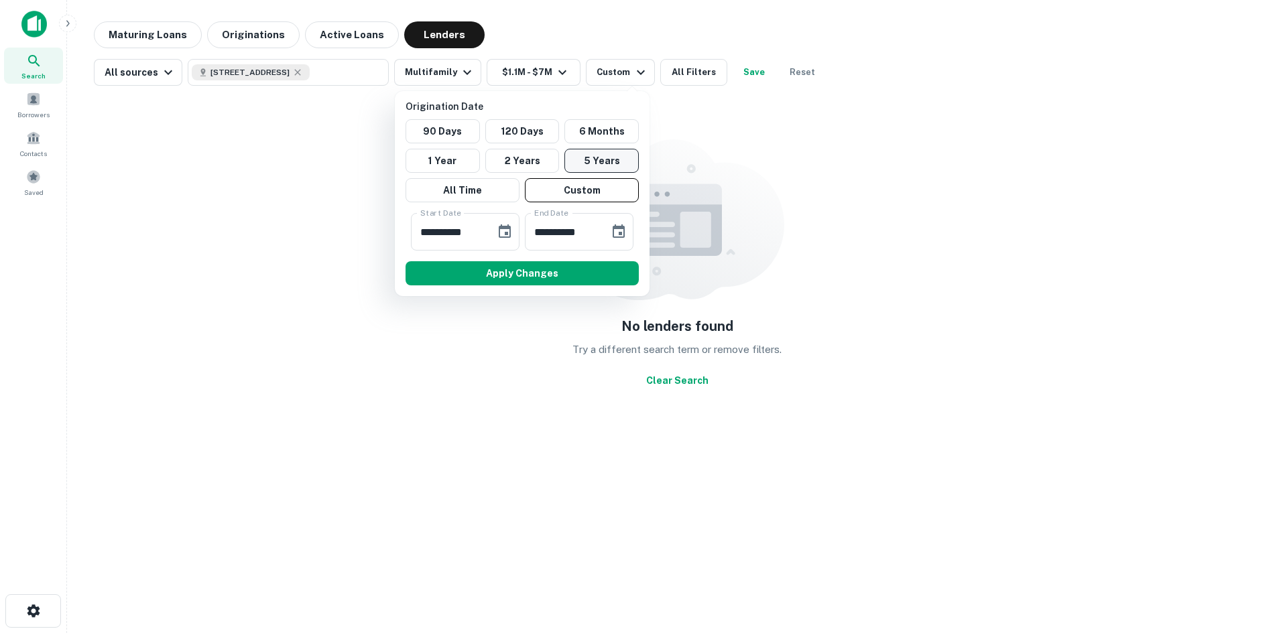
click at [599, 165] on button "5 Years" at bounding box center [601, 161] width 74 height 24
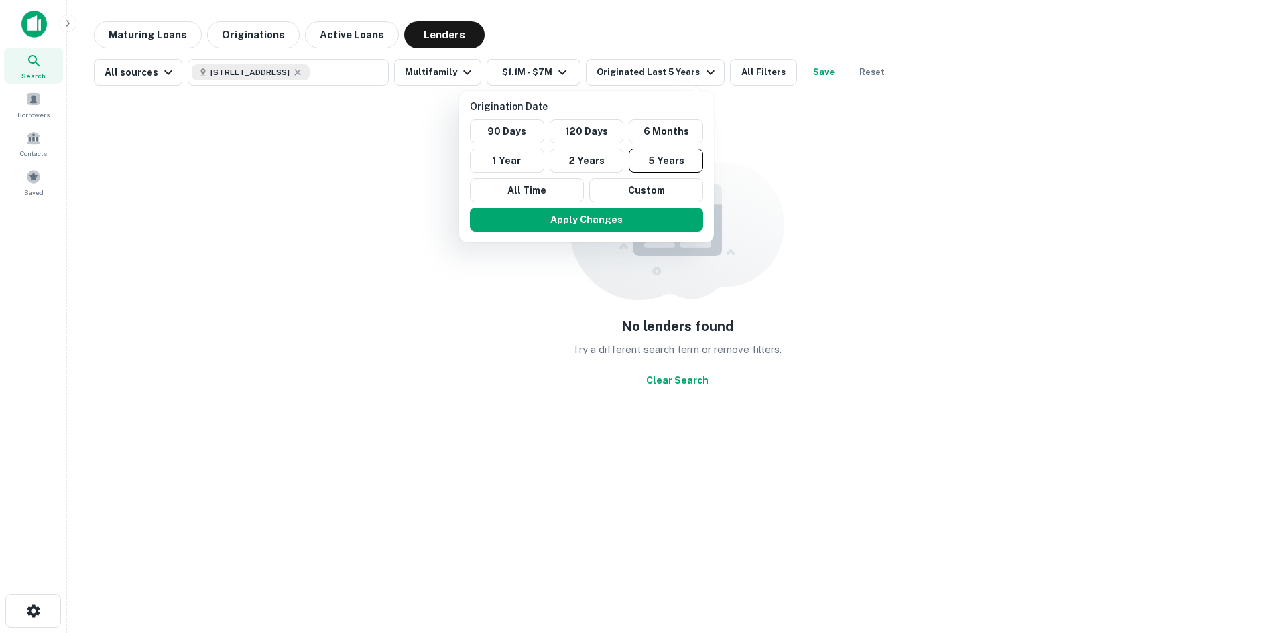
click at [437, 38] on div at bounding box center [643, 316] width 1287 height 633
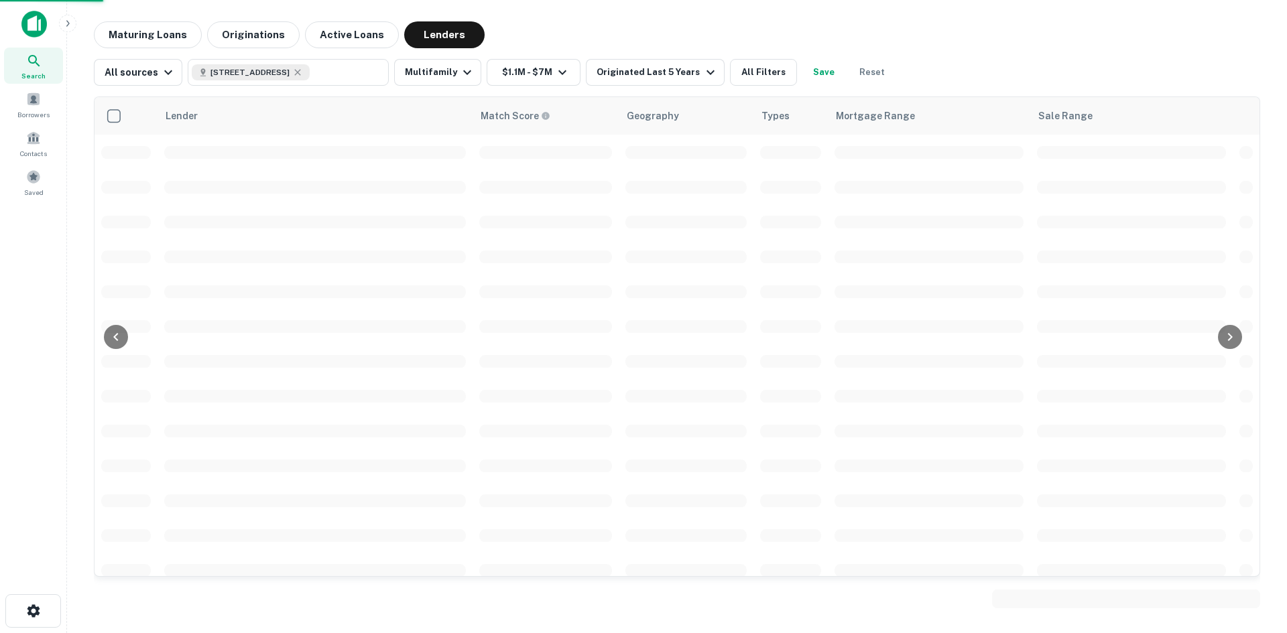
click at [437, 38] on div "Origination Date 90 Days 120 Days 6 Months 1 Year 2 Years 5 Years All Time Cust…" at bounding box center [643, 316] width 1287 height 633
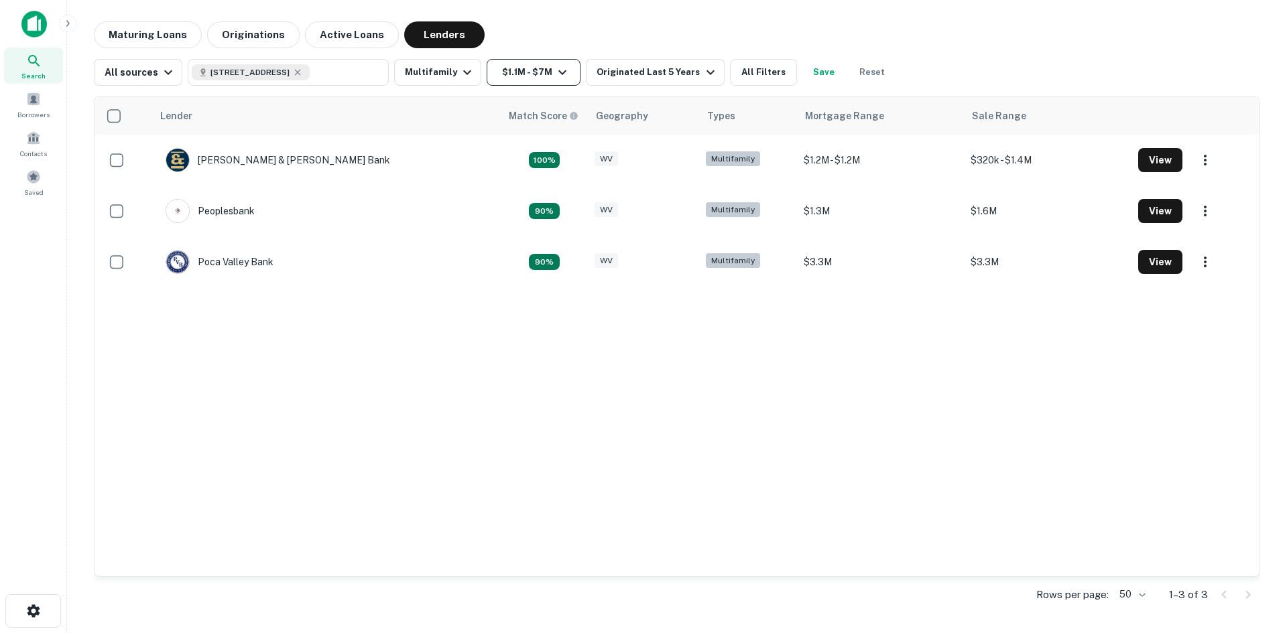
click at [507, 74] on button "$1.1M - $7M" at bounding box center [534, 72] width 94 height 27
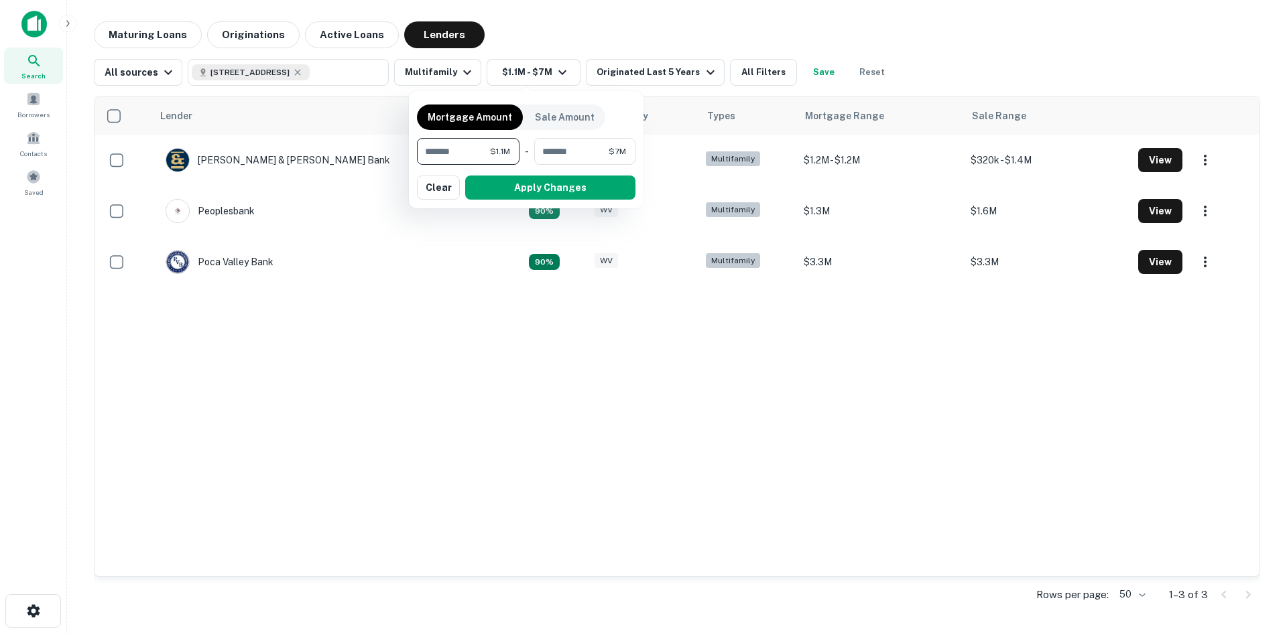
drag, startPoint x: 466, startPoint y: 149, endPoint x: 416, endPoint y: 152, distance: 49.7
click at [416, 152] on div "Mortgage Amount Sale Amount ******* $1.1M ​ - ******* $7M ​ Apply Changes Clear" at bounding box center [526, 149] width 235 height 117
type input "******"
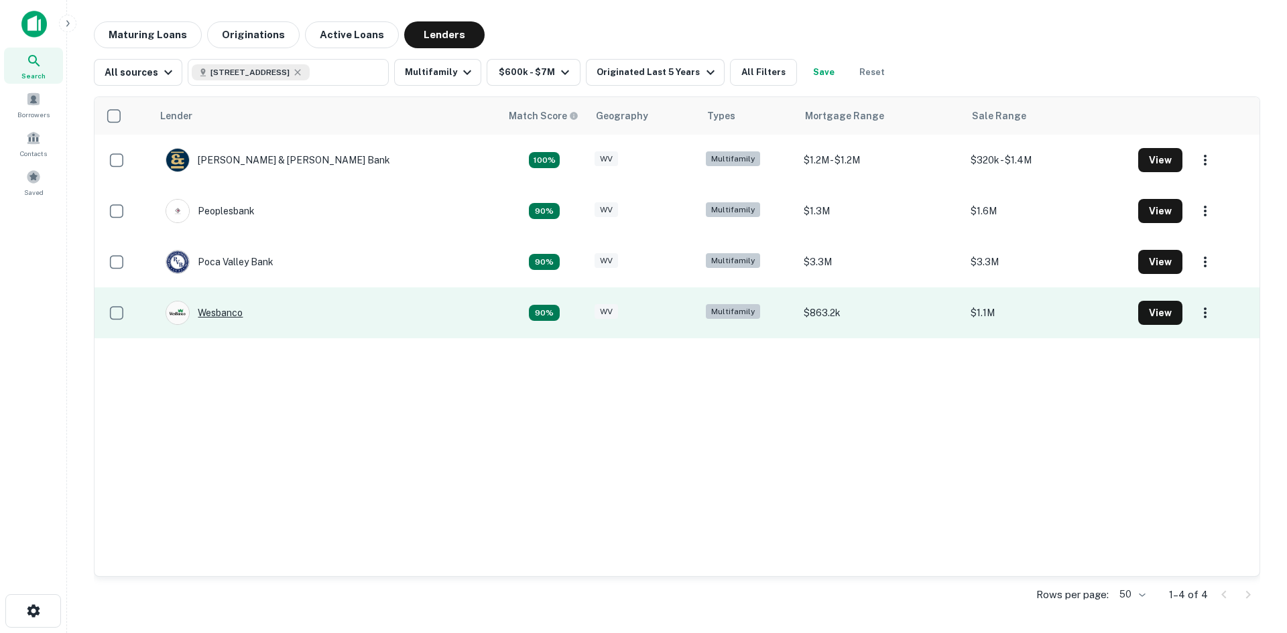
click at [225, 313] on div "Wesbanco" at bounding box center [204, 313] width 77 height 24
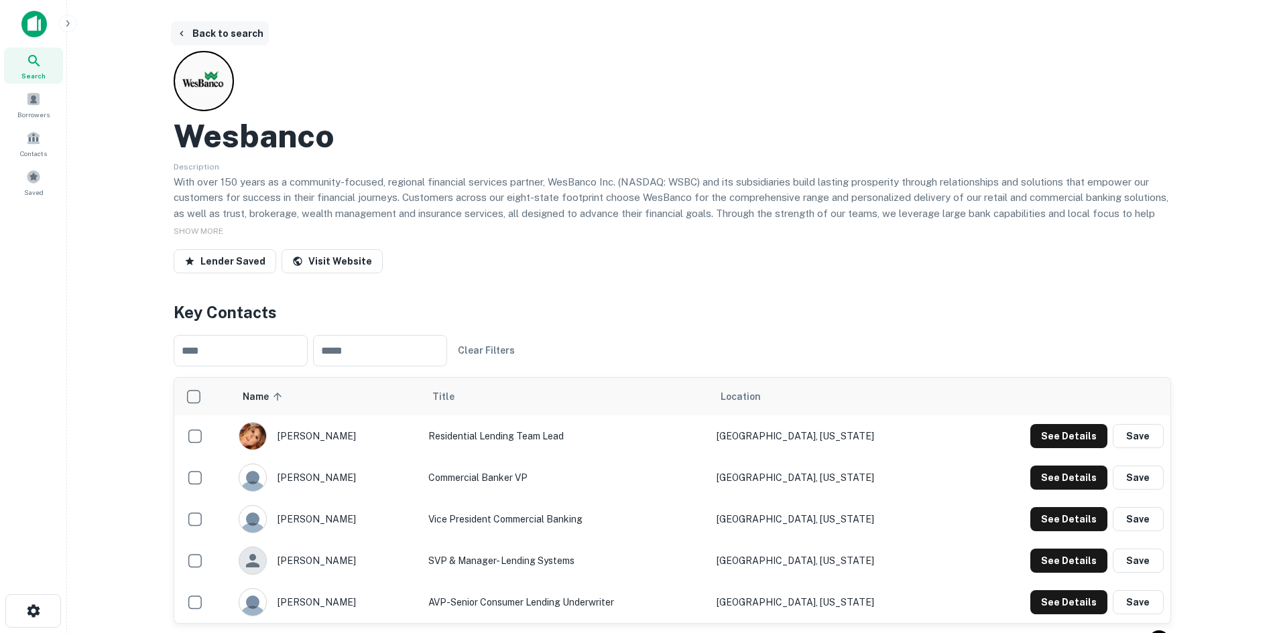
click at [209, 38] on button "Back to search" at bounding box center [220, 33] width 98 height 24
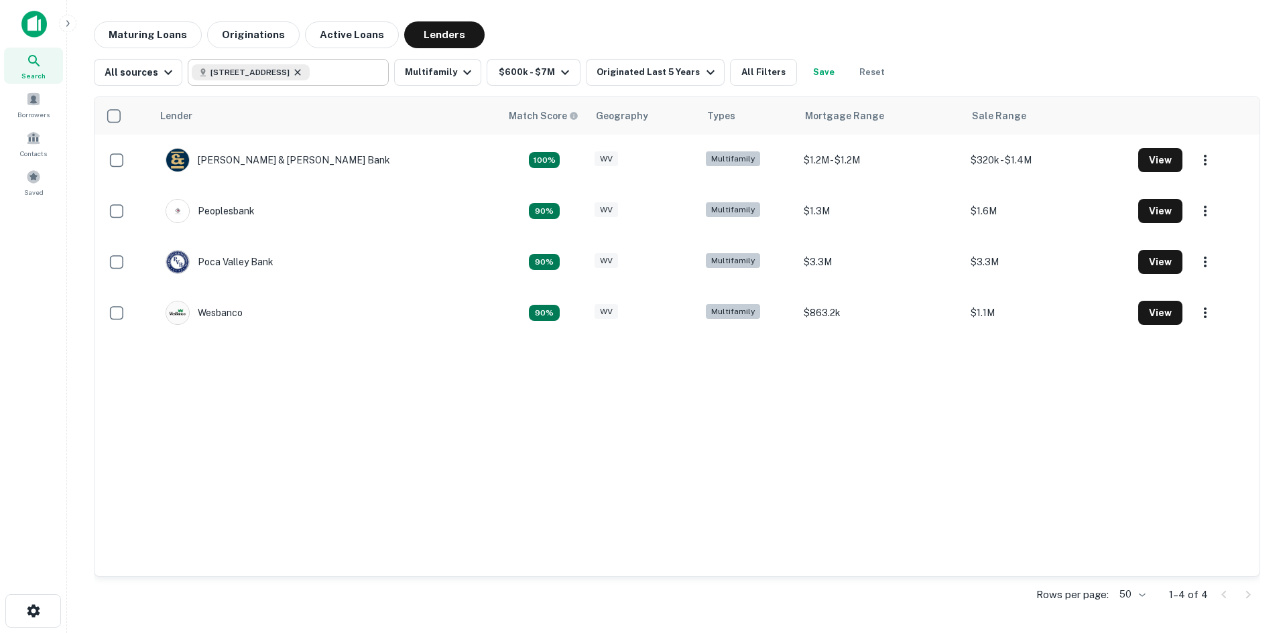
click at [301, 73] on icon at bounding box center [298, 72] width 6 height 6
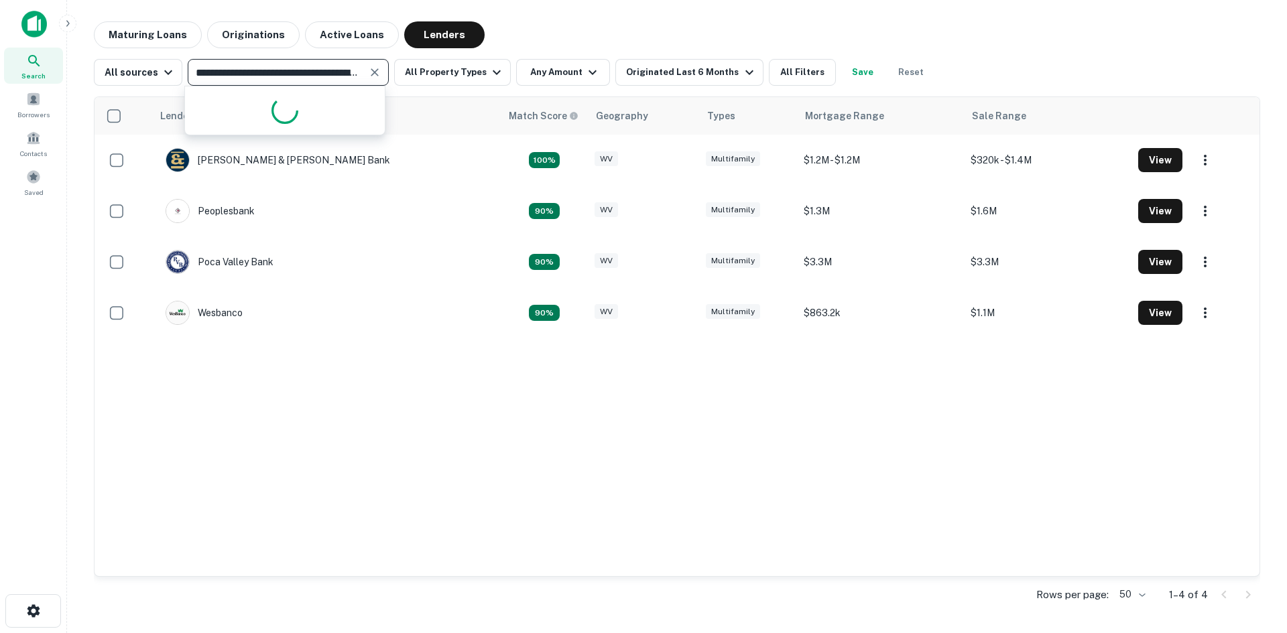
paste input "**********"
type input "**********"
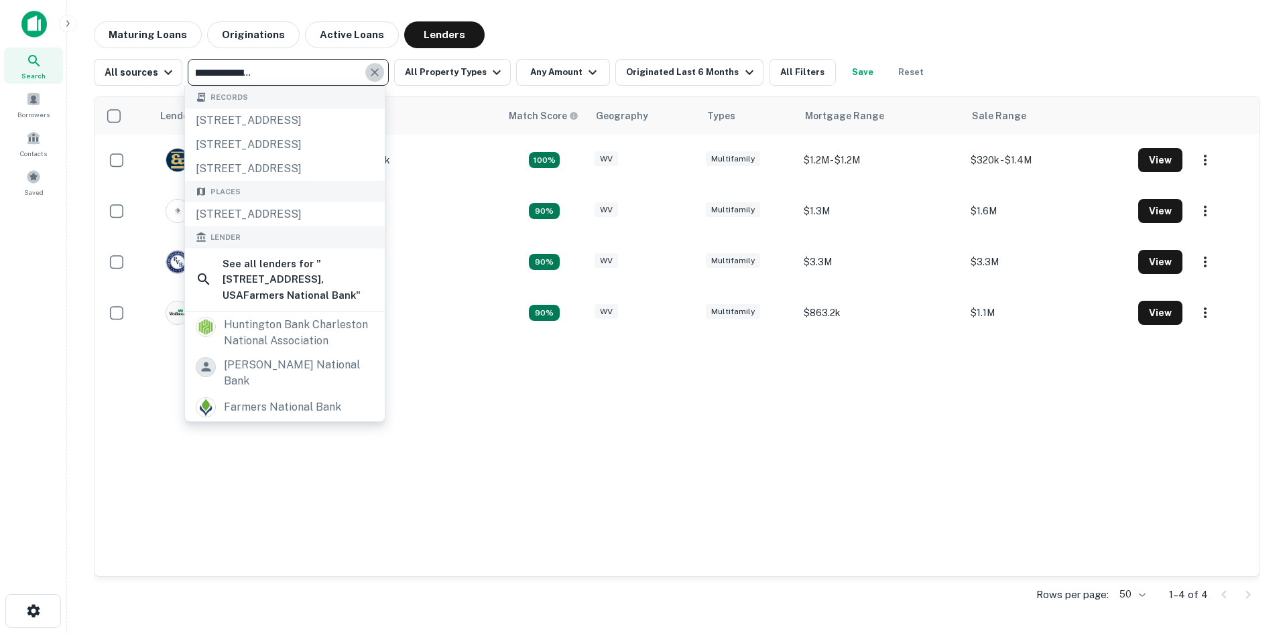
click at [375, 72] on icon "Clear" at bounding box center [374, 72] width 13 height 13
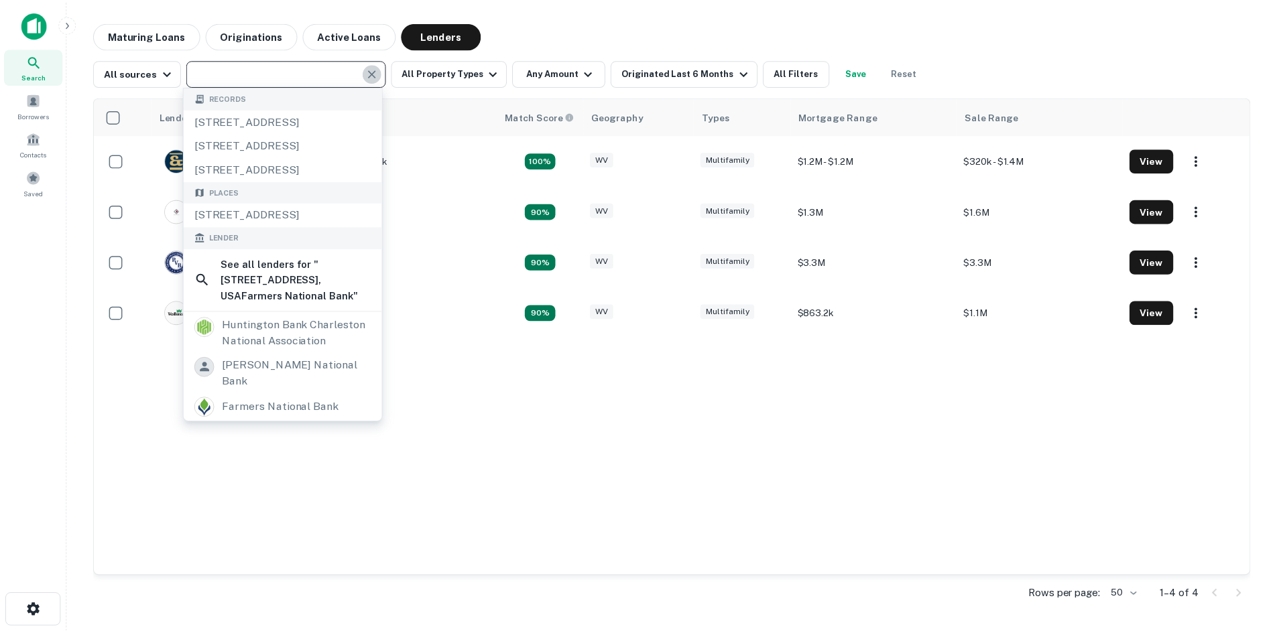
scroll to position [0, 0]
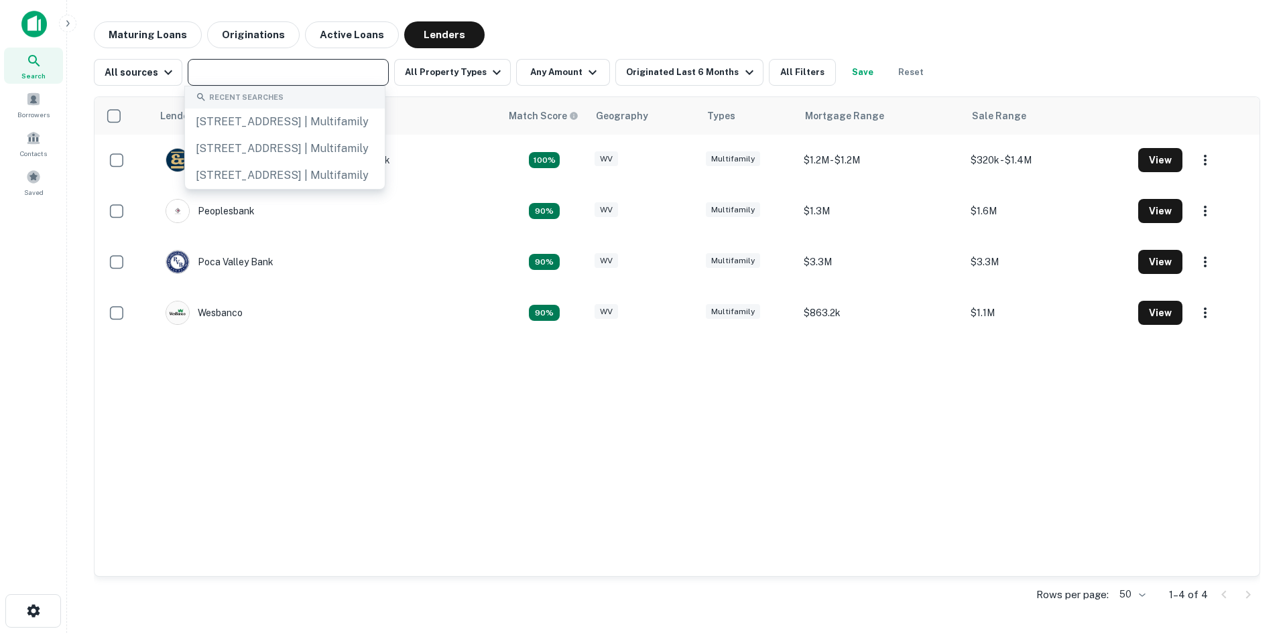
paste input "**********"
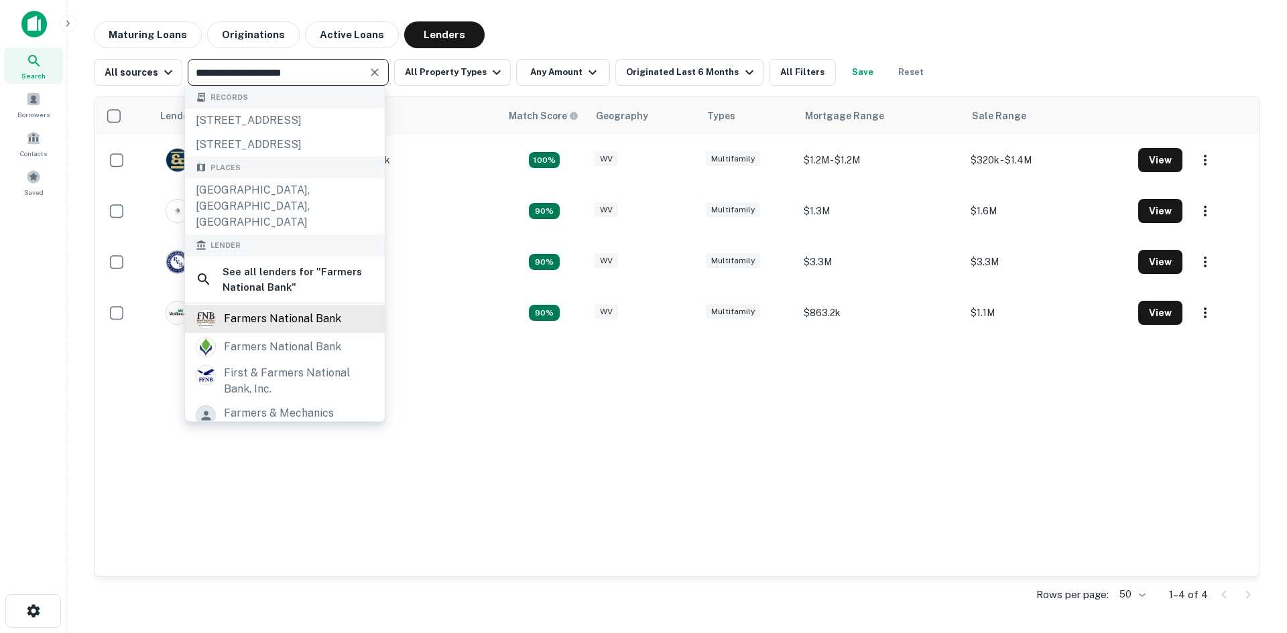
type input "**********"
click at [310, 329] on div "farmers national bank" at bounding box center [282, 319] width 117 height 20
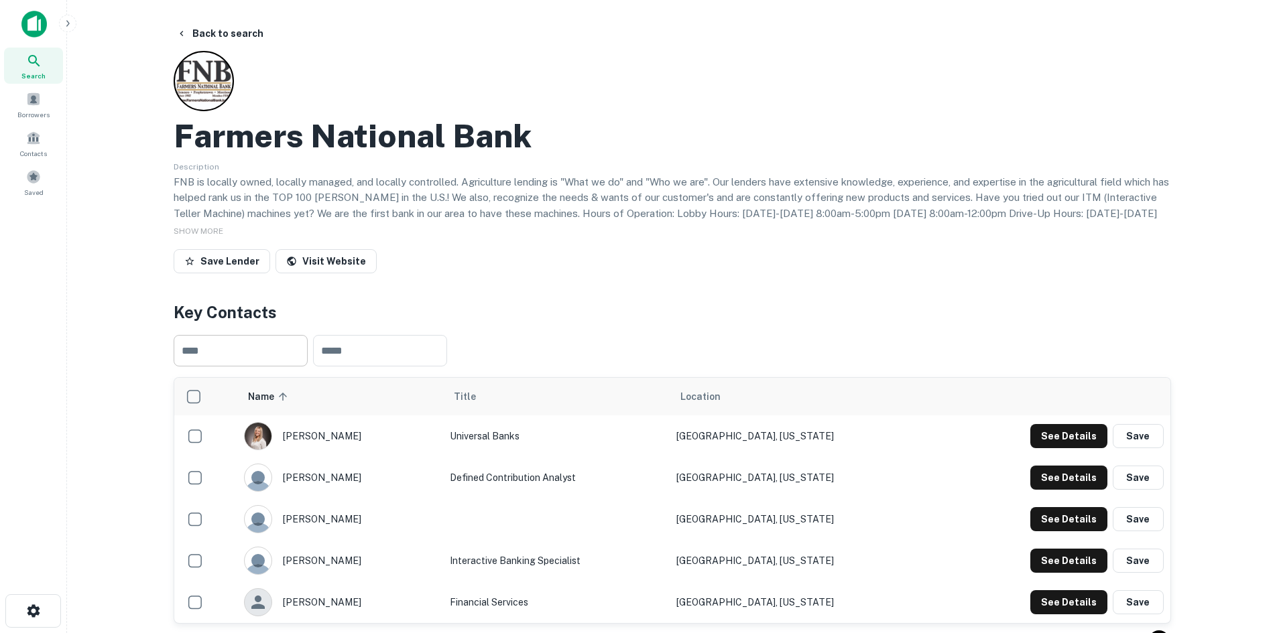
click at [232, 349] on input "text" at bounding box center [241, 351] width 134 height 32
paste input "*******"
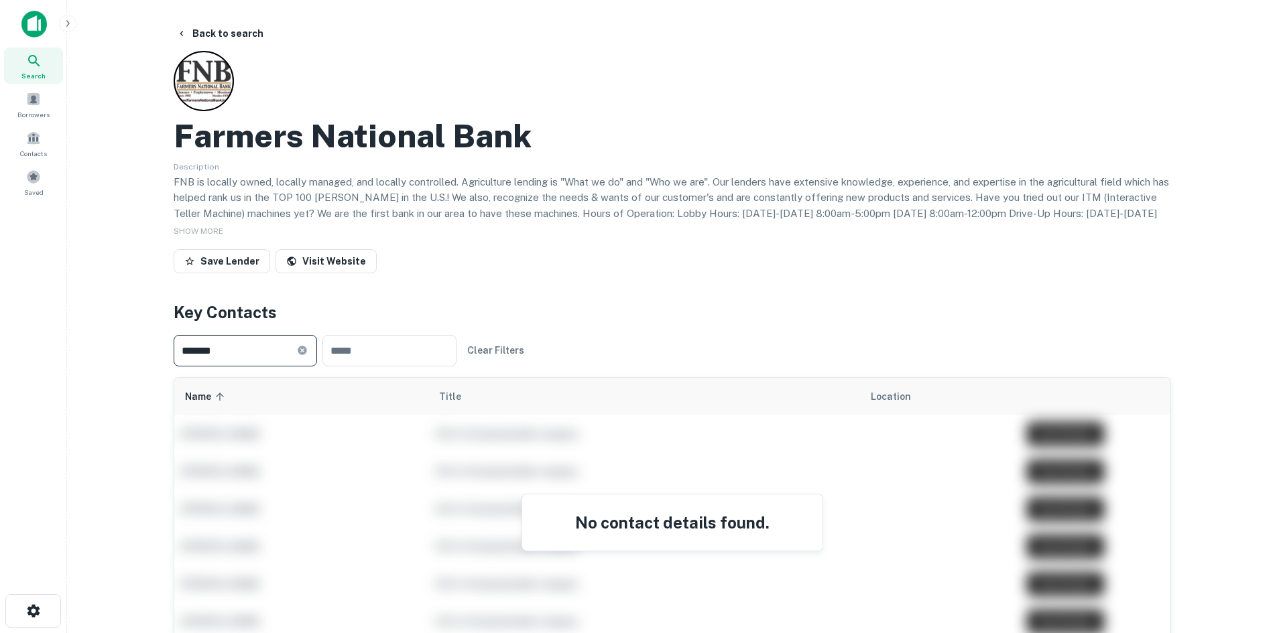
drag, startPoint x: 224, startPoint y: 352, endPoint x: 178, endPoint y: 355, distance: 45.7
click at [178, 355] on input "*******" at bounding box center [235, 351] width 123 height 32
paste input "text"
type input "*******"
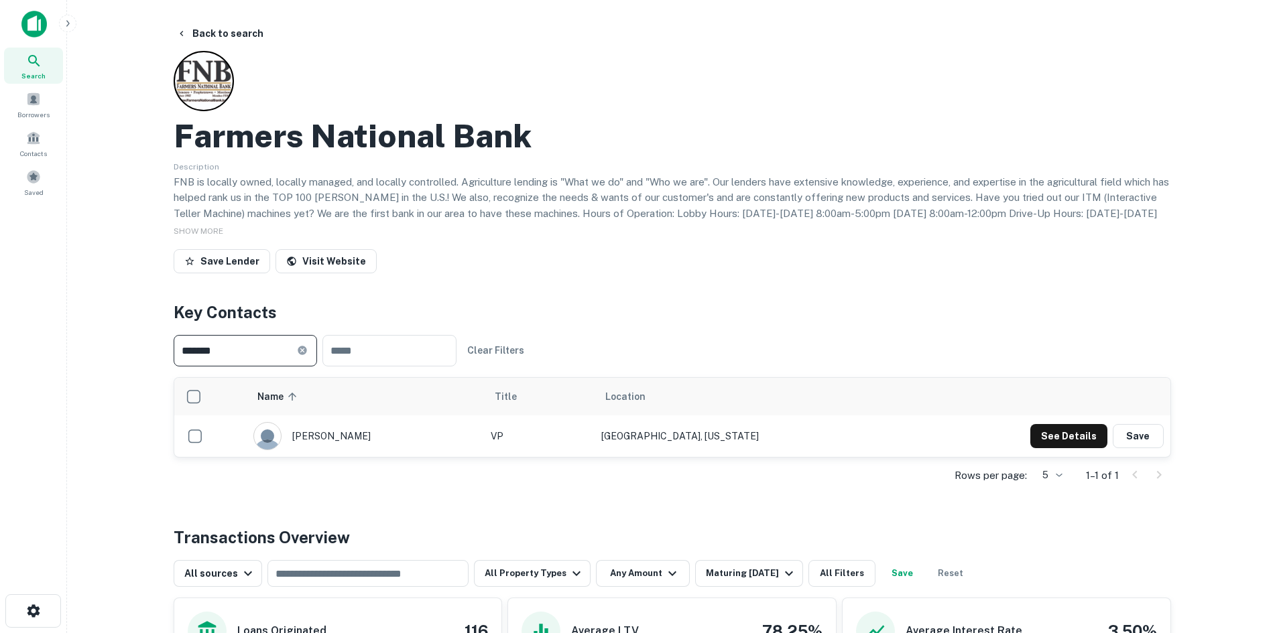
drag, startPoint x: 260, startPoint y: 353, endPoint x: 176, endPoint y: 353, distance: 83.8
click at [176, 353] on input "*******" at bounding box center [235, 351] width 123 height 32
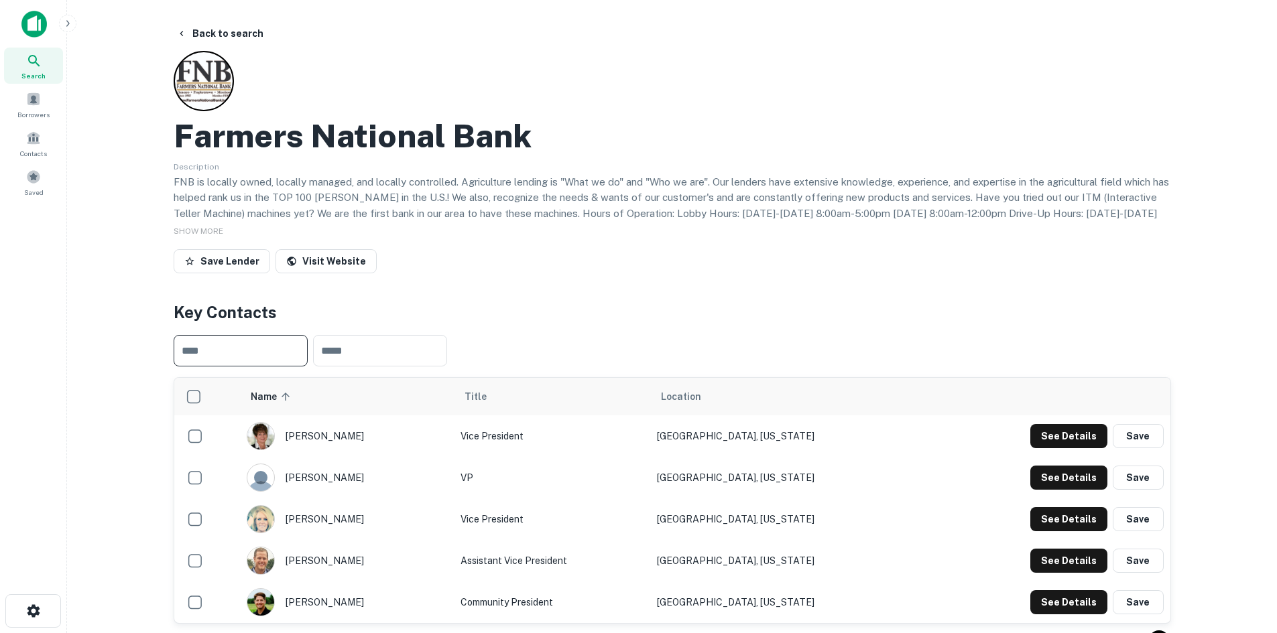
scroll to position [67, 0]
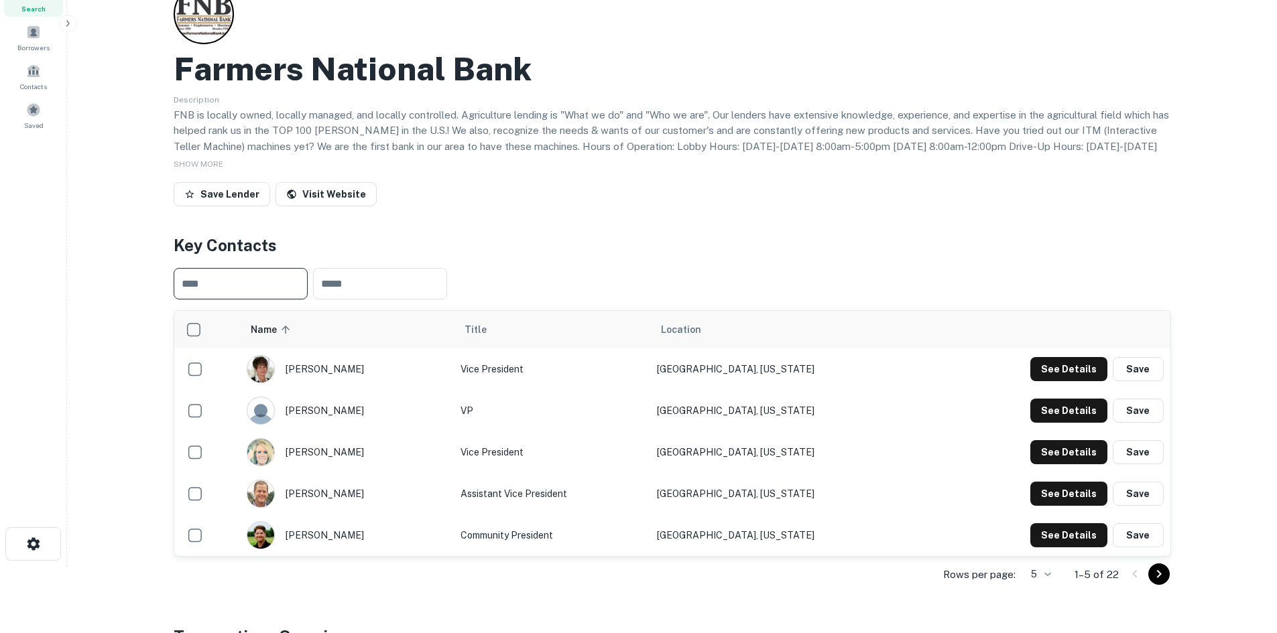
click at [1154, 573] on icon "Go to next page" at bounding box center [1159, 574] width 16 height 16
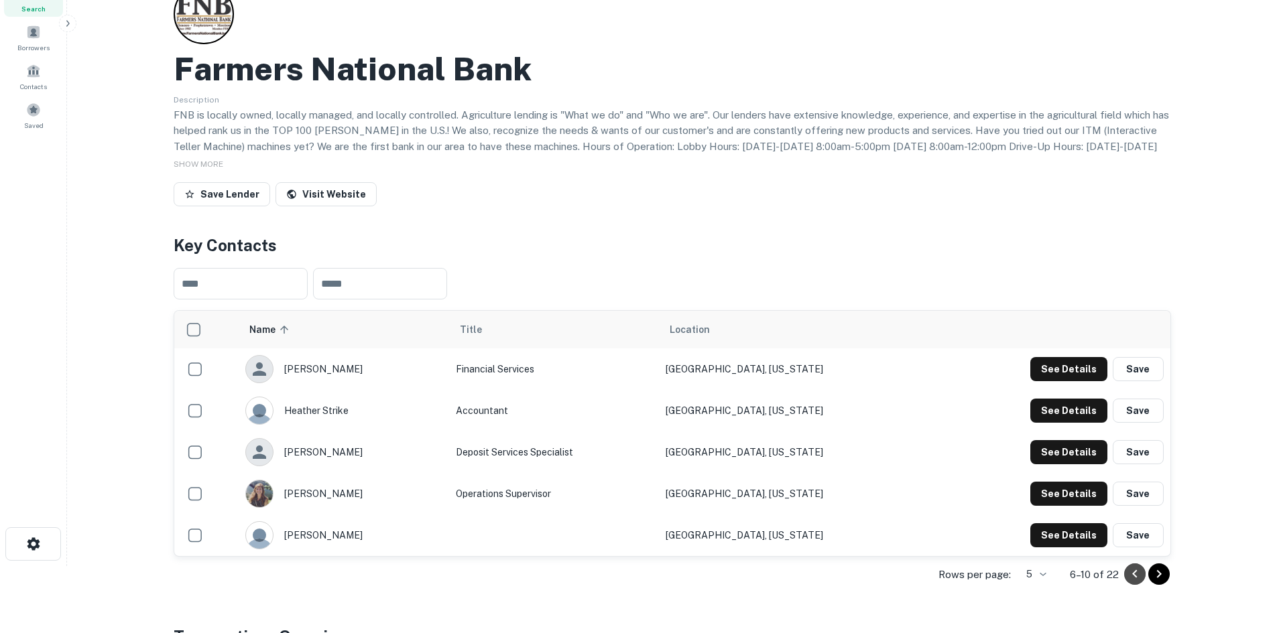
click at [1131, 573] on icon "Go to previous page" at bounding box center [1135, 574] width 16 height 16
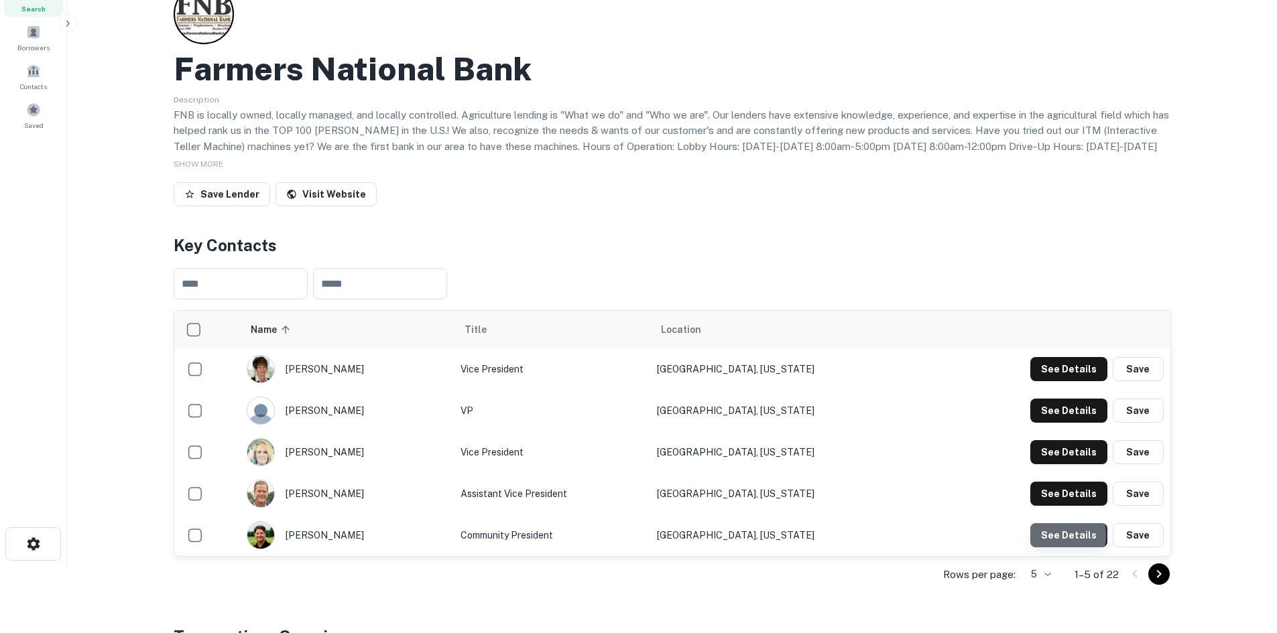
click at [1052, 381] on button "See Details" at bounding box center [1068, 369] width 77 height 24
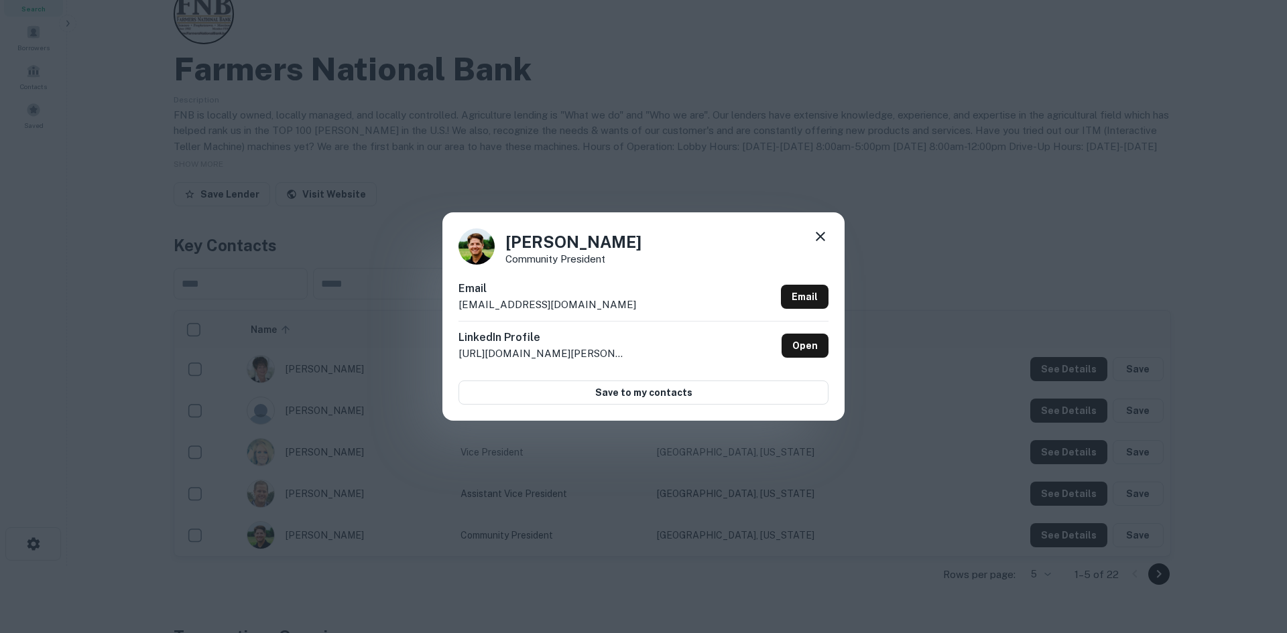
drag, startPoint x: 621, startPoint y: 305, endPoint x: 448, endPoint y: 308, distance: 172.9
click at [448, 308] on div "Steve Taets Community President Email stevet@farmersnationalbank.bank Email Lin…" at bounding box center [643, 316] width 402 height 208
drag, startPoint x: 509, startPoint y: 241, endPoint x: 641, endPoint y: 251, distance: 132.5
click at [641, 251] on div "Steve Taets Community President" at bounding box center [643, 247] width 370 height 36
drag, startPoint x: 507, startPoint y: 259, endPoint x: 619, endPoint y: 259, distance: 111.9
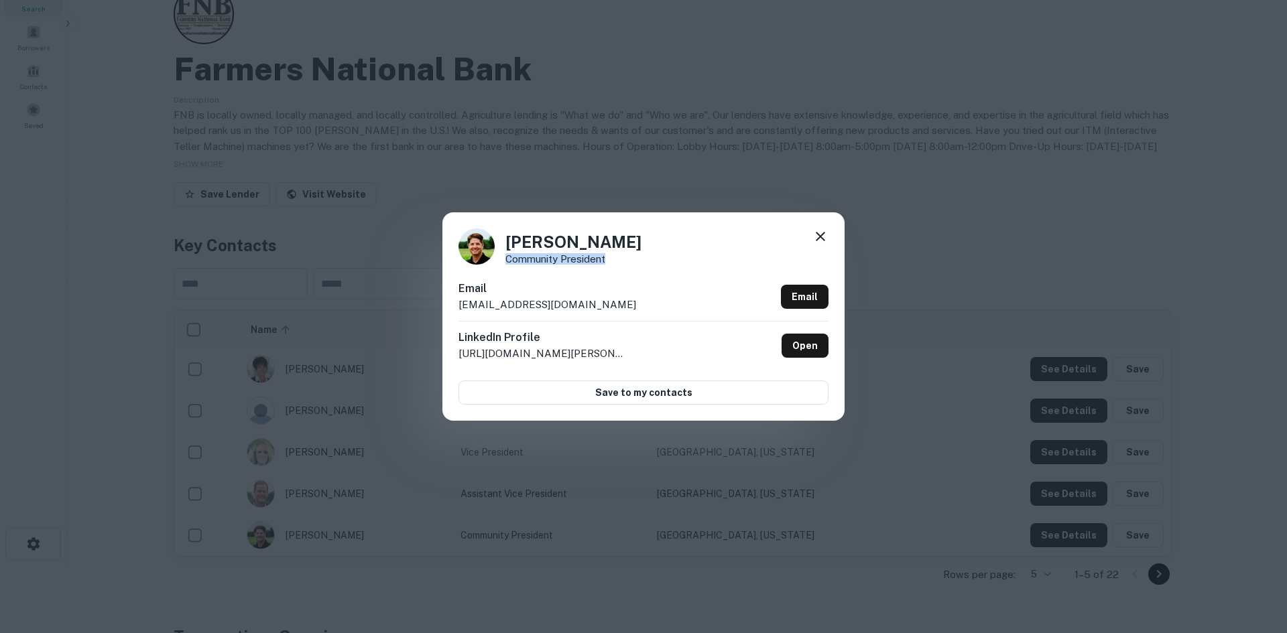
click at [619, 259] on div "Steve Taets Community President" at bounding box center [643, 247] width 370 height 36
drag, startPoint x: 312, startPoint y: 96, endPoint x: 280, endPoint y: 72, distance: 39.8
click at [312, 96] on div "Steve Taets Community President Email stevet@farmersnationalbank.bank Email Lin…" at bounding box center [643, 316] width 1287 height 633
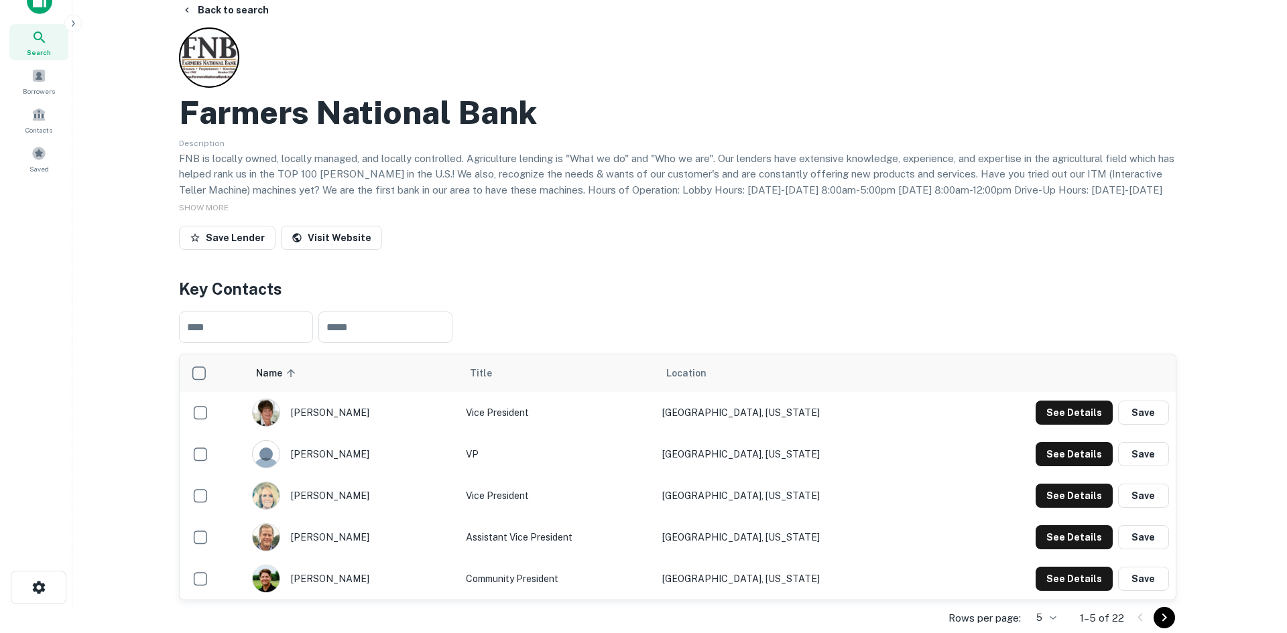
scroll to position [0, 0]
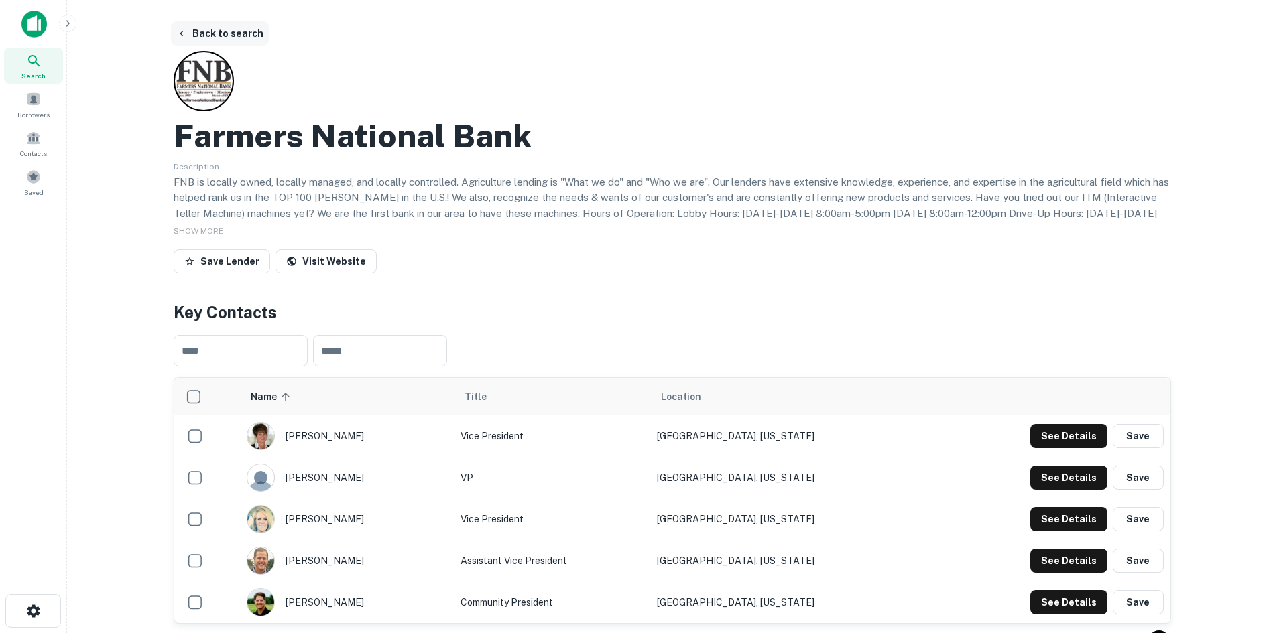
click at [206, 26] on button "Back to search" at bounding box center [220, 33] width 98 height 24
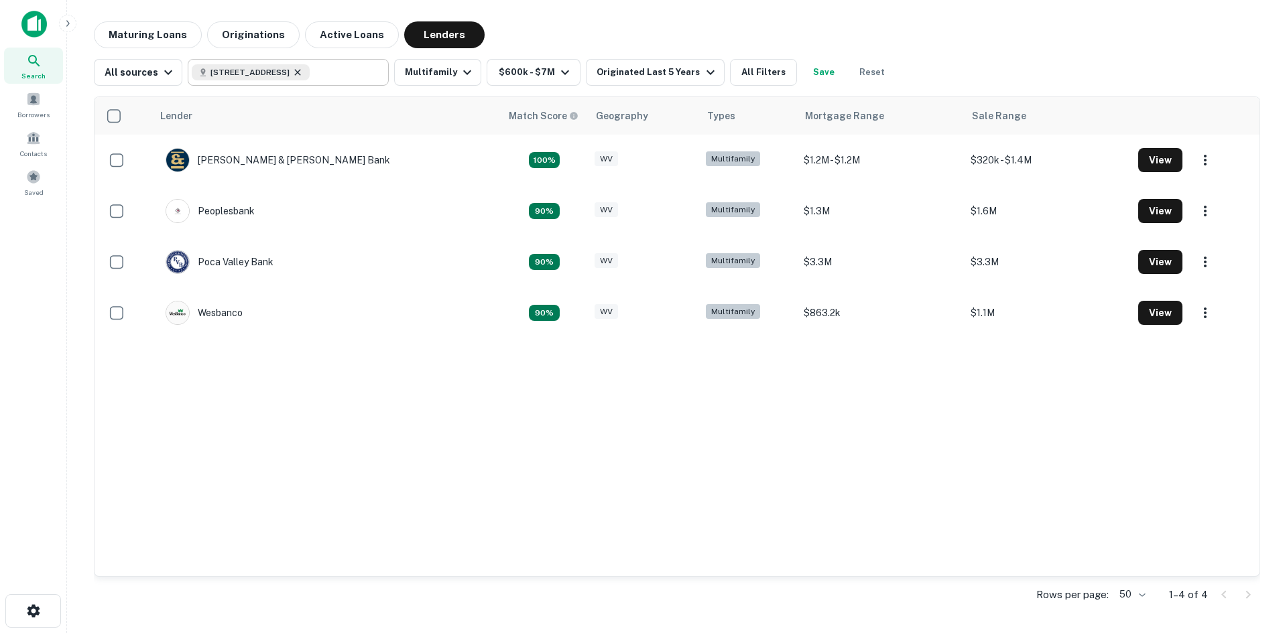
click at [303, 74] on icon at bounding box center [297, 72] width 11 height 11
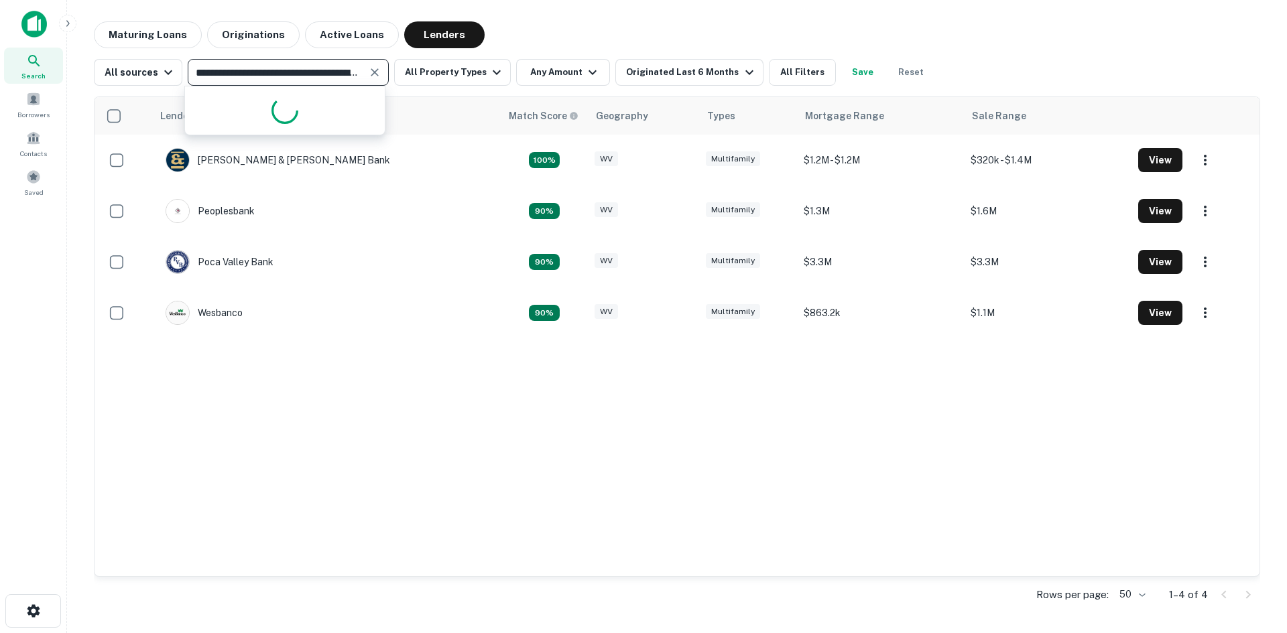
paste input "**********"
type input "**********"
click at [373, 73] on icon "Clear" at bounding box center [375, 72] width 8 height 8
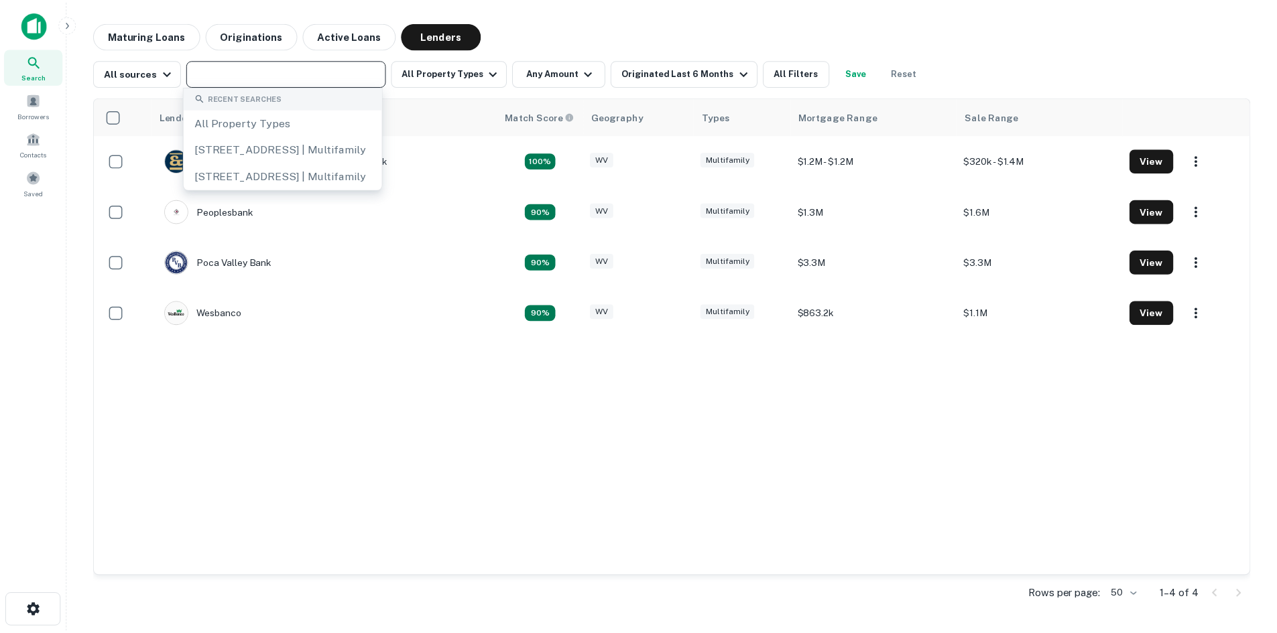
scroll to position [0, 0]
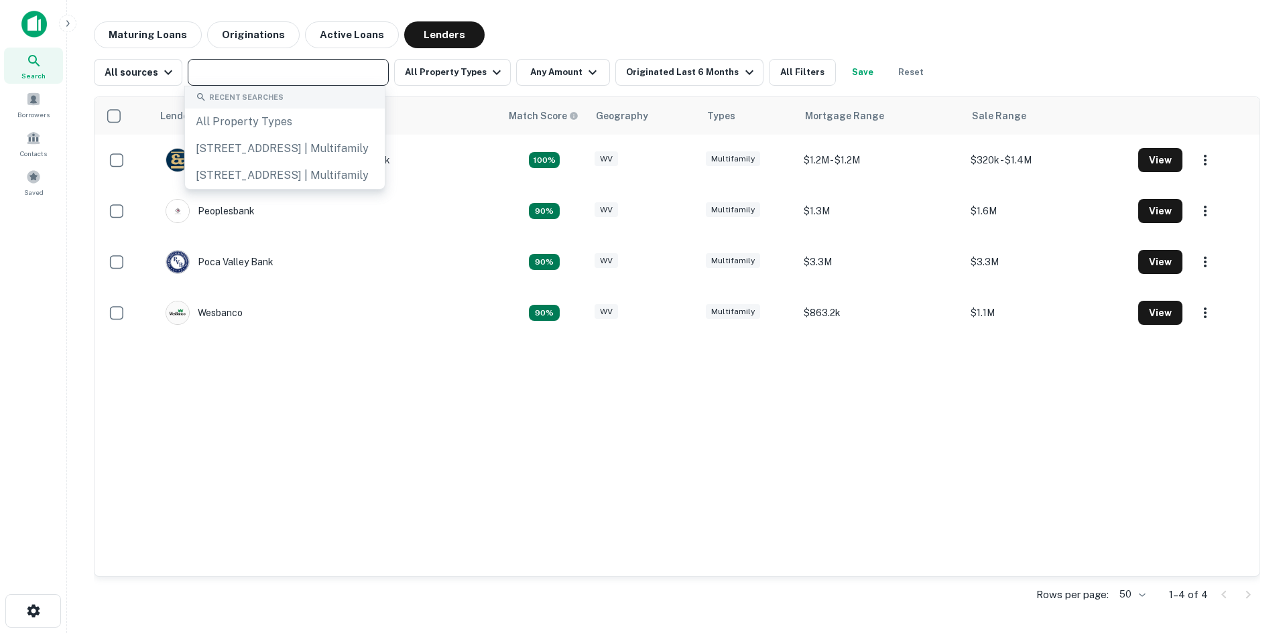
paste input "**********"
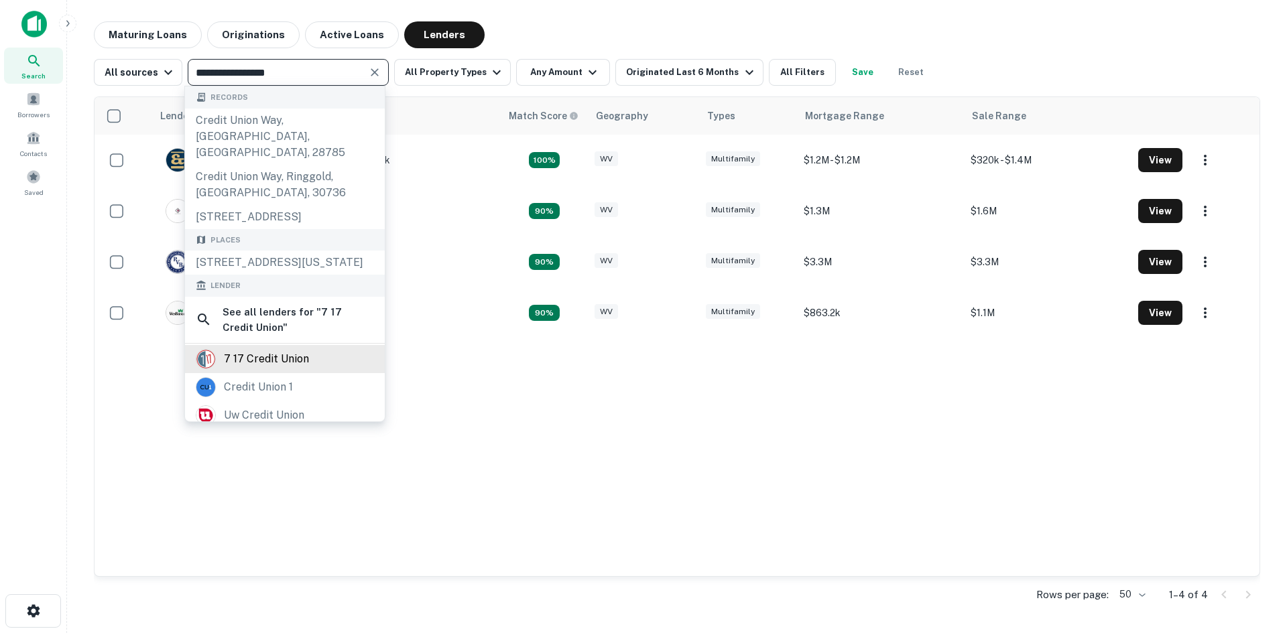
type input "**********"
click at [259, 369] on div "7 17 credit union" at bounding box center [266, 359] width 85 height 20
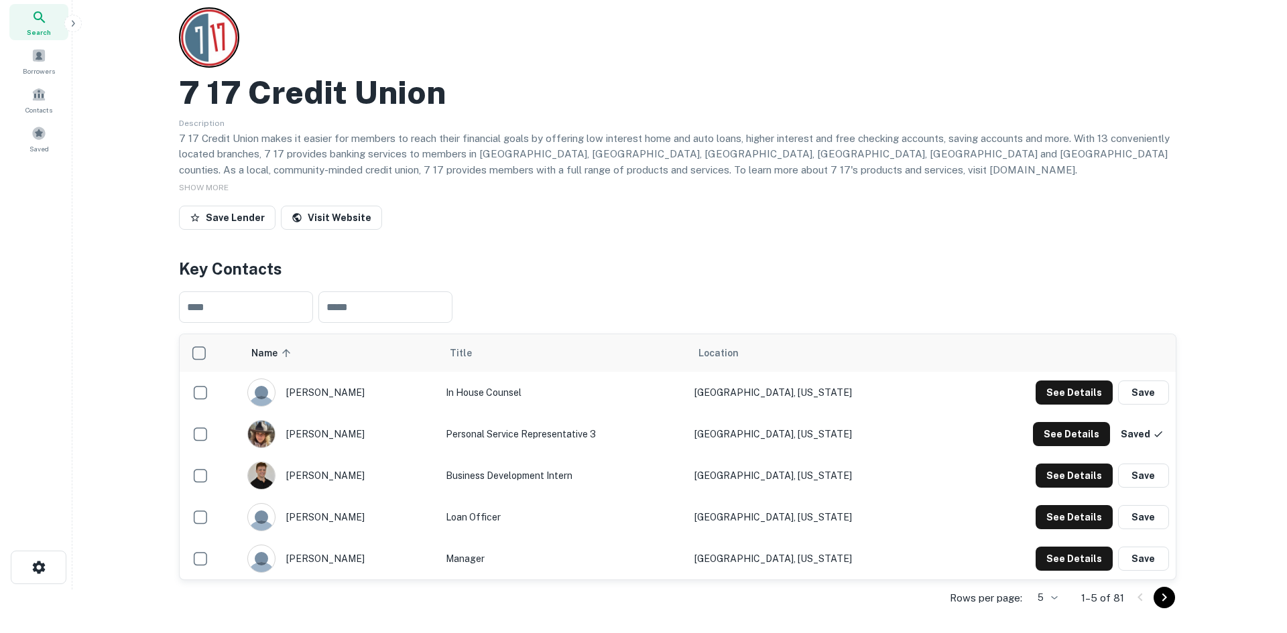
scroll to position [67, 0]
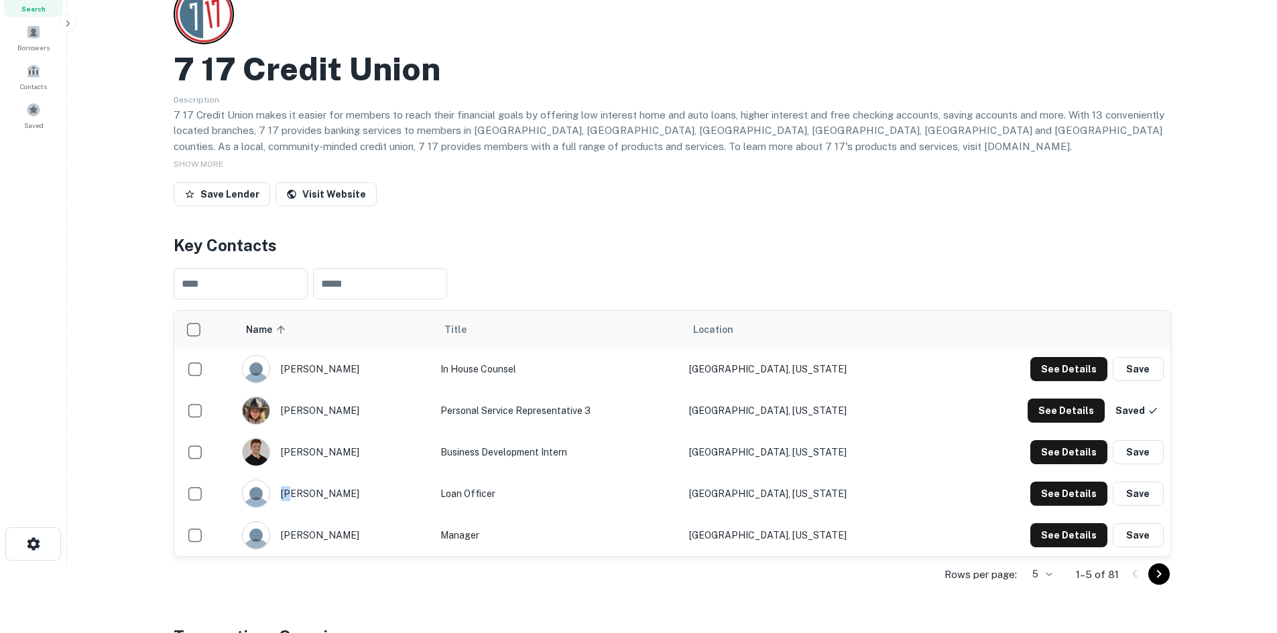
drag, startPoint x: 340, startPoint y: 493, endPoint x: 309, endPoint y: 495, distance: 31.5
click at [309, 495] on div "chris kellar" at bounding box center [335, 494] width 186 height 28
click at [1070, 381] on button "See Details" at bounding box center [1068, 369] width 77 height 24
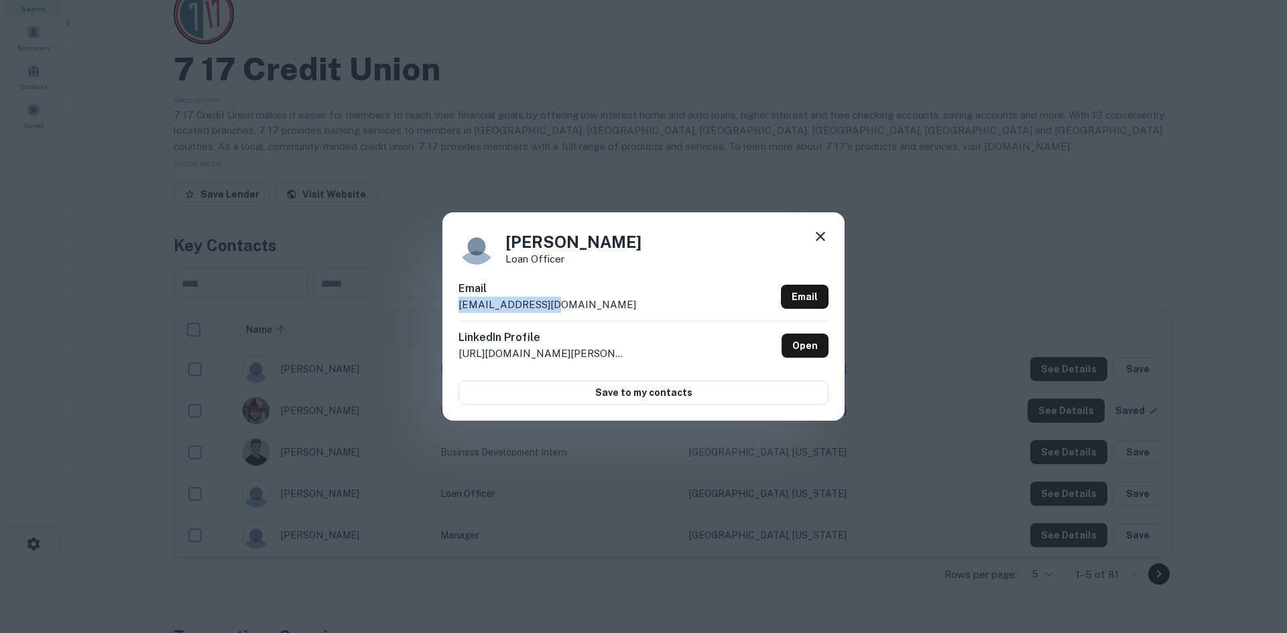
drag, startPoint x: 509, startPoint y: 308, endPoint x: 456, endPoint y: 309, distance: 53.6
click at [456, 309] on div "Chris Kellar Loan Officer Email ckellar@717cu.com Email LinkedIn Profile http:/…" at bounding box center [643, 316] width 402 height 208
drag, startPoint x: 593, startPoint y: 242, endPoint x: 504, endPoint y: 242, distance: 88.5
click at [504, 242] on div "Chris Kellar Loan Officer" at bounding box center [643, 247] width 370 height 36
drag, startPoint x: 513, startPoint y: 305, endPoint x: 449, endPoint y: 306, distance: 63.7
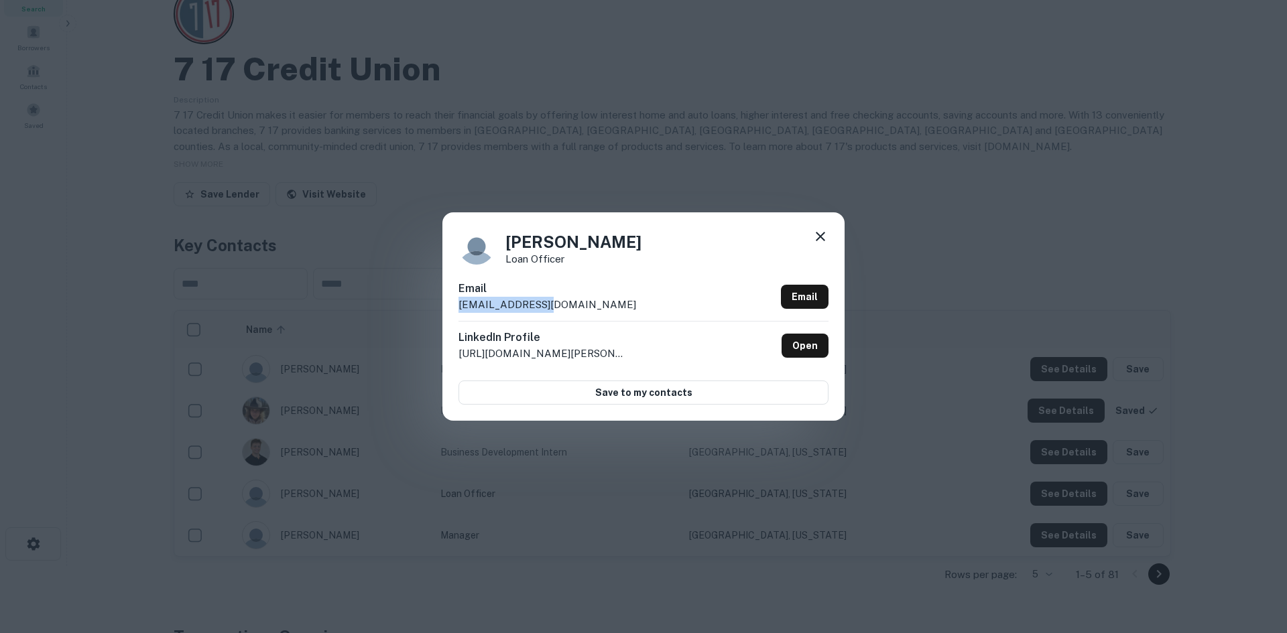
click at [449, 306] on div "Chris Kellar Loan Officer Email ckellar@717cu.com Email LinkedIn Profile http:/…" at bounding box center [643, 316] width 402 height 208
drag, startPoint x: 584, startPoint y: 303, endPoint x: 456, endPoint y: 305, distance: 128.7
click at [456, 305] on div "Chris Kellar Loan Officer Email ckellar@717cu.com Email LinkedIn Profile http:/…" at bounding box center [643, 316] width 402 height 208
drag, startPoint x: 505, startPoint y: 237, endPoint x: 515, endPoint y: 240, distance: 11.1
click at [515, 240] on div "Chris Kellar Loan Officer" at bounding box center [643, 247] width 370 height 36
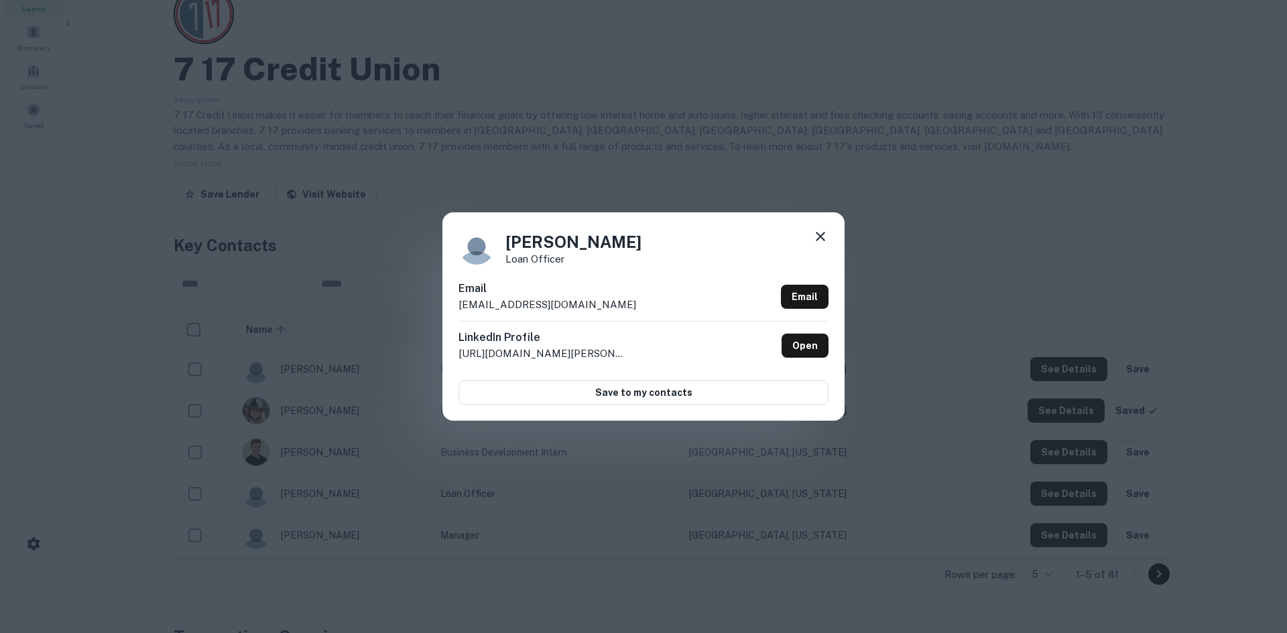
click at [568, 240] on h4 "Chris Kellar" at bounding box center [573, 242] width 136 height 24
drag, startPoint x: 560, startPoint y: 257, endPoint x: 568, endPoint y: 262, distance: 10.2
click at [559, 257] on p "Loan Officer" at bounding box center [573, 259] width 136 height 10
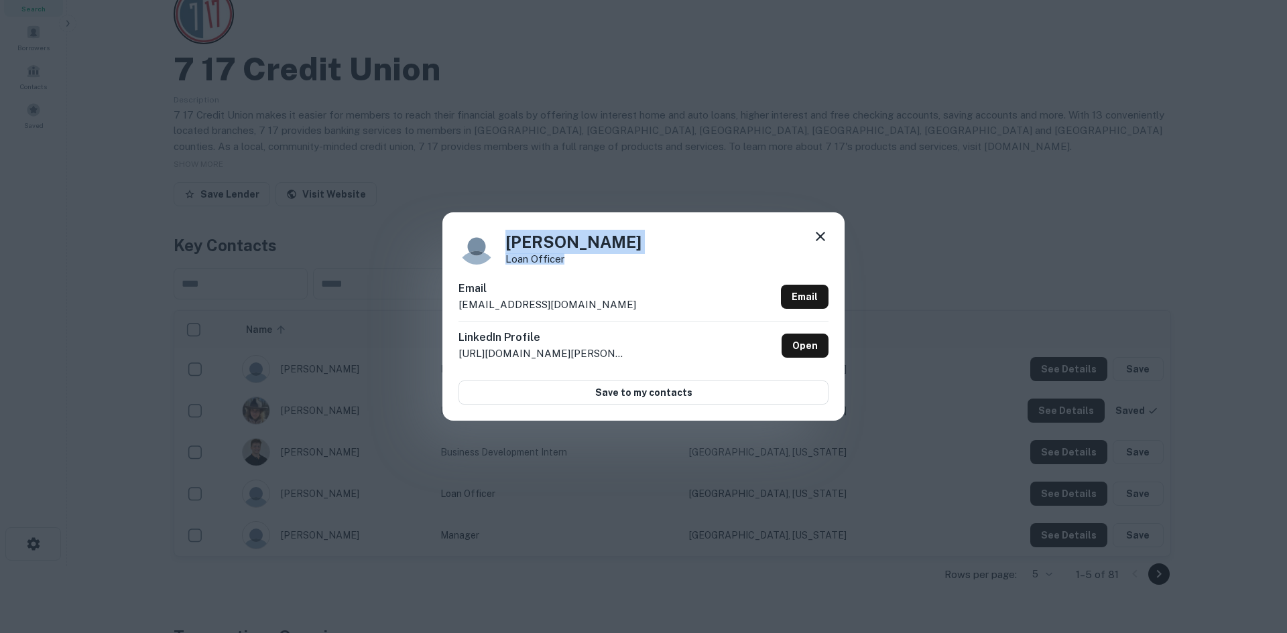
drag, startPoint x: 563, startPoint y: 258, endPoint x: 494, endPoint y: 257, distance: 69.0
click at [494, 257] on div "Chris Kellar Loan Officer" at bounding box center [643, 247] width 370 height 36
drag, startPoint x: 600, startPoint y: 261, endPoint x: 572, endPoint y: 262, distance: 27.5
click at [599, 261] on div "Chris Kellar Loan Officer" at bounding box center [643, 247] width 370 height 36
click at [567, 262] on p "Loan Officer" at bounding box center [573, 259] width 136 height 10
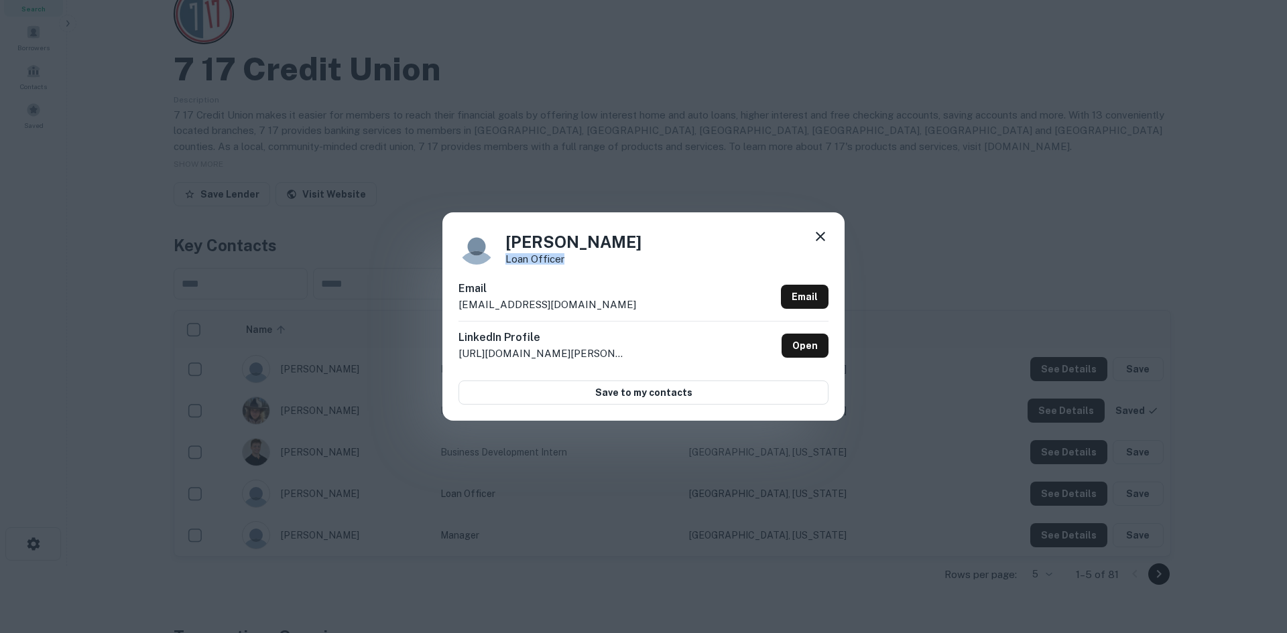
drag, startPoint x: 550, startPoint y: 260, endPoint x: 503, endPoint y: 259, distance: 46.3
click at [503, 259] on div "Chris Kellar Loan Officer" at bounding box center [643, 247] width 370 height 36
